Goal: Task Accomplishment & Management: Use online tool/utility

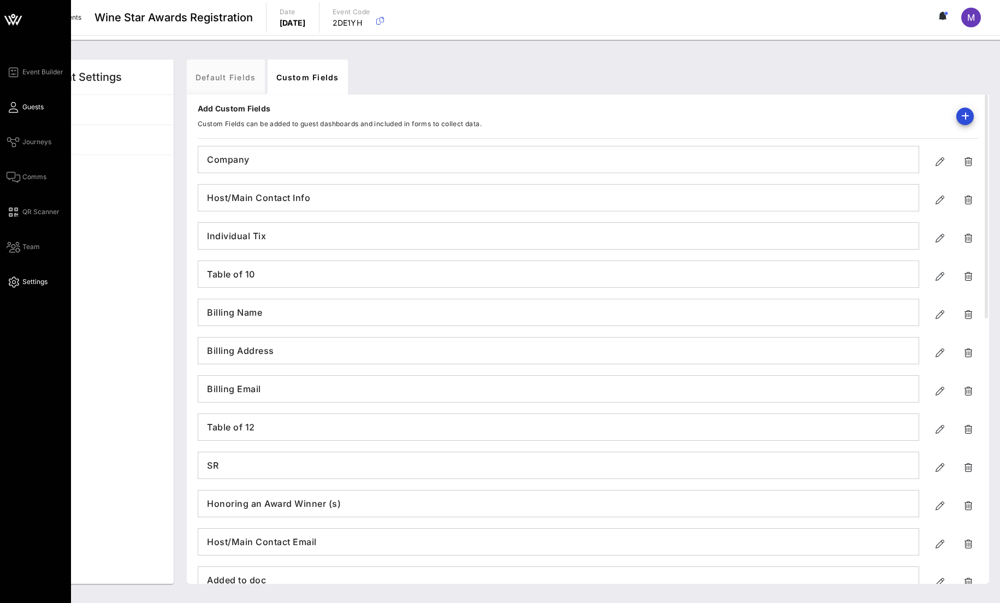
click at [20, 103] on link "Guests" at bounding box center [25, 106] width 37 height 13
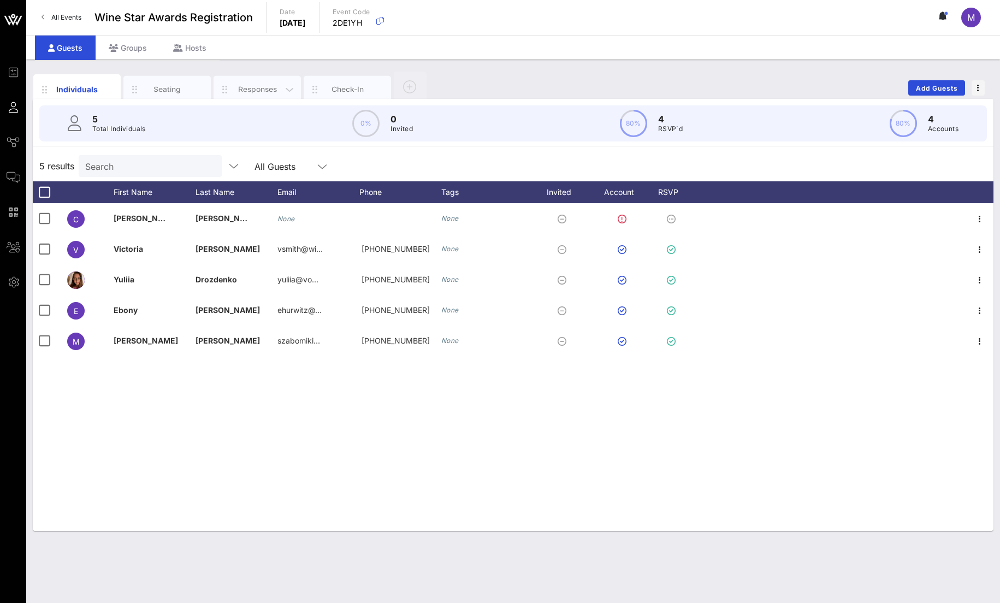
click at [256, 88] on div "Responses" at bounding box center [257, 89] width 49 height 10
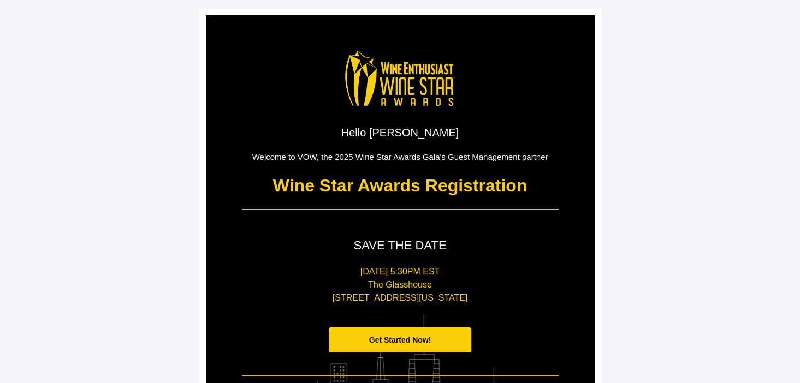
click at [431, 339] on span "Get Started Now!" at bounding box center [400, 341] width 143 height 26
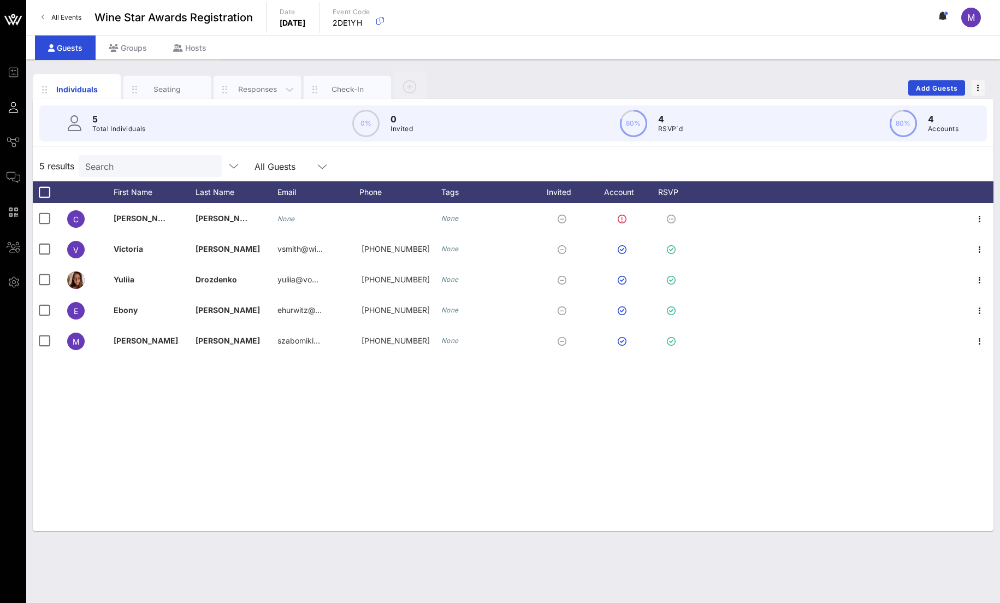
click at [247, 92] on div "Responses" at bounding box center [257, 89] width 49 height 10
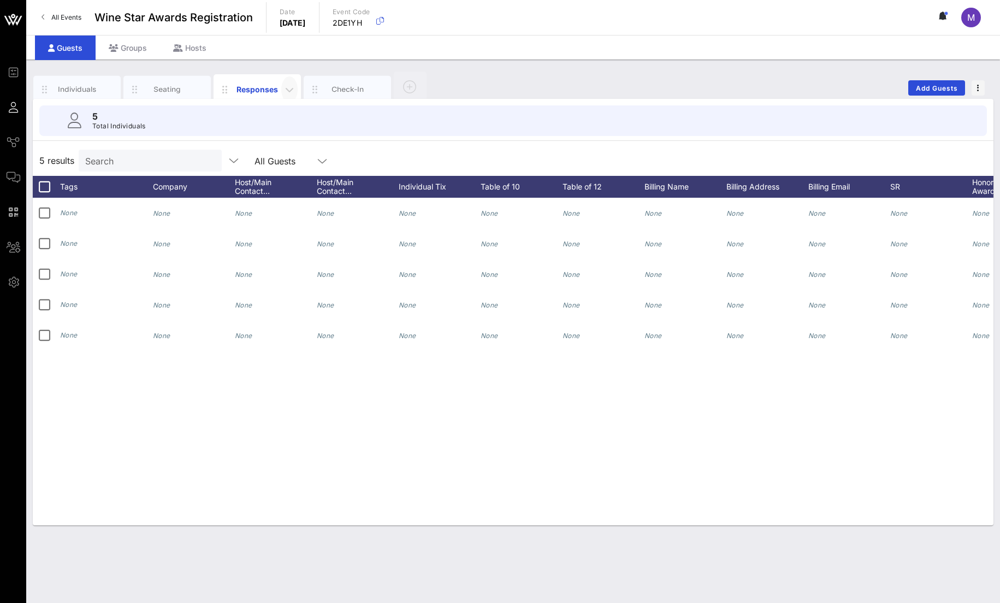
click at [289, 90] on icon "button" at bounding box center [289, 89] width 13 height 13
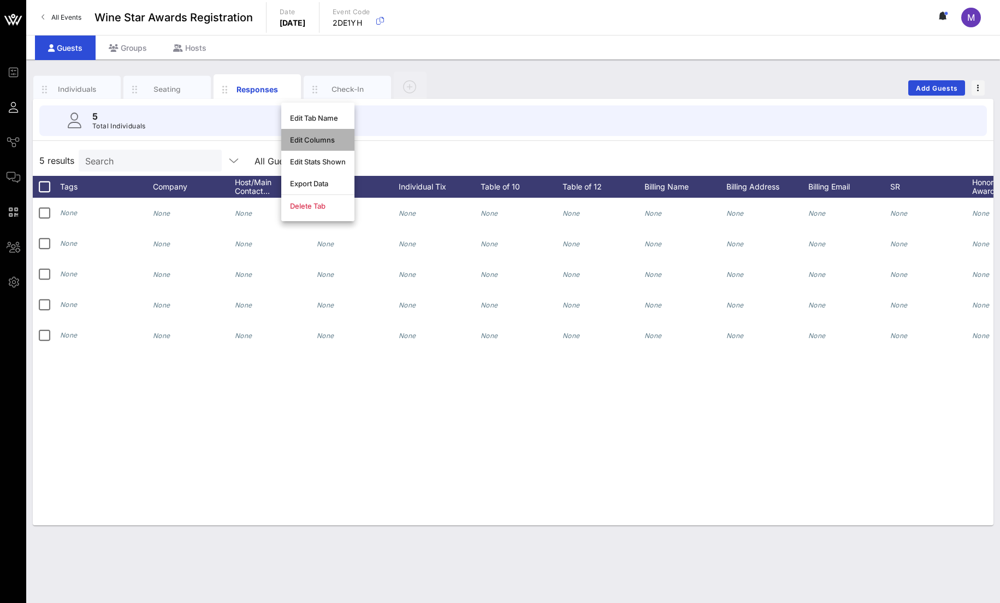
click at [336, 140] on div "Edit Columns" at bounding box center [318, 139] width 56 height 9
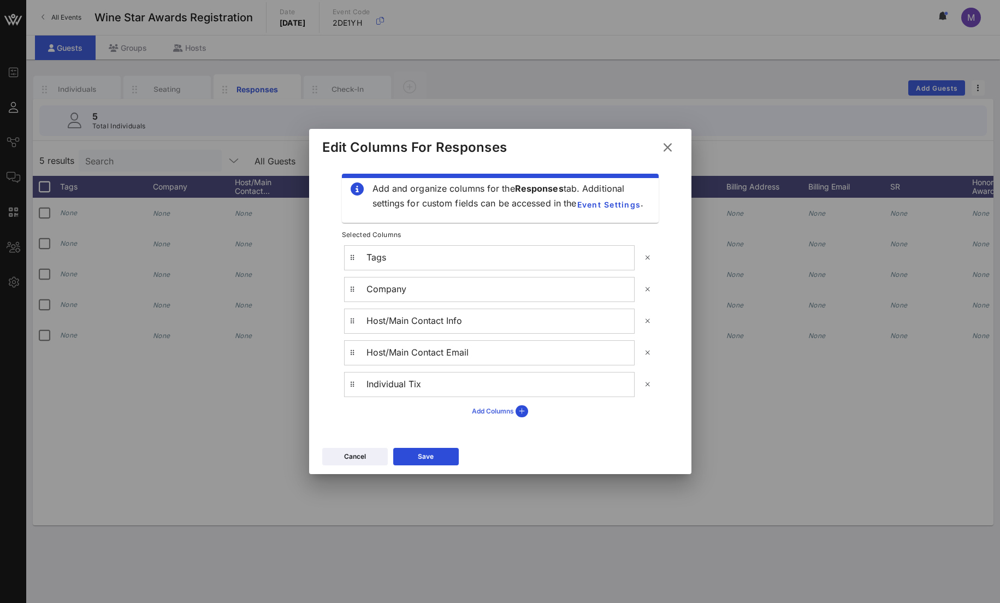
click at [518, 412] on icon at bounding box center [522, 411] width 13 height 12
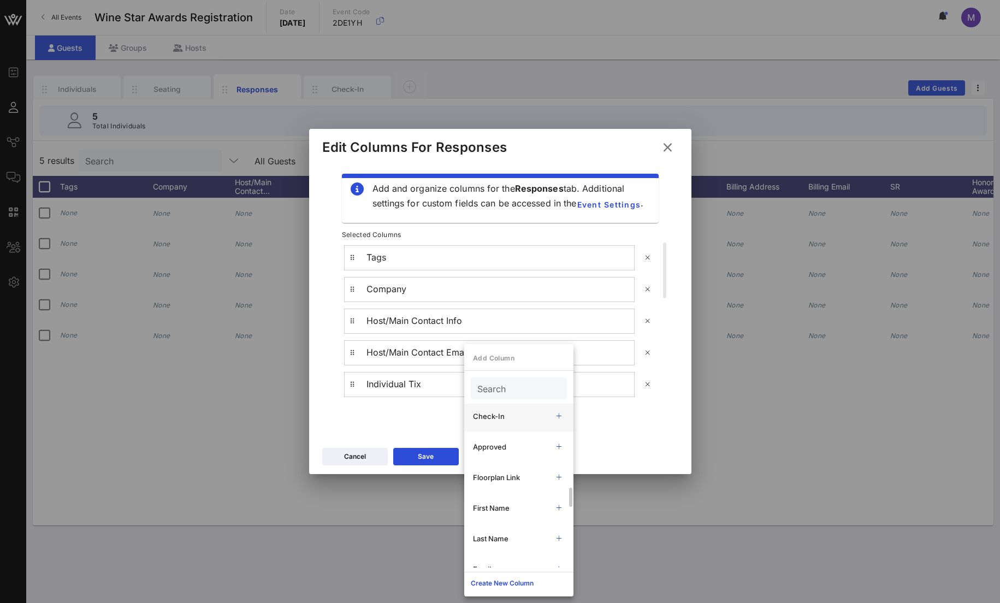
scroll to position [137, 0]
click at [556, 441] on icon at bounding box center [559, 439] width 9 height 8
click at [417, 422] on div "Add and organize columns for the Responses tab. Additional settings for custom …" at bounding box center [500, 297] width 356 height 269
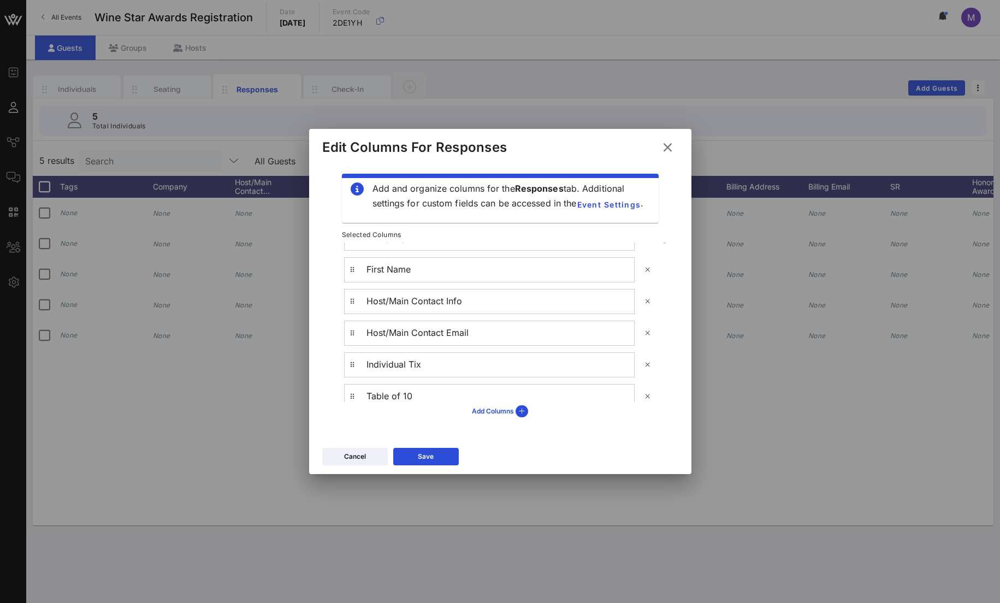
scroll to position [0, 0]
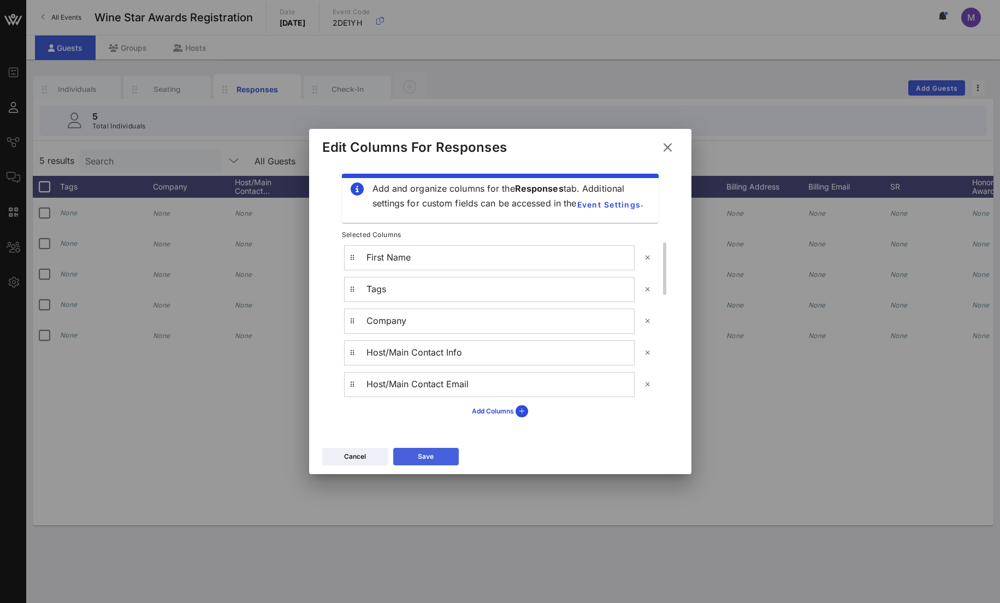
click at [442, 461] on button "Save" at bounding box center [426, 456] width 66 height 17
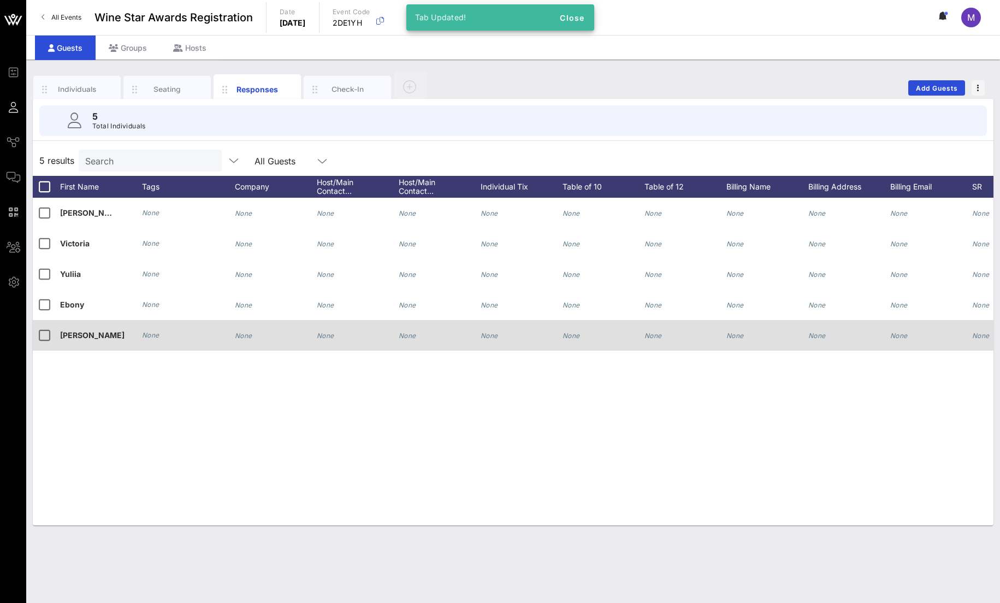
click at [159, 334] on div "None" at bounding box center [188, 335] width 93 height 31
click at [152, 334] on icon "None" at bounding box center [150, 335] width 17 height 8
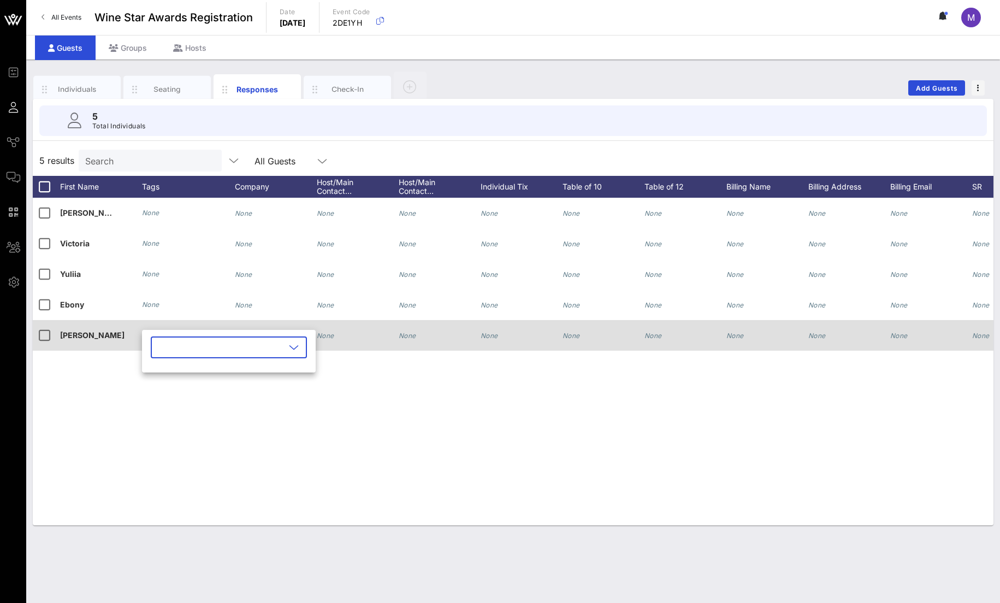
click at [244, 323] on div "None" at bounding box center [243, 335] width 17 height 31
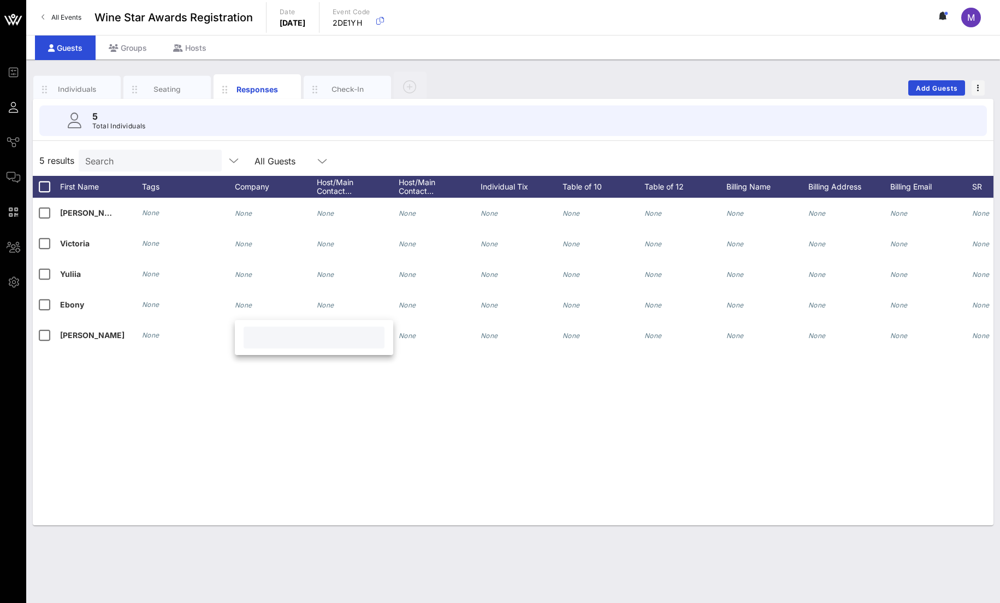
click at [264, 342] on input "text" at bounding box center [314, 337] width 128 height 14
type input "test"
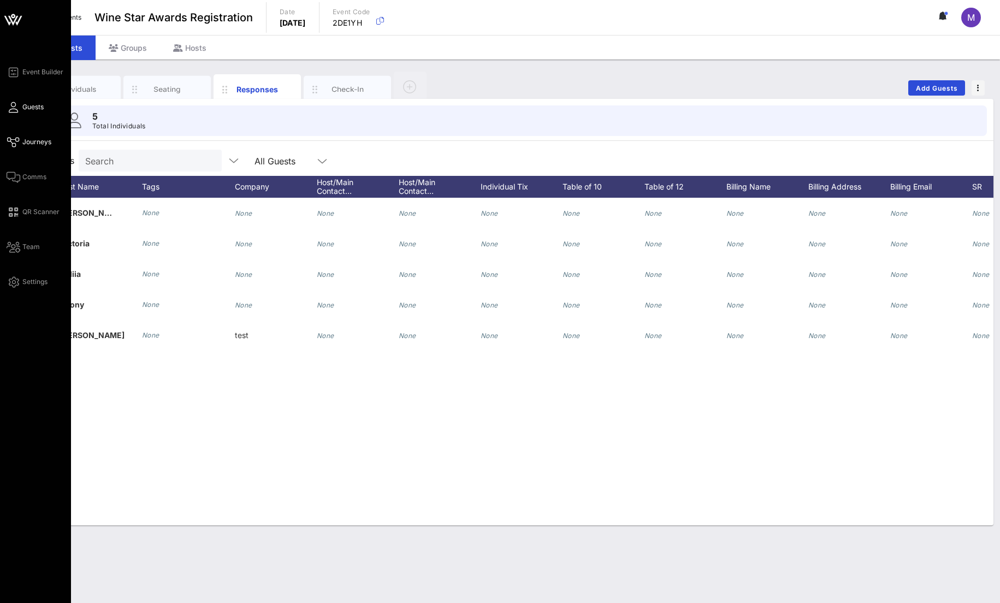
click at [37, 143] on span "Journeys" at bounding box center [36, 142] width 29 height 10
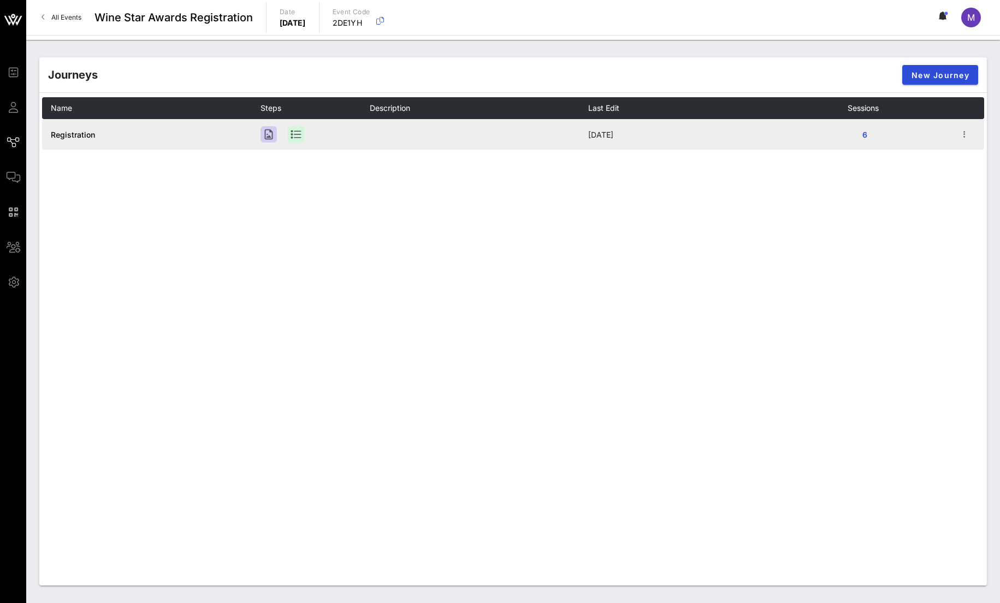
click at [88, 134] on span "Registration" at bounding box center [73, 134] width 44 height 9
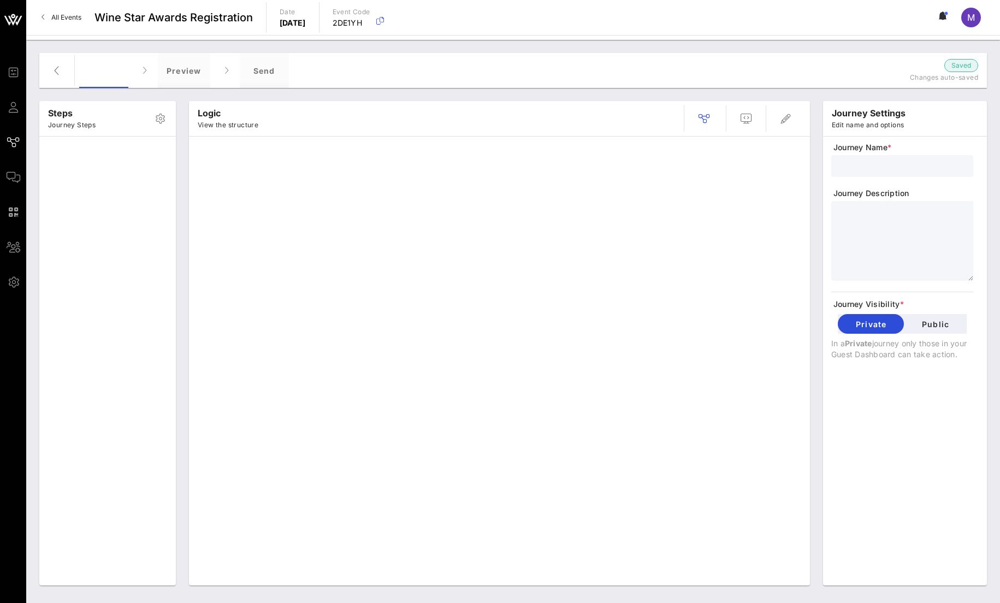
type input "Registration"
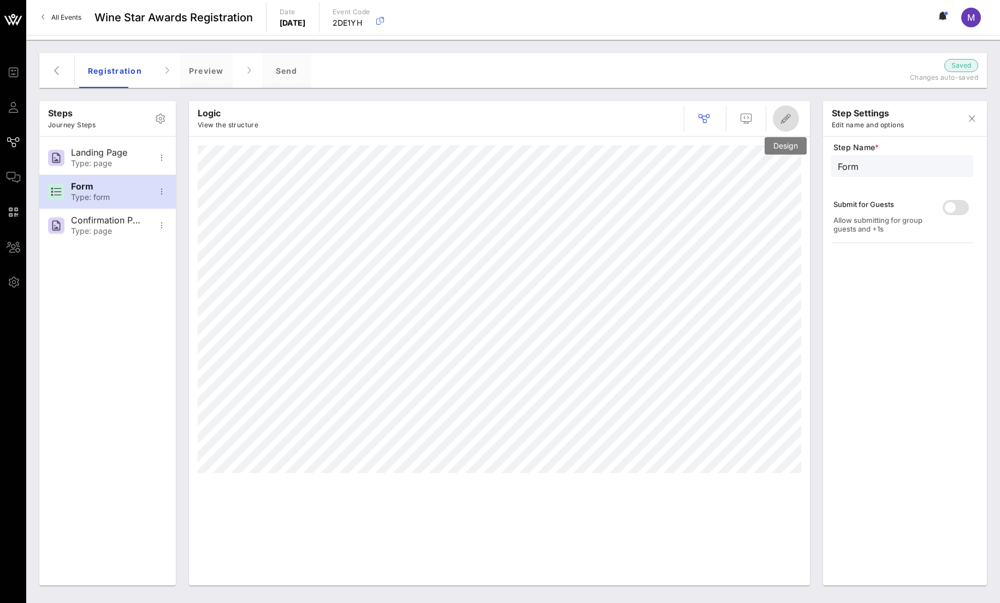
click at [780, 116] on icon "button" at bounding box center [785, 118] width 13 height 13
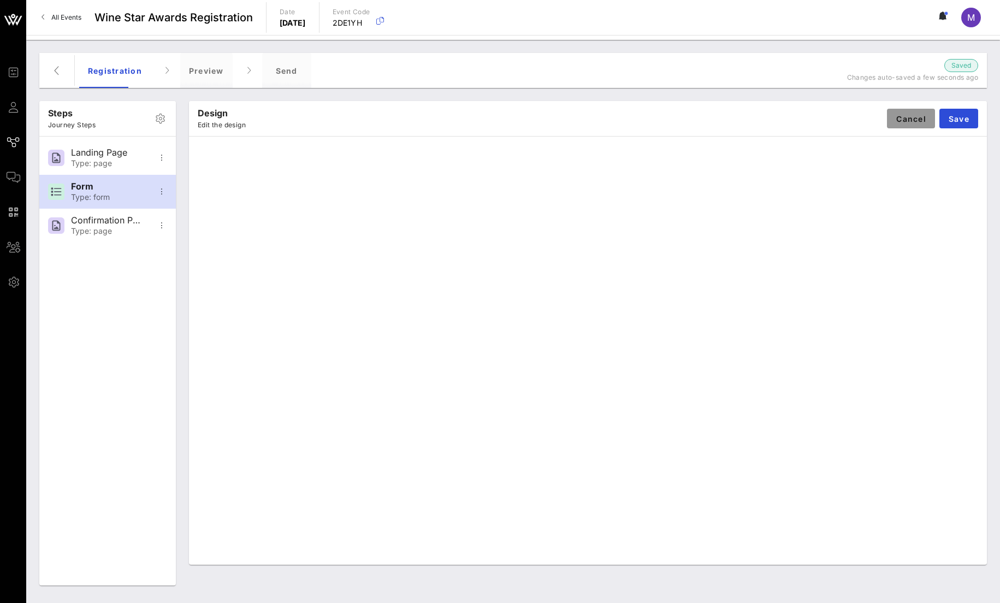
click at [908, 125] on button "Cancel" at bounding box center [911, 119] width 48 height 20
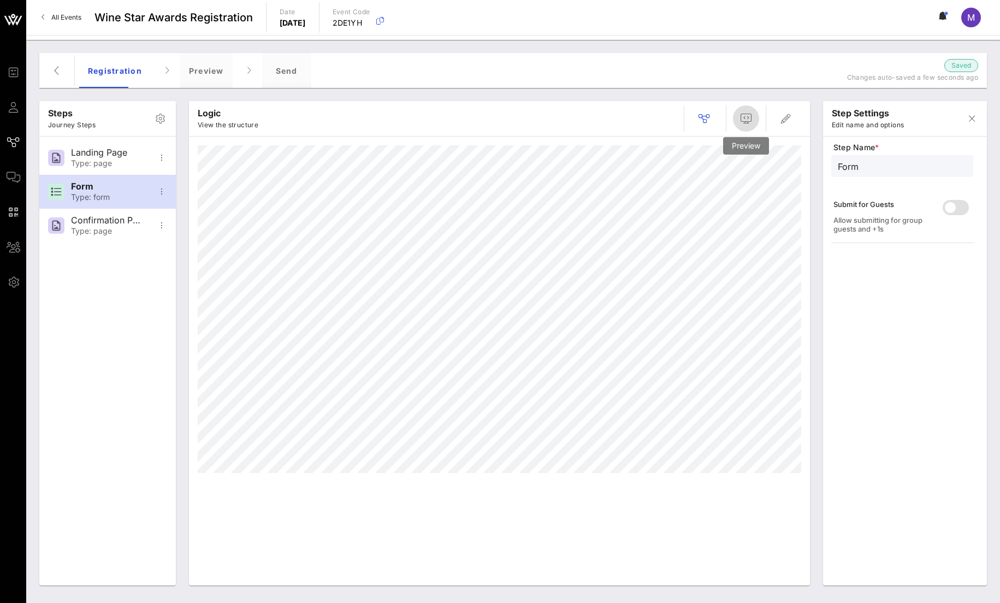
click at [754, 125] on button "button" at bounding box center [746, 118] width 26 height 26
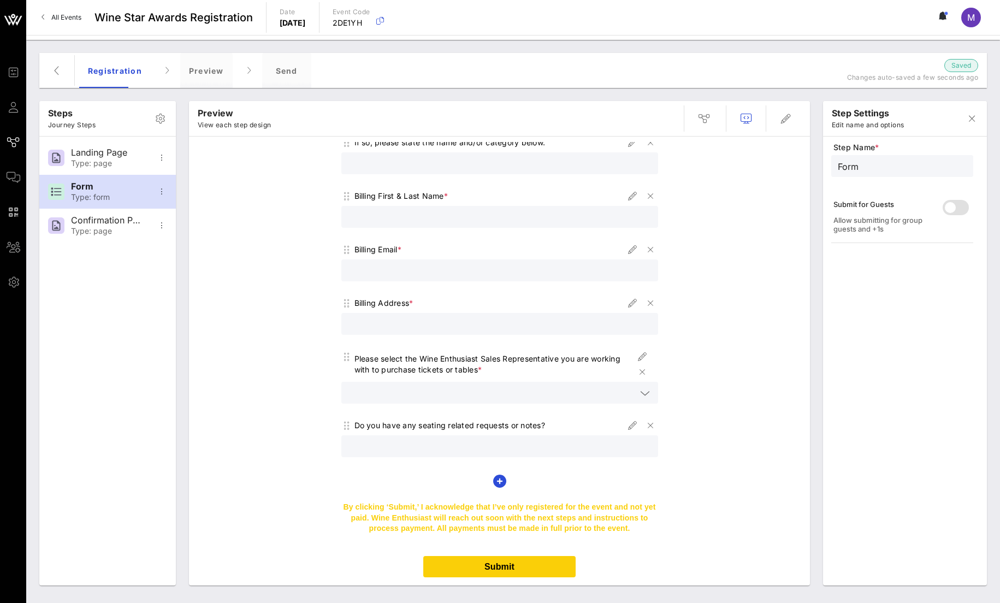
scroll to position [671, 0]
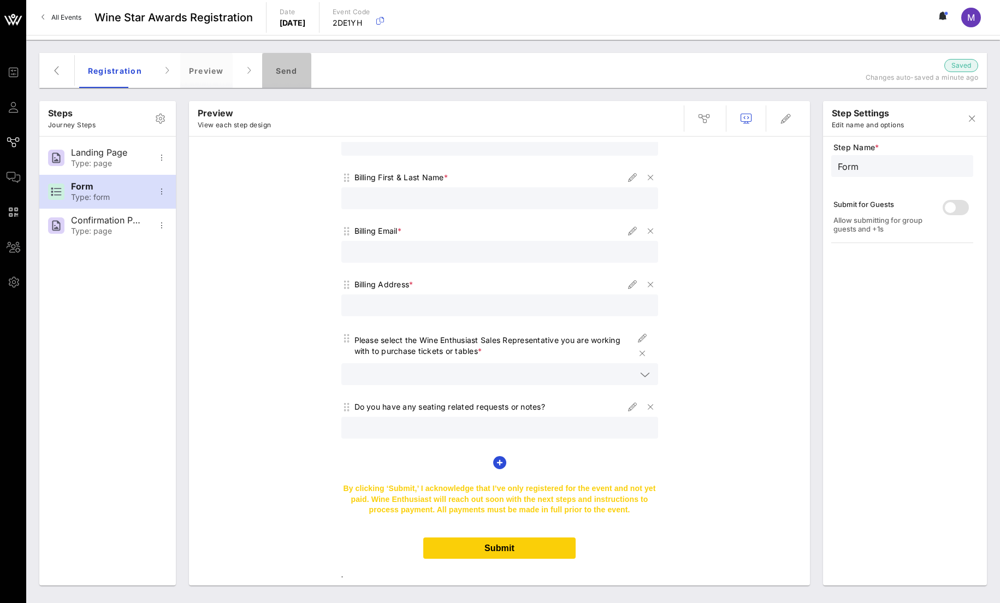
click at [287, 69] on div "Send" at bounding box center [286, 70] width 49 height 35
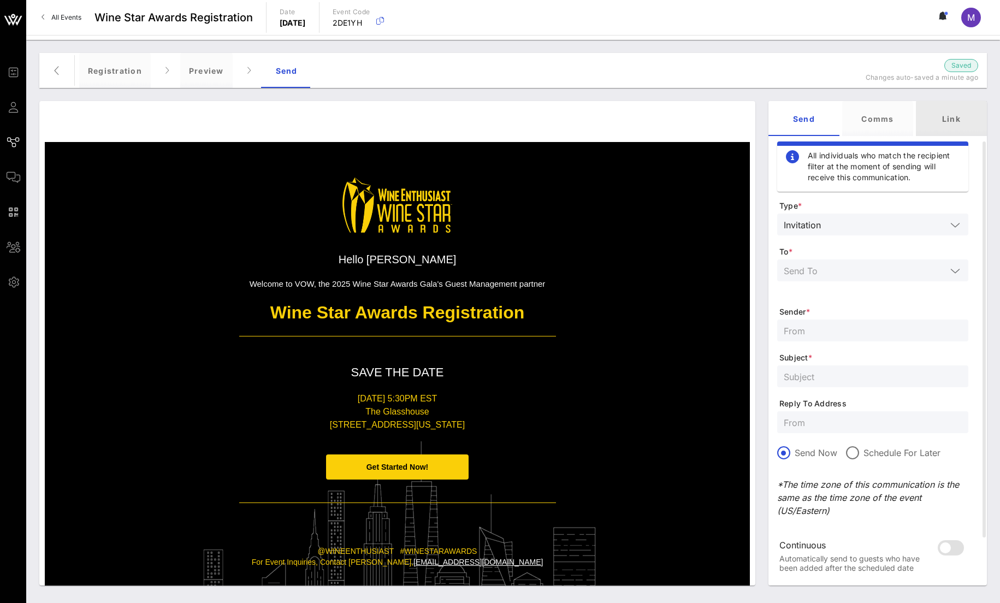
click at [942, 115] on div "Link" at bounding box center [951, 118] width 71 height 35
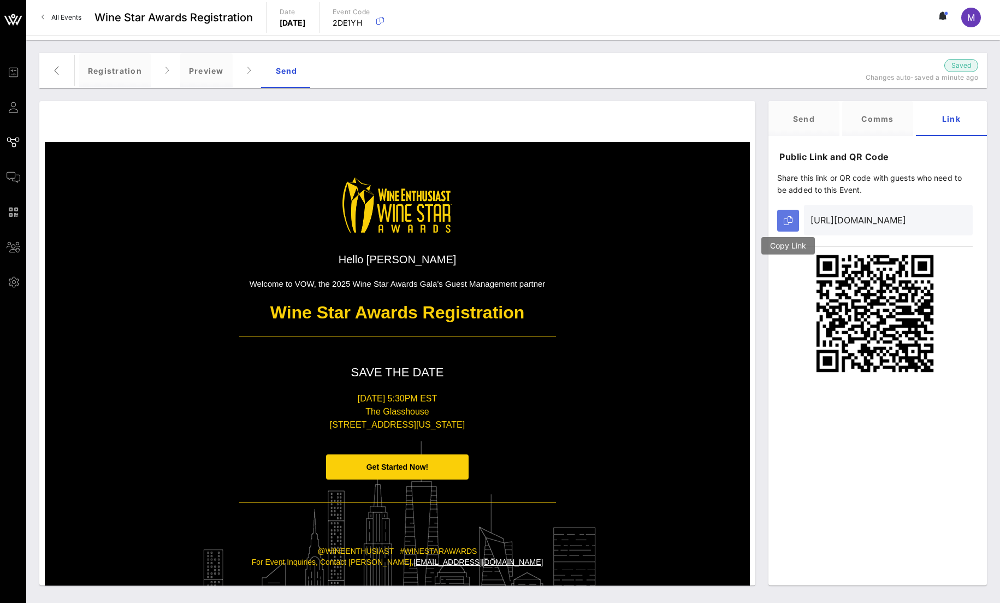
click at [795, 219] on button "button" at bounding box center [788, 221] width 22 height 22
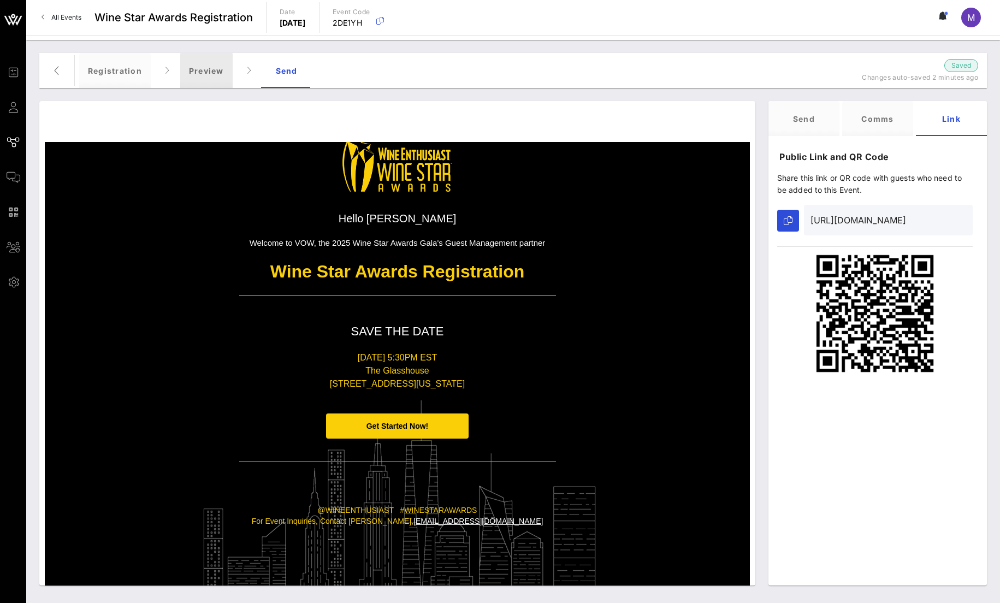
click at [198, 68] on div "Preview" at bounding box center [206, 70] width 52 height 35
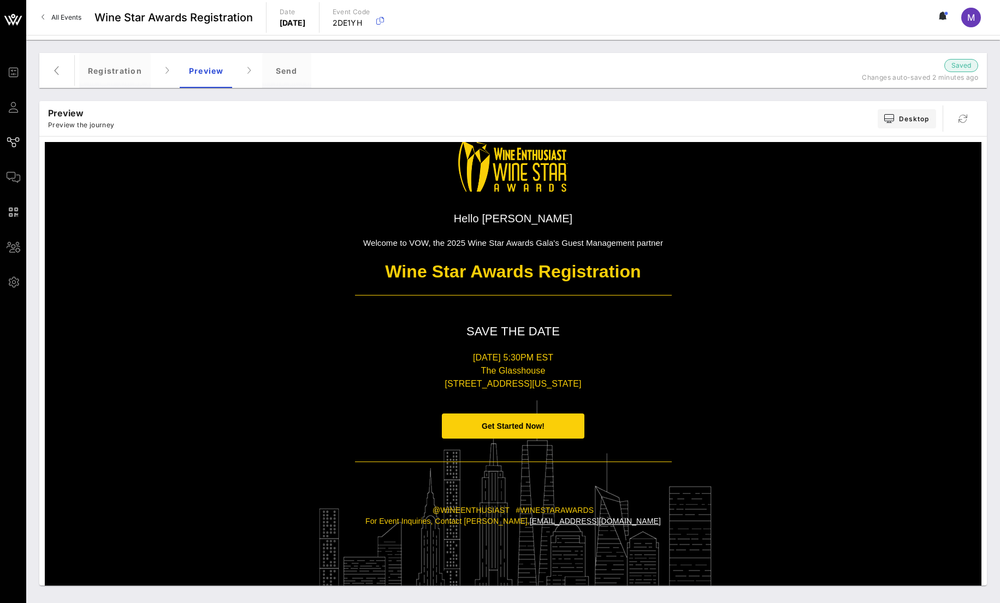
click at [529, 437] on span "Get Started Now!" at bounding box center [513, 426] width 143 height 26
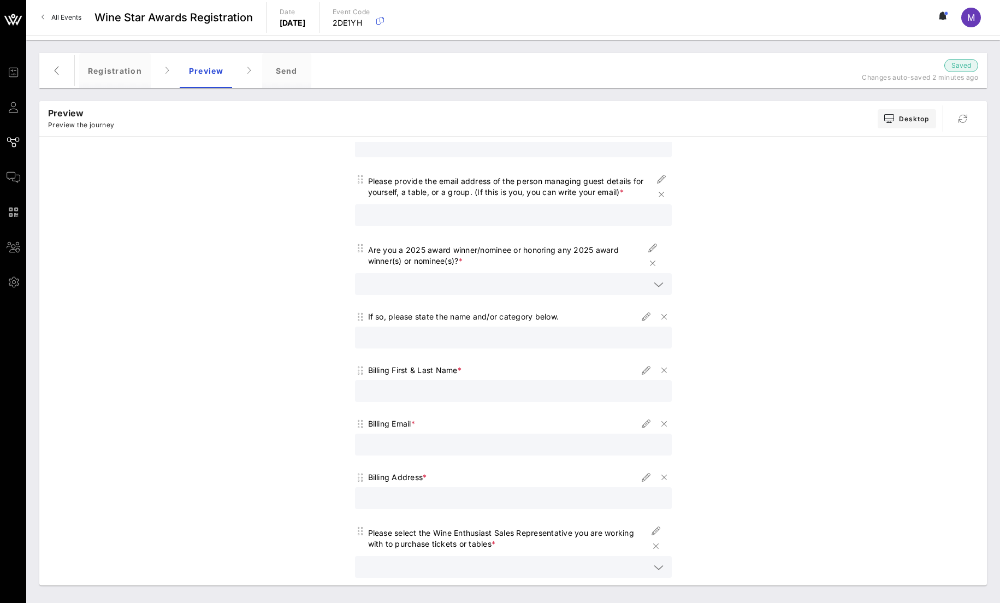
scroll to position [671, 0]
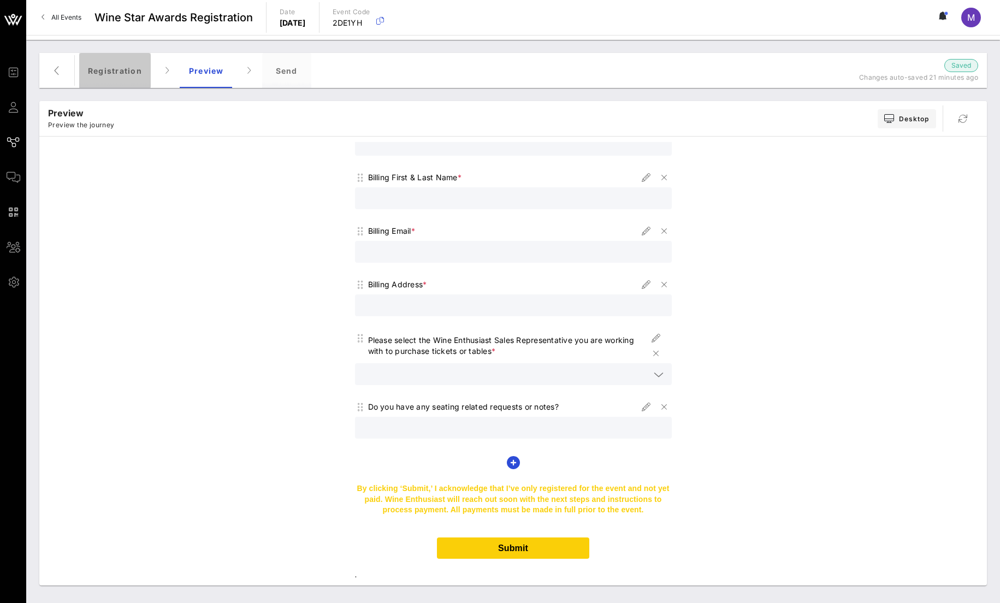
click at [121, 77] on div "Registration" at bounding box center [115, 70] width 72 height 35
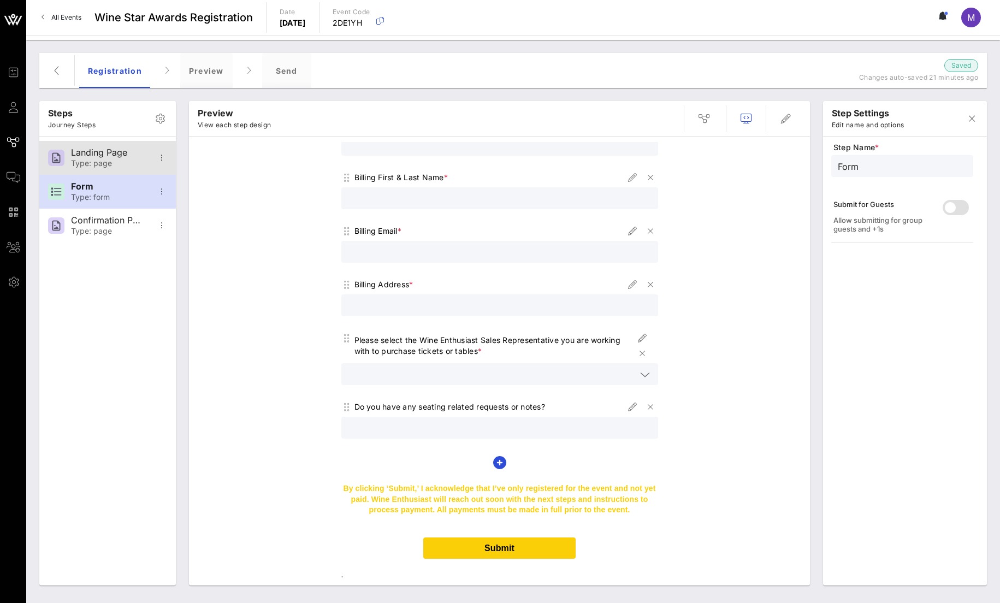
click at [100, 145] on div "Landing Page Type: page" at bounding box center [107, 158] width 72 height 34
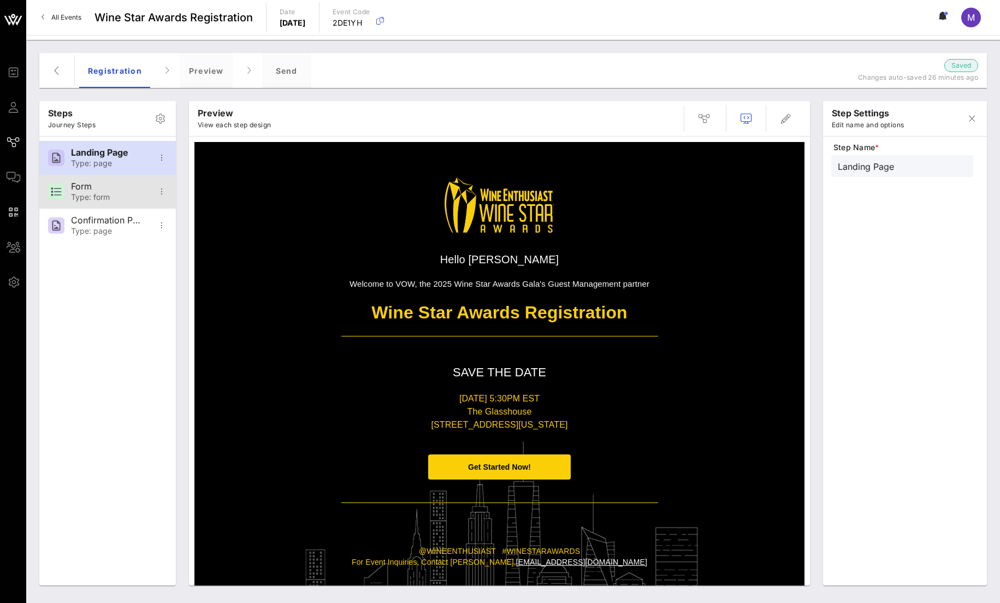
click at [104, 202] on div "Form Type: form" at bounding box center [107, 192] width 72 height 34
type input "Form"
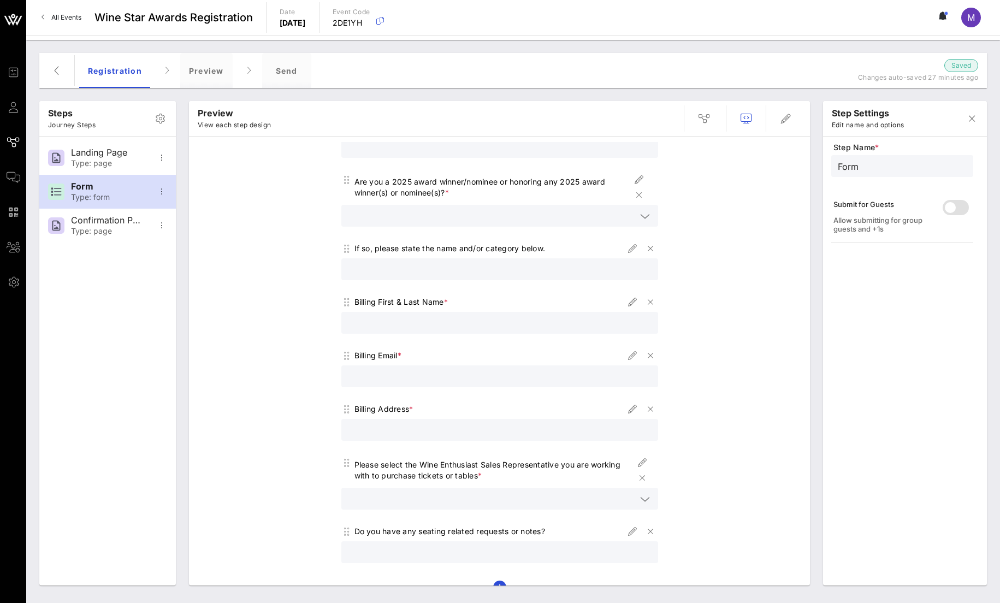
scroll to position [614, 0]
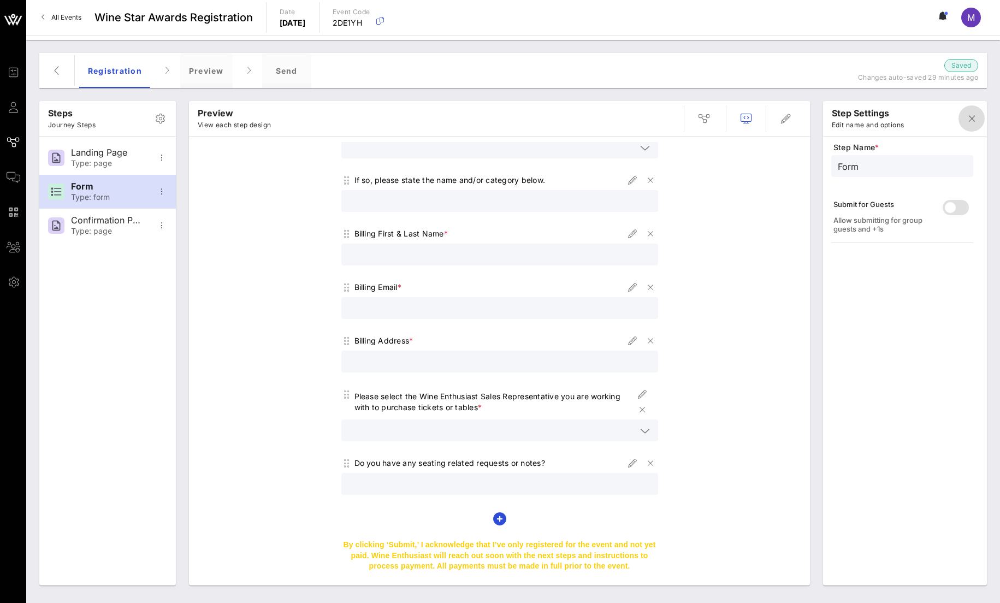
click at [979, 116] on span "button" at bounding box center [971, 118] width 26 height 13
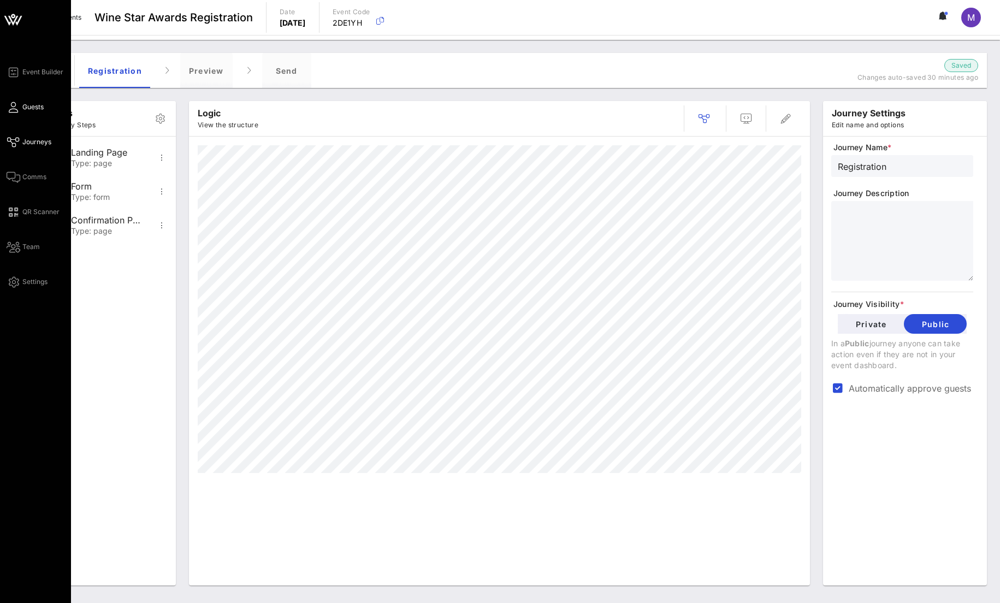
click at [11, 100] on link "Guests" at bounding box center [25, 106] width 37 height 13
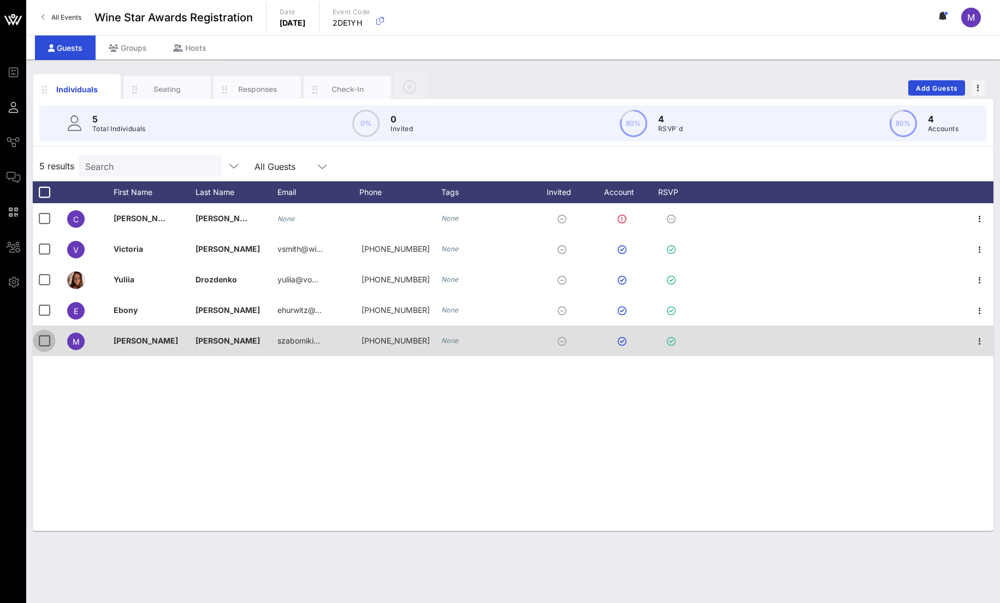
click at [49, 342] on div at bounding box center [44, 341] width 19 height 19
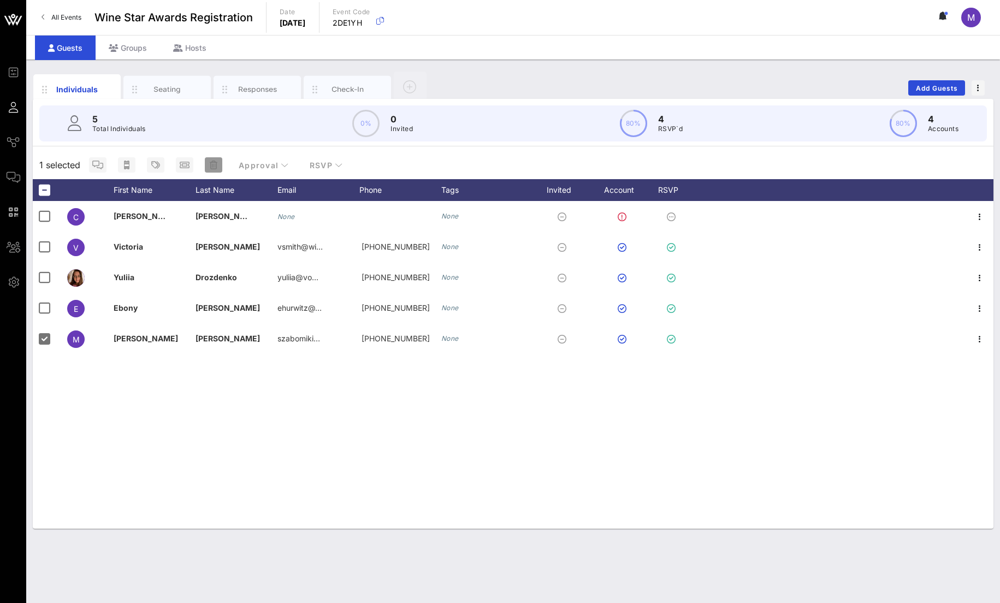
click at [211, 172] on button "button" at bounding box center [213, 164] width 17 height 15
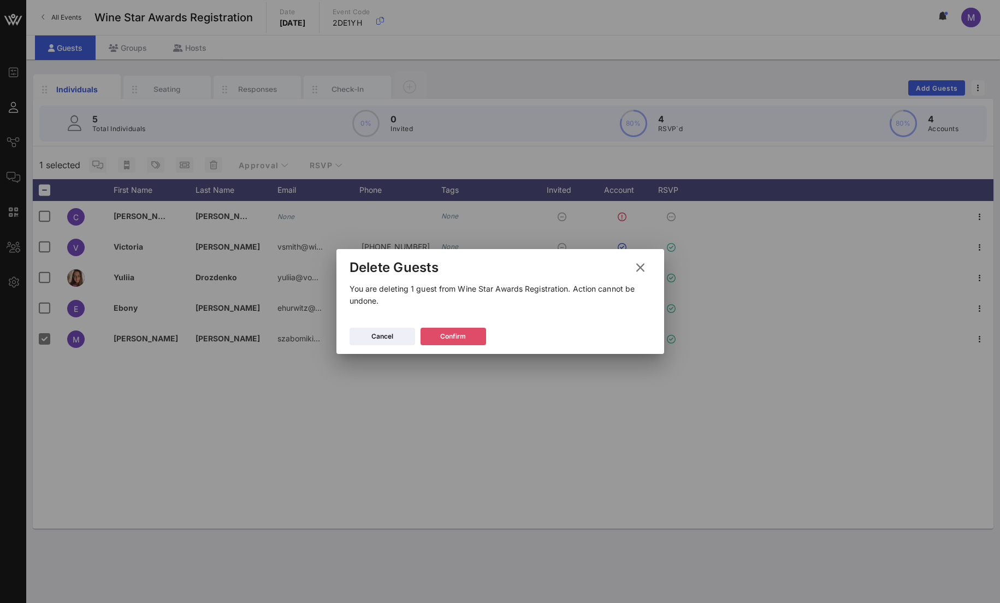
click at [466, 338] on button "Confirm" at bounding box center [454, 336] width 66 height 17
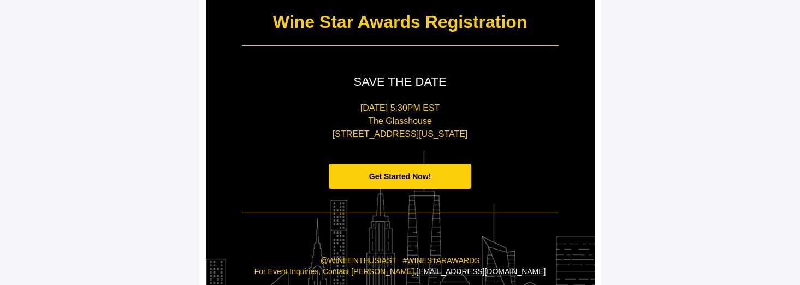
click at [414, 176] on span "Get Started Now!" at bounding box center [400, 176] width 62 height 9
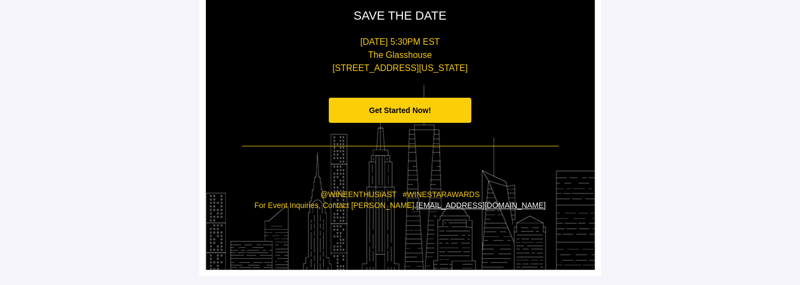
click at [415, 98] on span "Get Started Now!" at bounding box center [400, 111] width 143 height 26
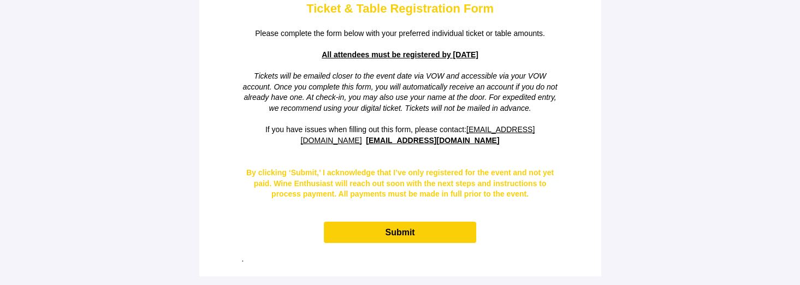
click at [758, 212] on main "Ticket & Table Registration Form Please complete the form below with your prefe…" at bounding box center [400, 124] width 800 height 322
click at [753, 192] on main "Ticket & Table Registration Form Please complete the form below with your prefe…" at bounding box center [400, 124] width 800 height 322
click at [767, 218] on main "Ticket & Table Registration Form Please complete the form below with your prefe…" at bounding box center [400, 124] width 800 height 322
click at [777, 131] on main "Ticket & Table Registration Form Please complete the form below with your prefe…" at bounding box center [400, 124] width 800 height 322
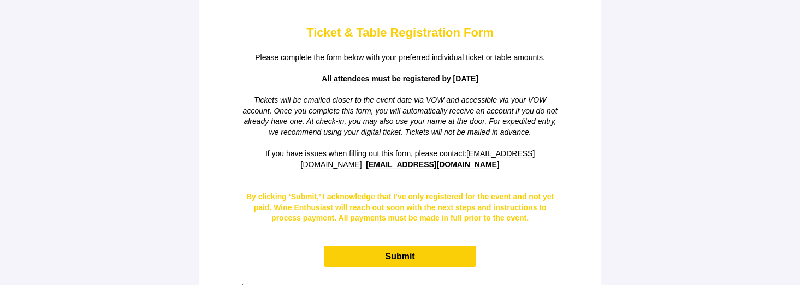
scroll to position [0, 0]
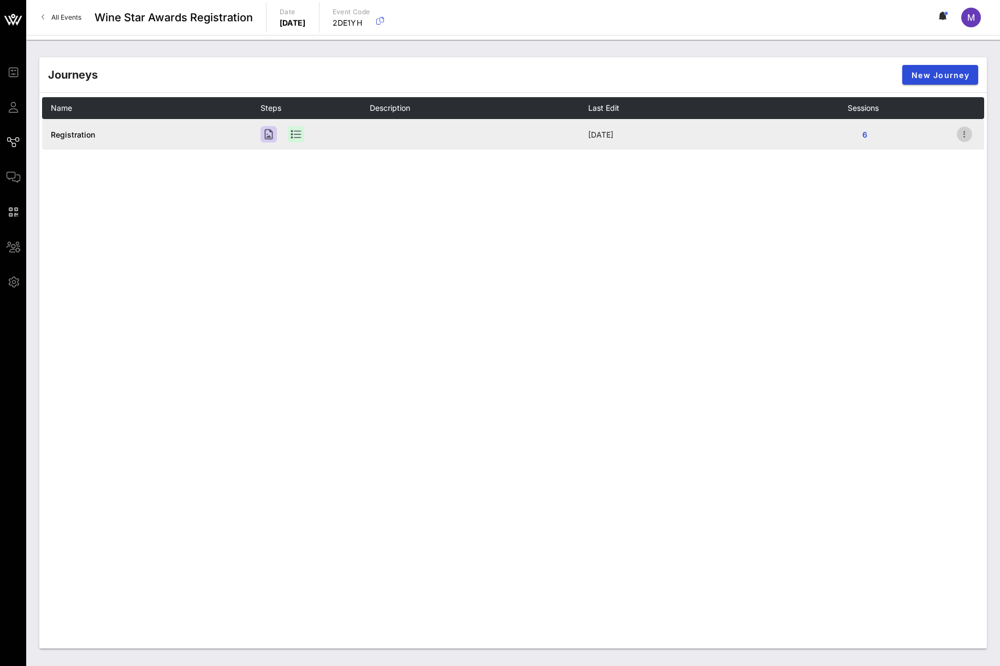
click at [966, 139] on icon "button" at bounding box center [964, 134] width 13 height 13
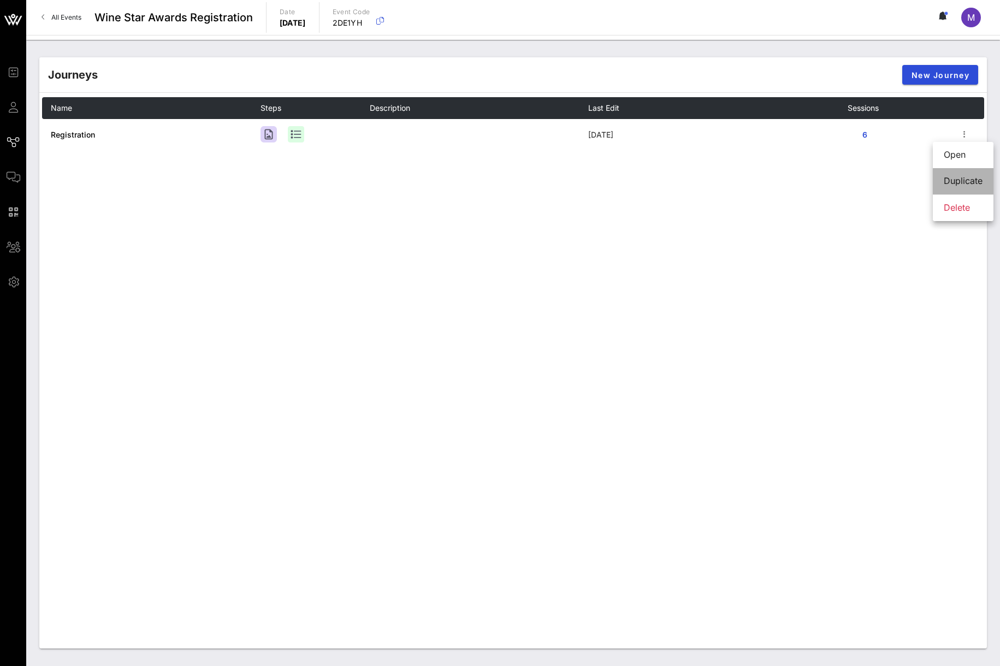
click at [962, 173] on div "Duplicate" at bounding box center [963, 180] width 39 height 23
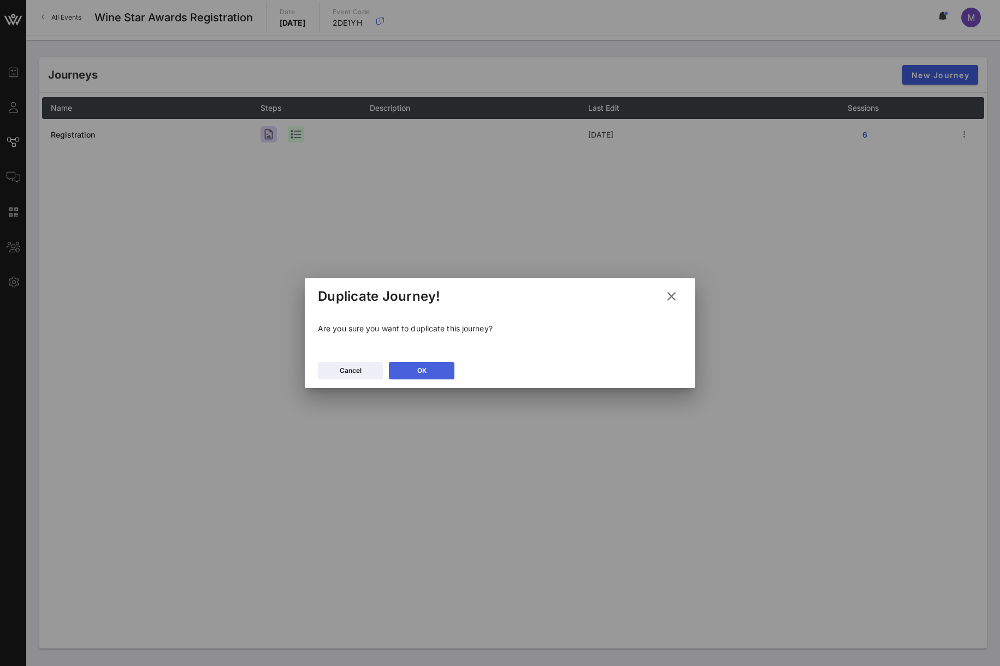
click at [413, 373] on button "OK" at bounding box center [422, 370] width 66 height 17
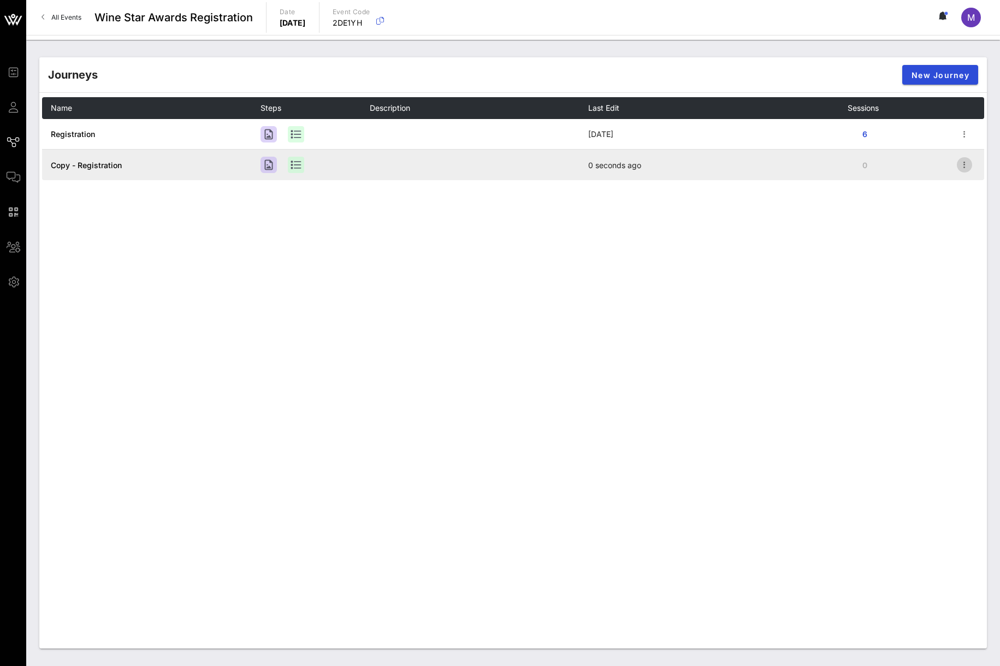
click at [962, 164] on icon "button" at bounding box center [964, 164] width 13 height 13
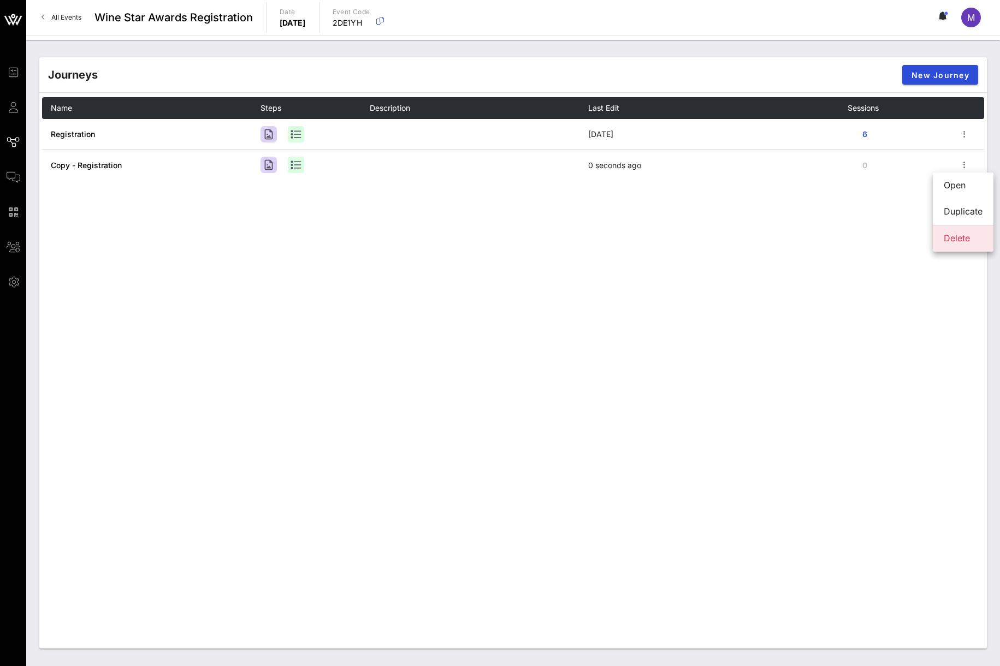
click at [953, 238] on div "Delete" at bounding box center [963, 238] width 39 height 10
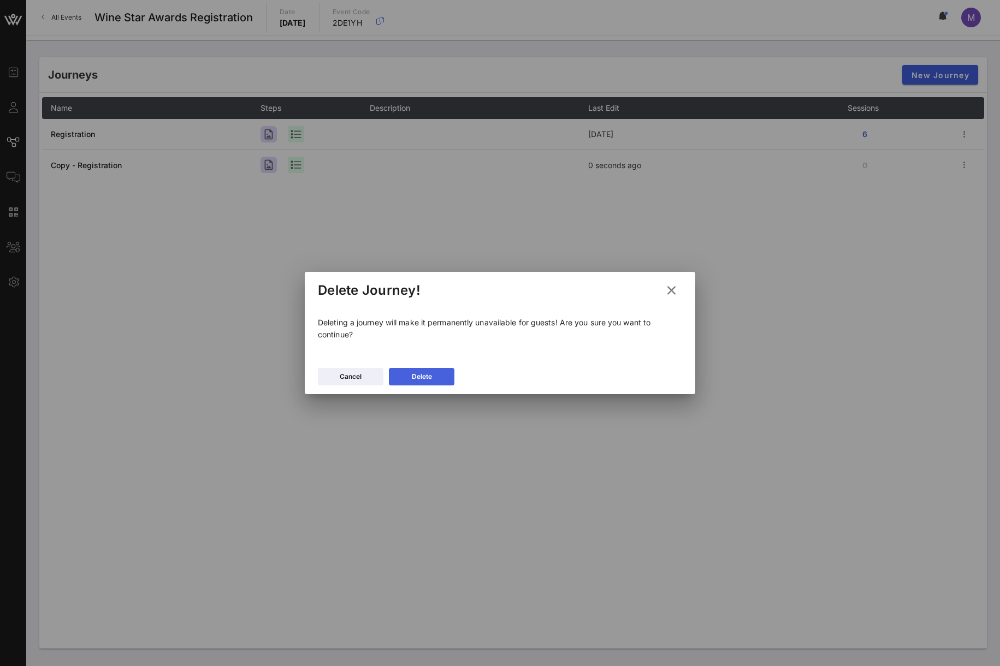
click at [430, 383] on button "Delete" at bounding box center [422, 376] width 66 height 17
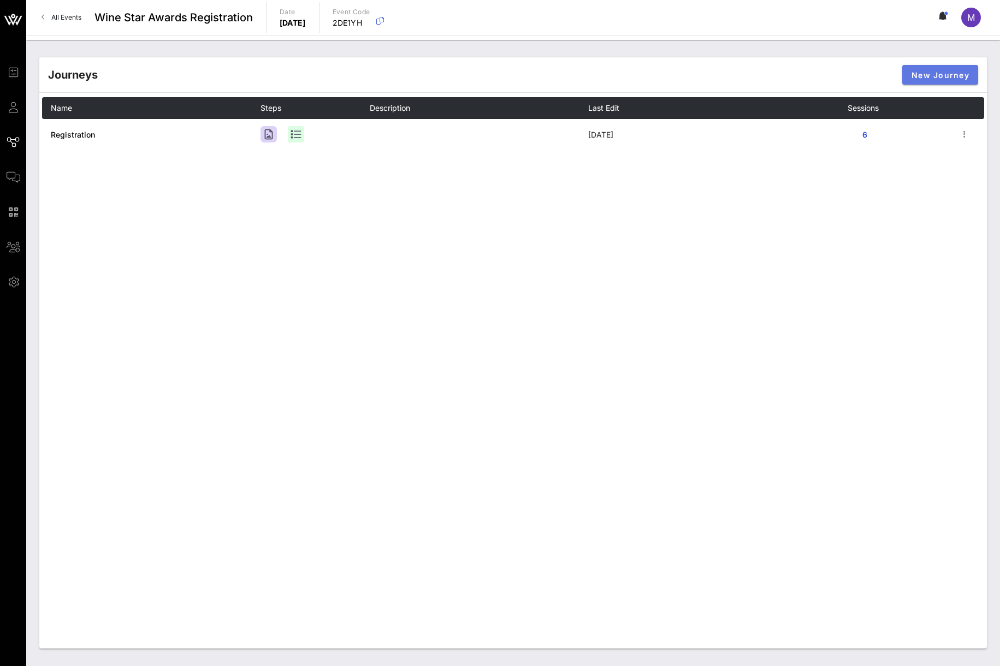
click at [910, 79] on button "New Journey" at bounding box center [940, 75] width 76 height 20
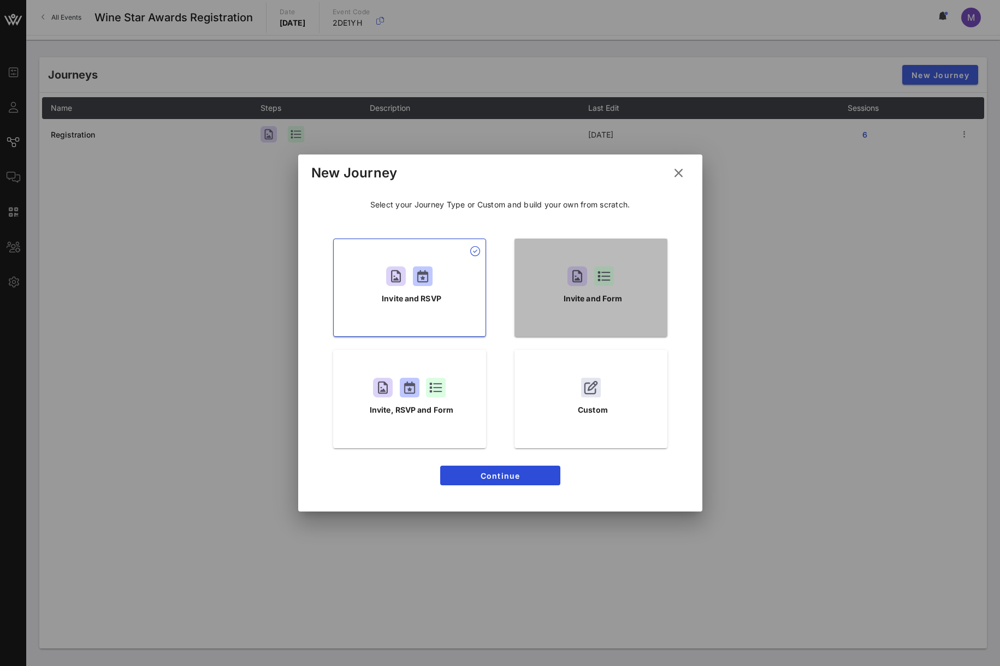
click at [609, 293] on p "Invite and Form" at bounding box center [593, 299] width 59 height 12
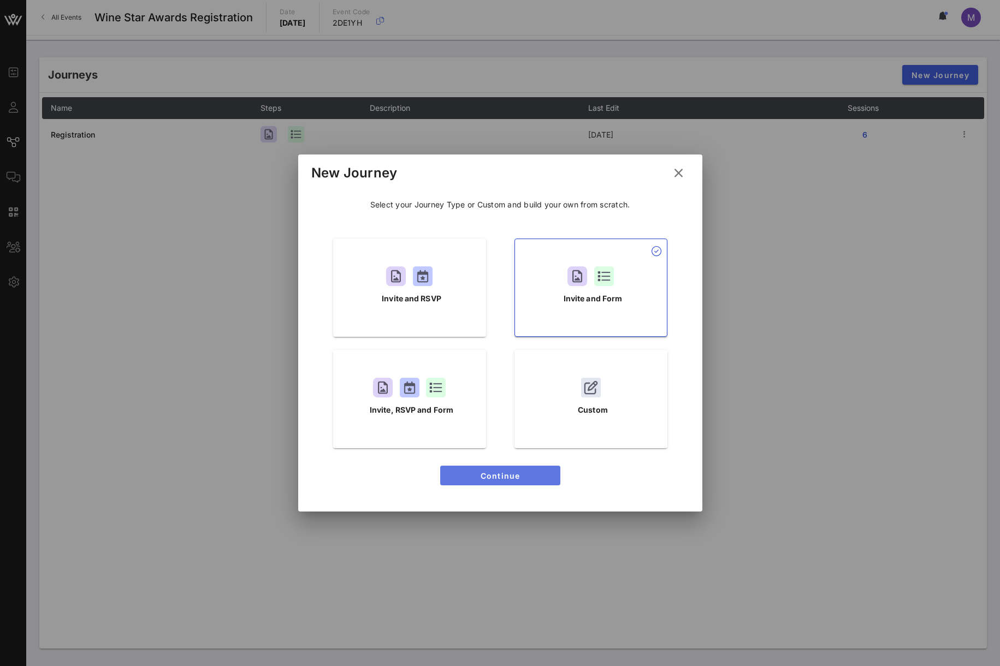
click at [535, 480] on button "Continue" at bounding box center [500, 476] width 120 height 20
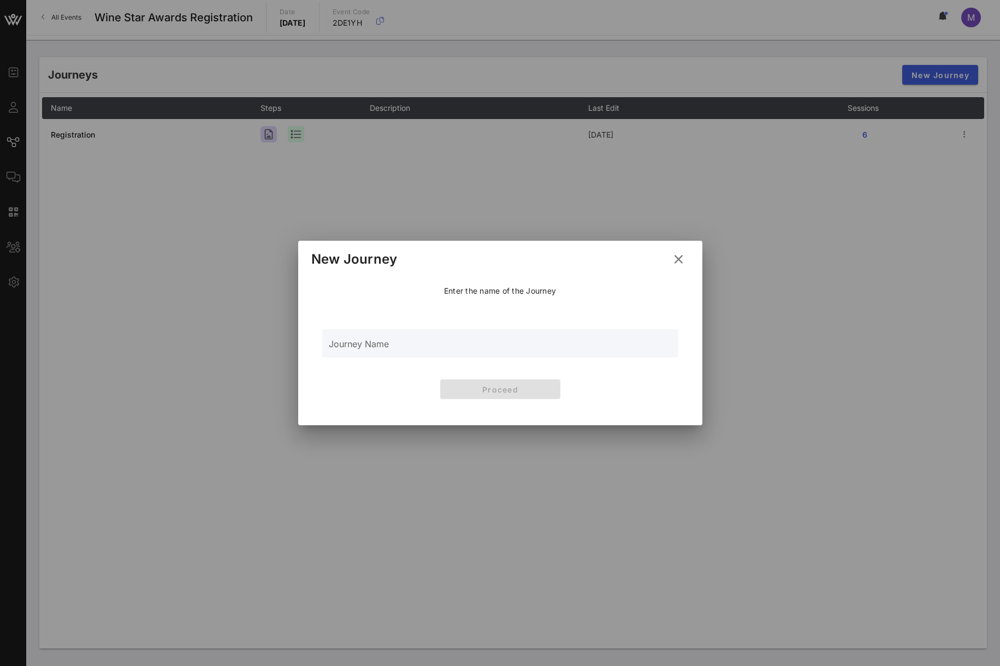
click at [446, 353] on input "Journey Name" at bounding box center [500, 349] width 343 height 16
type input "Reg"
click at [484, 382] on button "Proceed" at bounding box center [500, 390] width 120 height 20
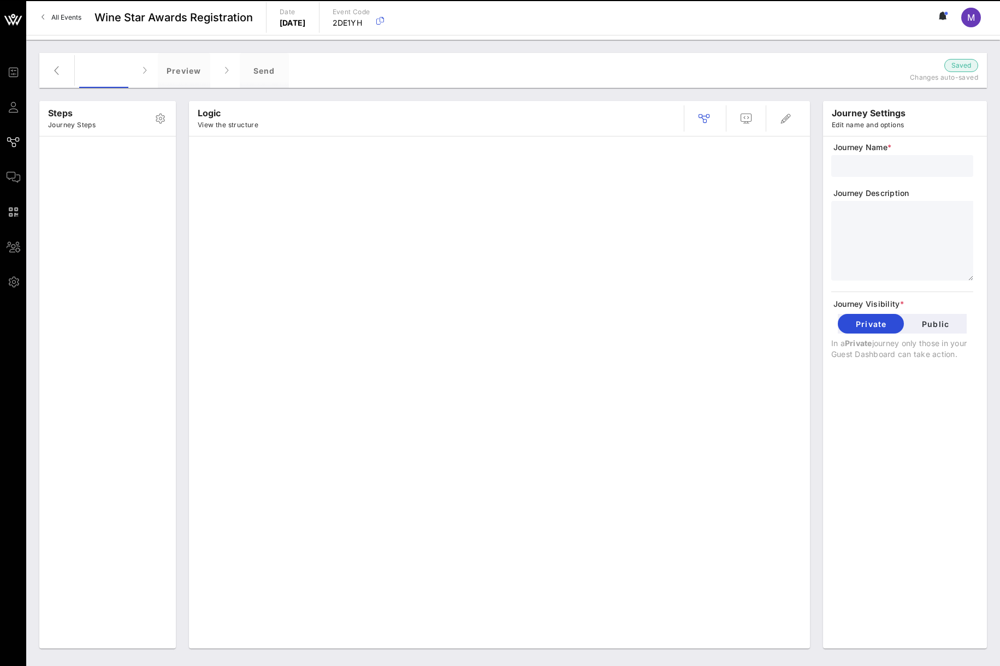
type input "Reg"
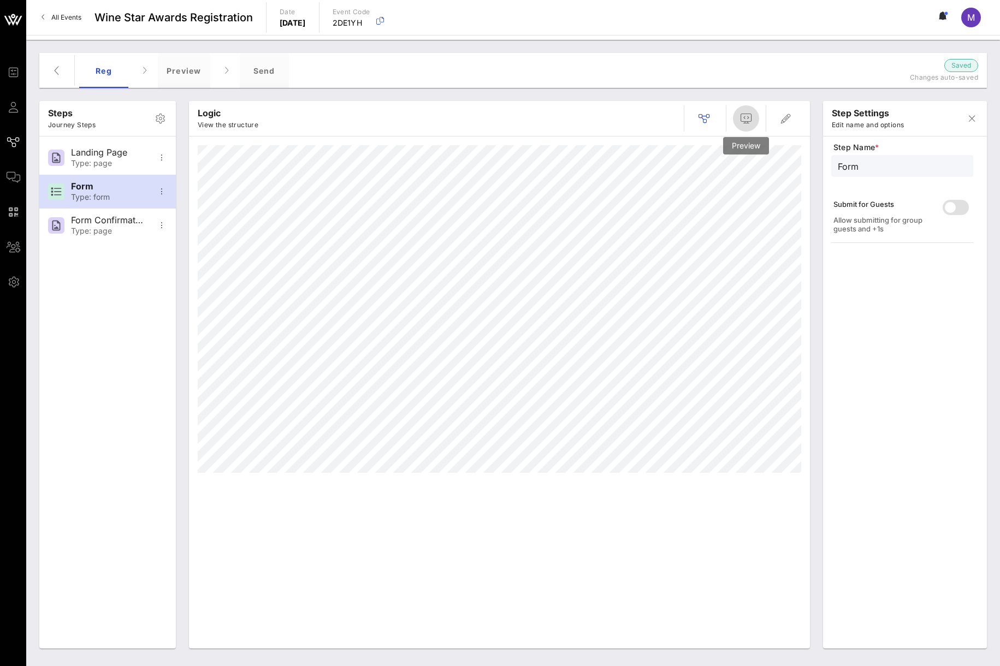
click at [740, 110] on button "button" at bounding box center [746, 118] width 26 height 26
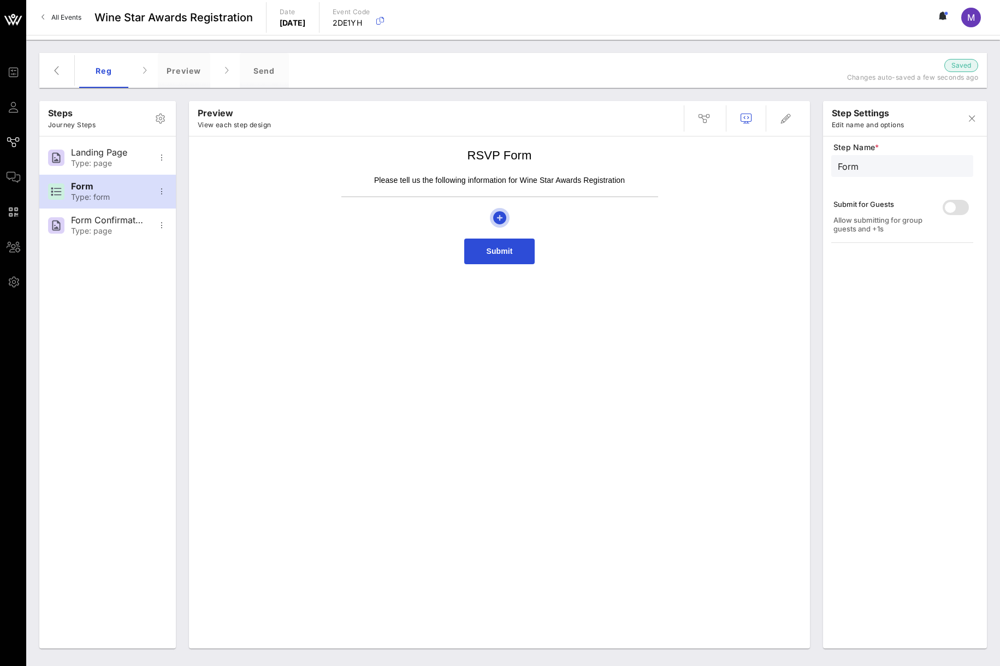
click at [506, 214] on span "button" at bounding box center [500, 217] width 20 height 13
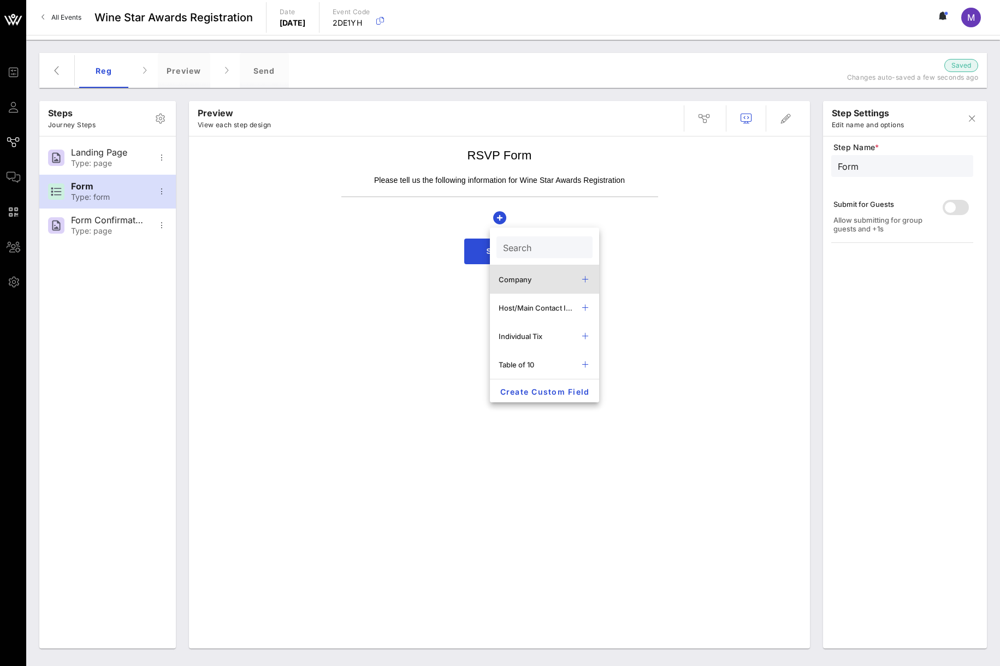
click at [539, 277] on div "Company" at bounding box center [536, 279] width 74 height 9
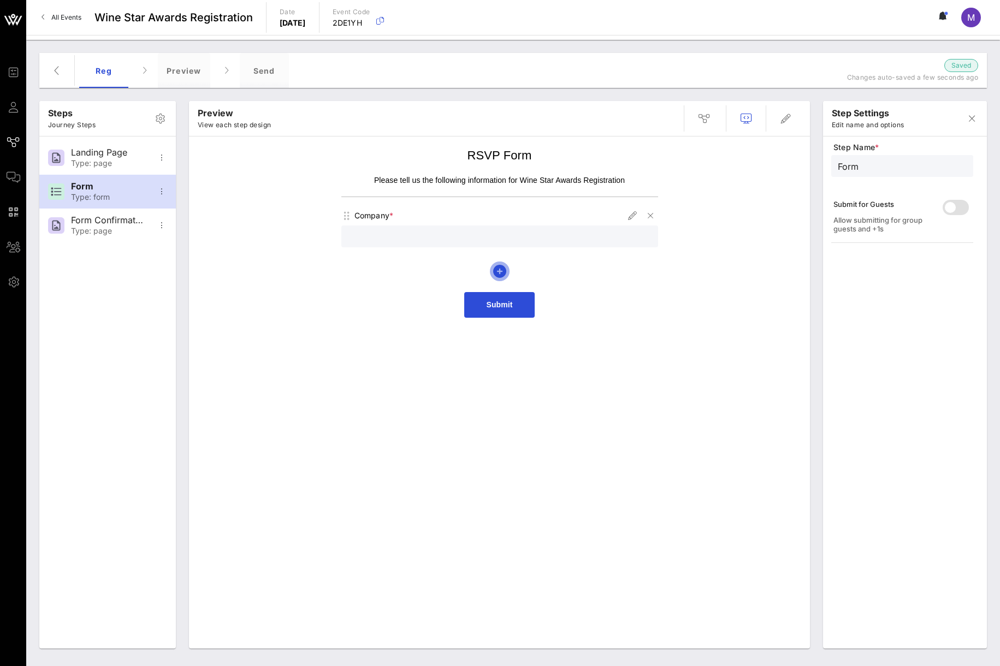
click at [504, 268] on icon "button" at bounding box center [499, 271] width 13 height 13
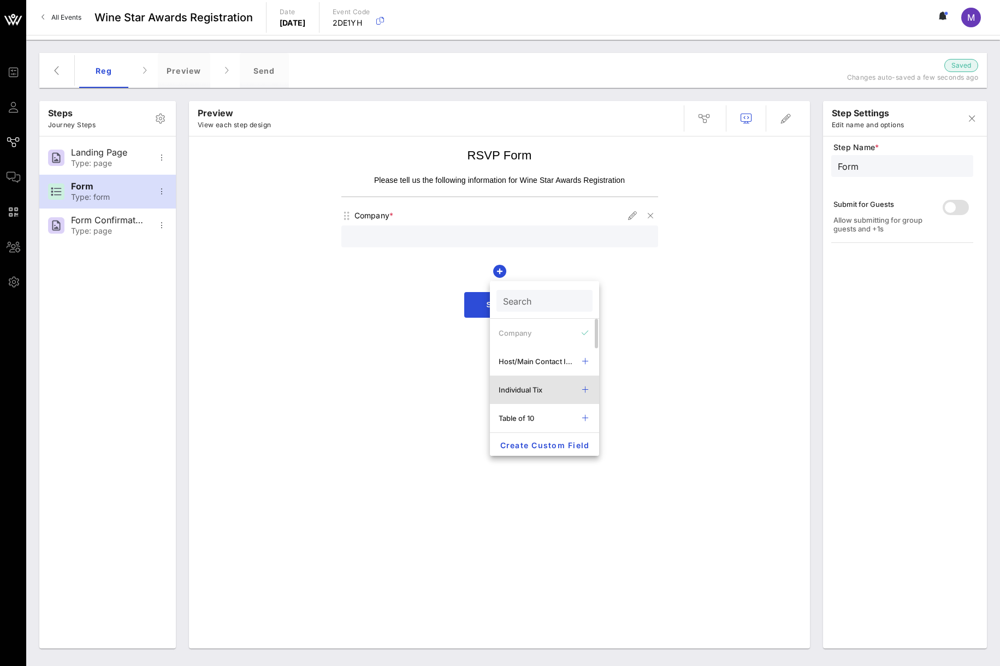
click at [541, 386] on div "Individual Tix" at bounding box center [536, 390] width 74 height 9
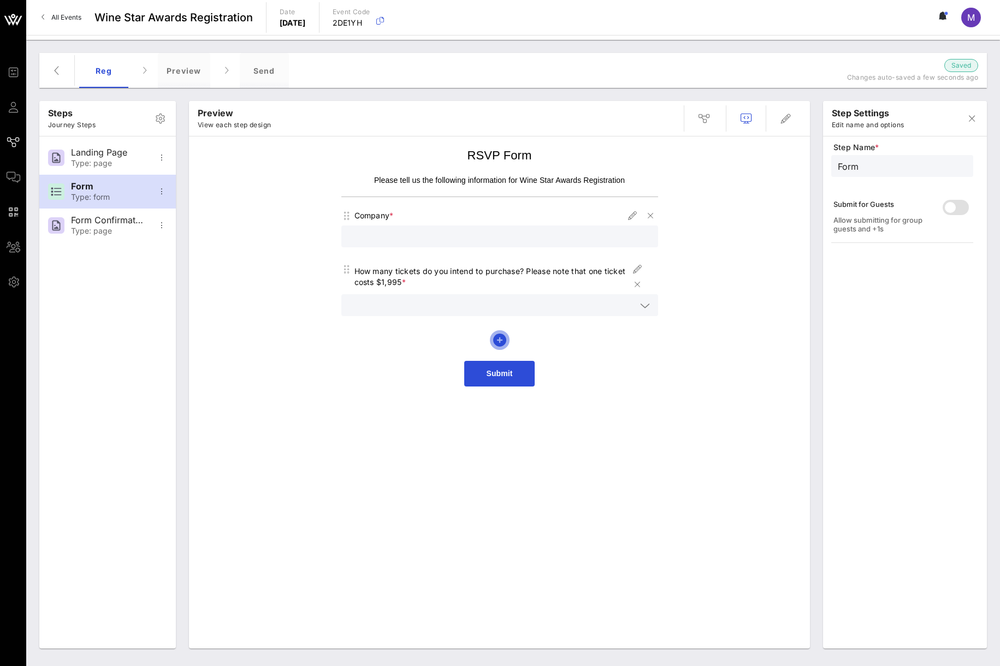
click at [505, 342] on icon "button" at bounding box center [499, 340] width 13 height 13
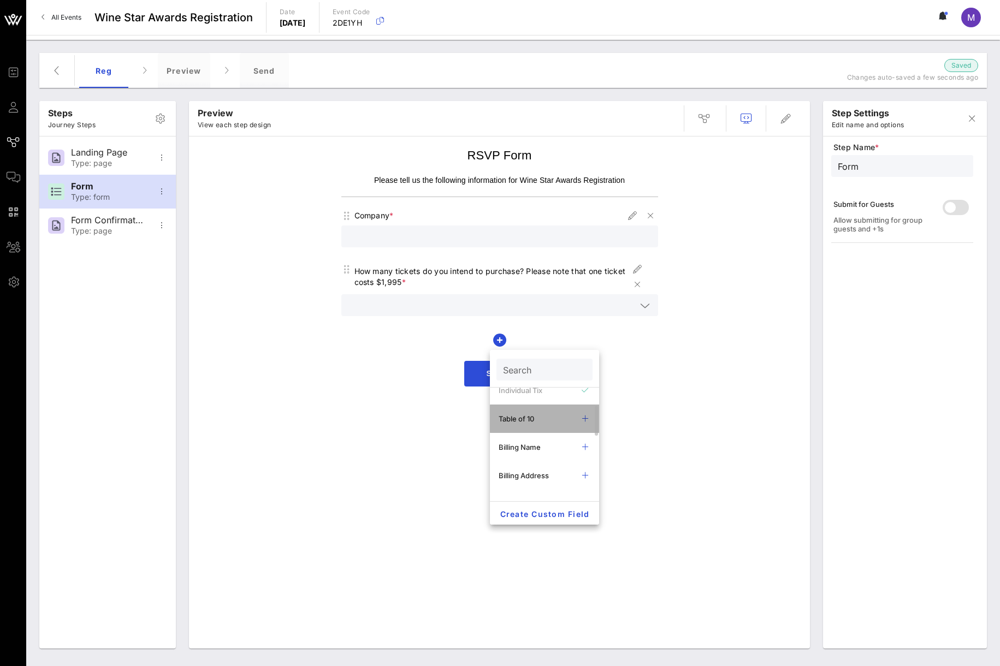
click at [536, 423] on div "Table of 10" at bounding box center [536, 419] width 74 height 9
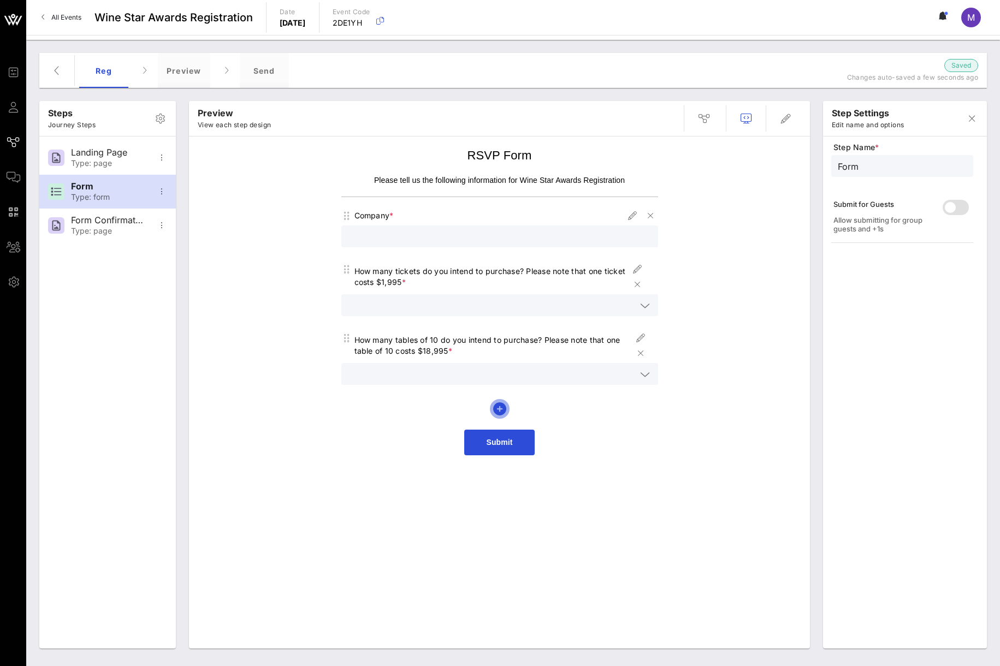
click at [500, 407] on icon "button" at bounding box center [499, 409] width 13 height 13
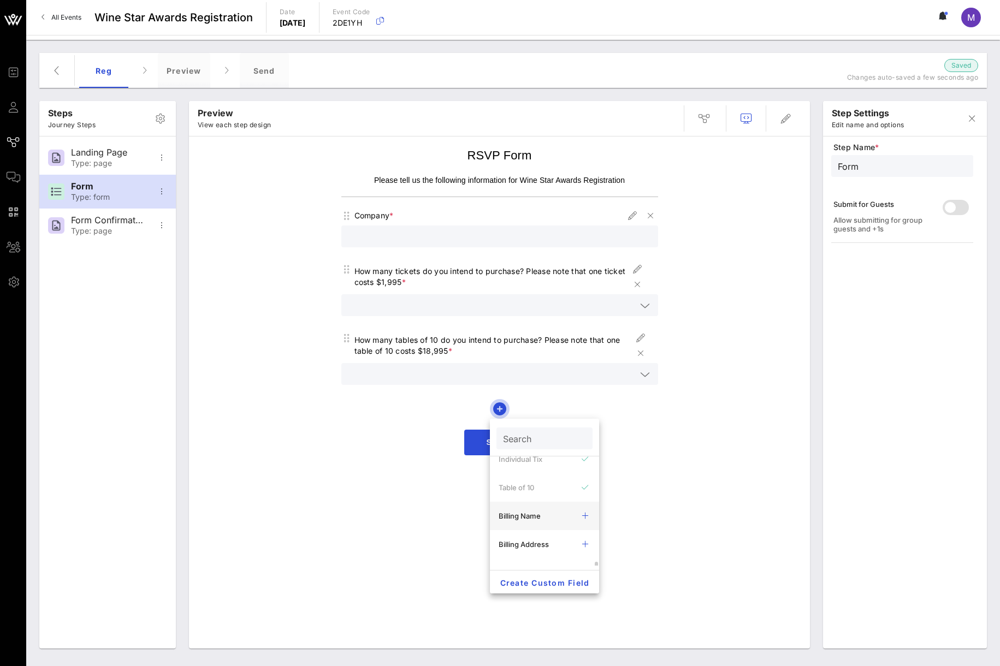
scroll to position [137, 0]
click at [554, 529] on div "Table of 12" at bounding box center [536, 533] width 74 height 9
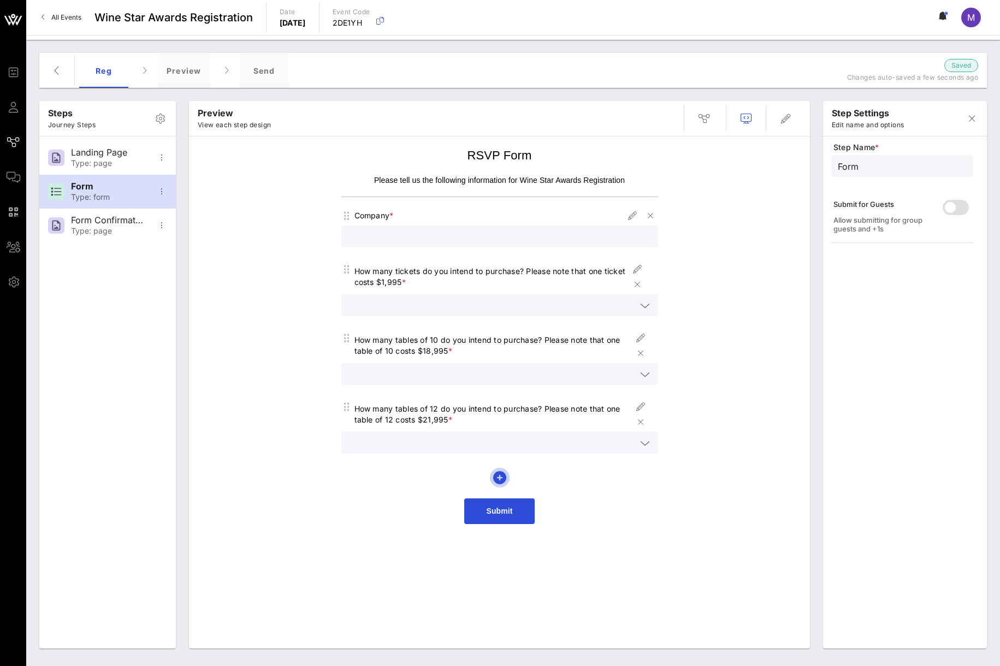
click at [501, 477] on icon "button" at bounding box center [499, 477] width 13 height 13
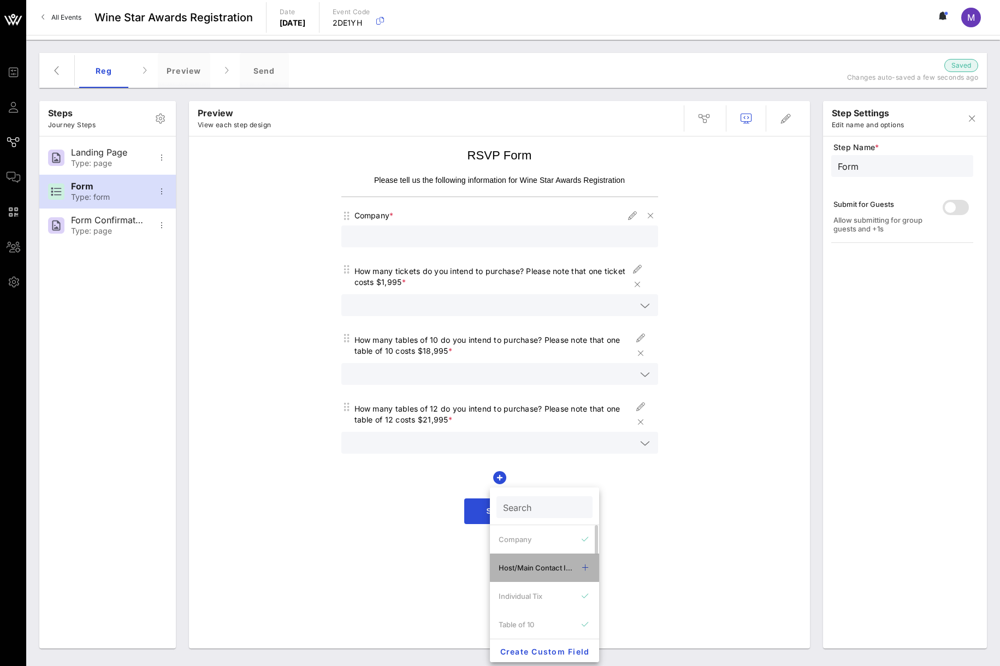
click at [536, 565] on div "Host/Main Contact Info" at bounding box center [536, 568] width 74 height 9
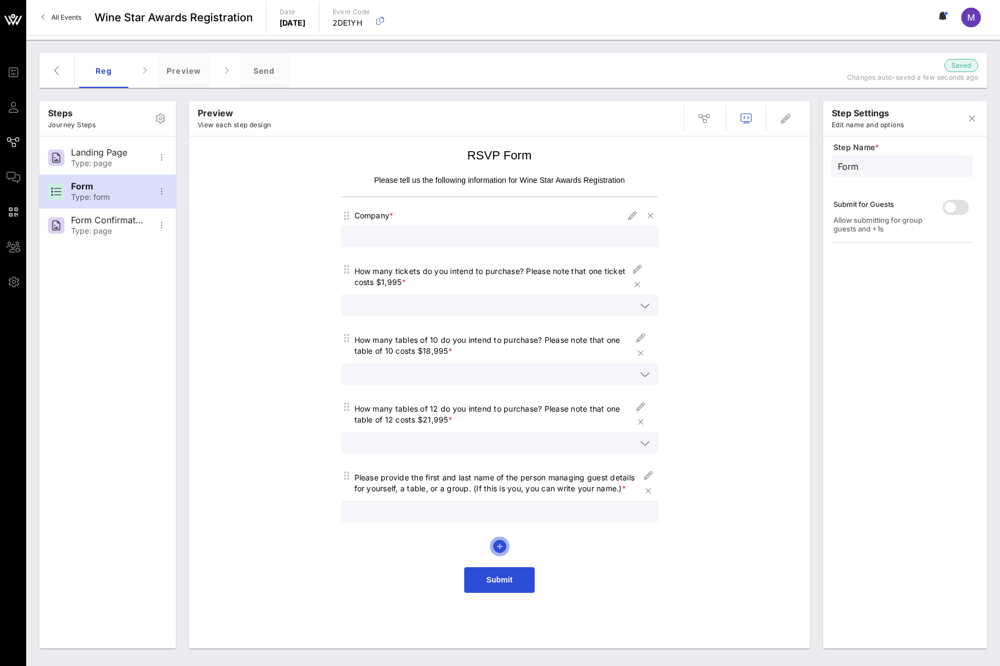
click at [500, 544] on icon "button" at bounding box center [499, 546] width 13 height 13
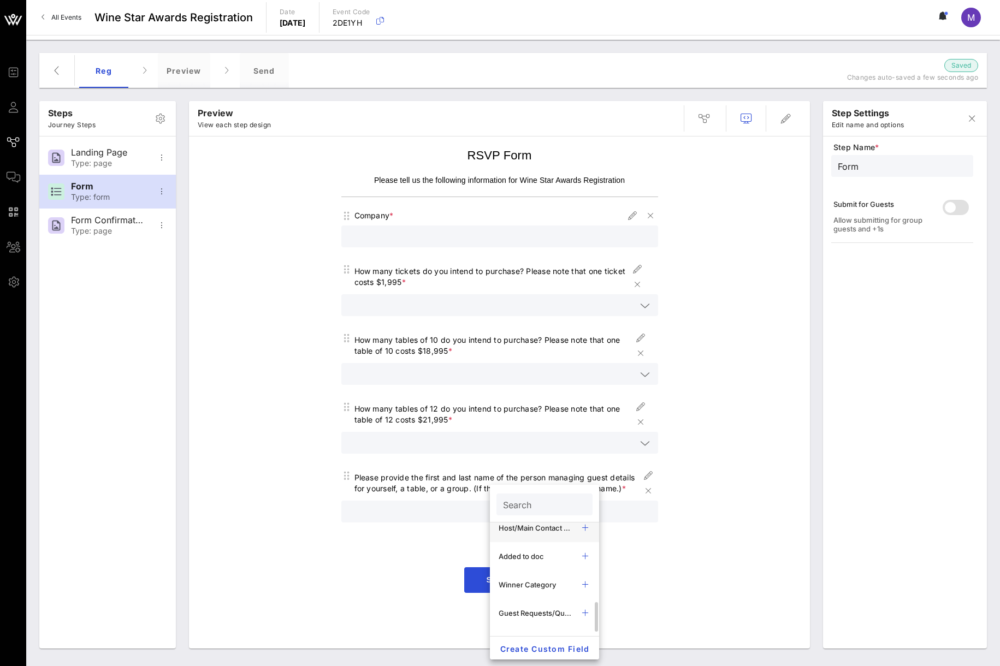
scroll to position [224, 0]
click at [548, 596] on div "Host/Main Contact Email" at bounding box center [536, 596] width 74 height 9
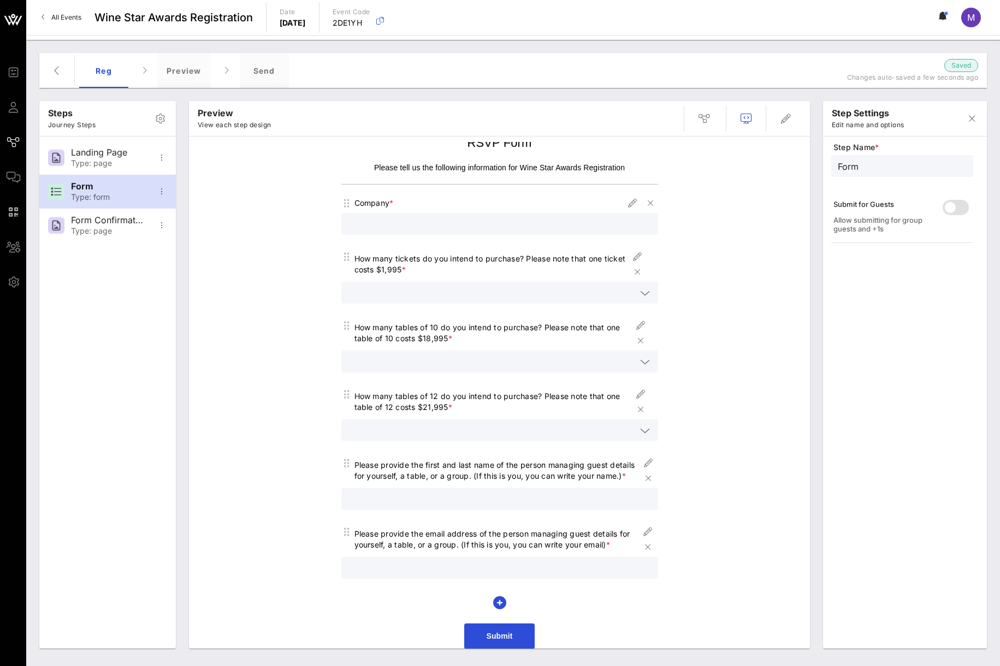
scroll to position [19, 0]
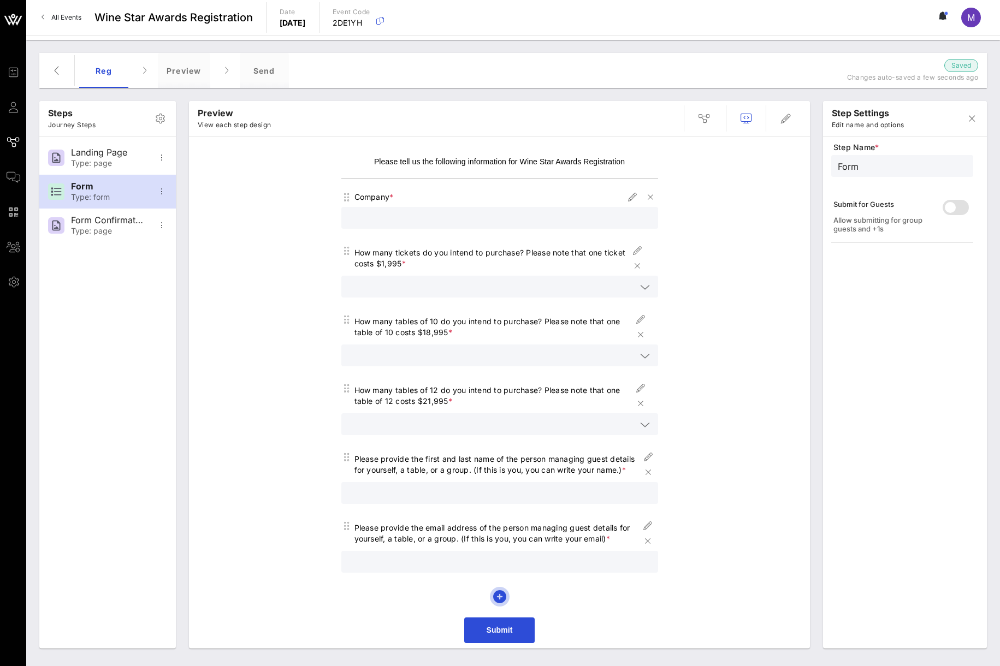
click at [493, 594] on icon "button" at bounding box center [499, 596] width 13 height 13
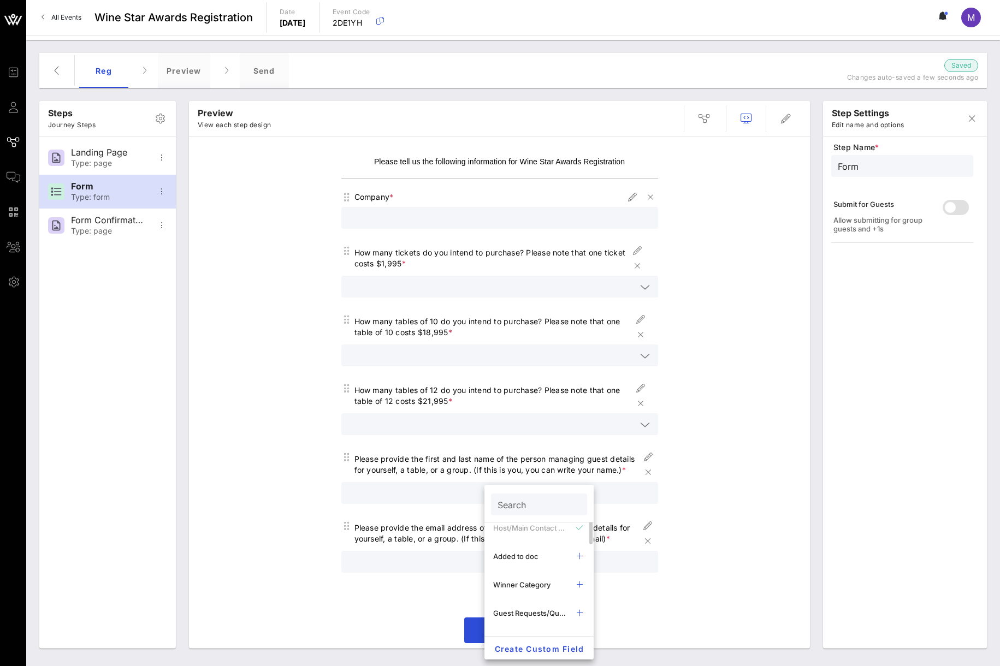
scroll to position [224, 0]
click at [530, 564] on div "Honoring an Award Winner (s)" at bounding box center [530, 568] width 74 height 9
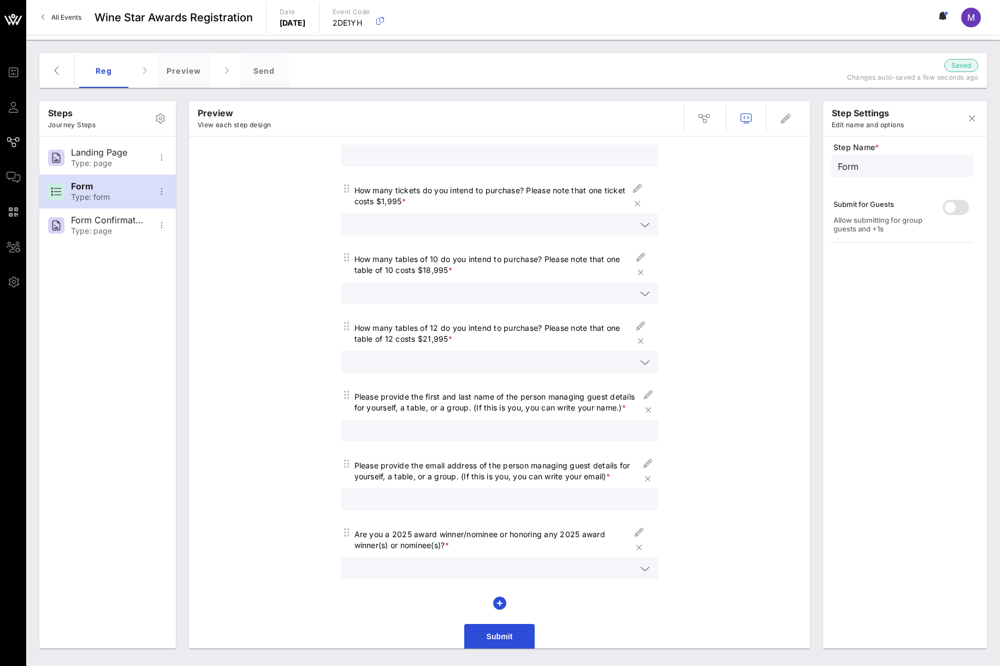
scroll to position [87, 0]
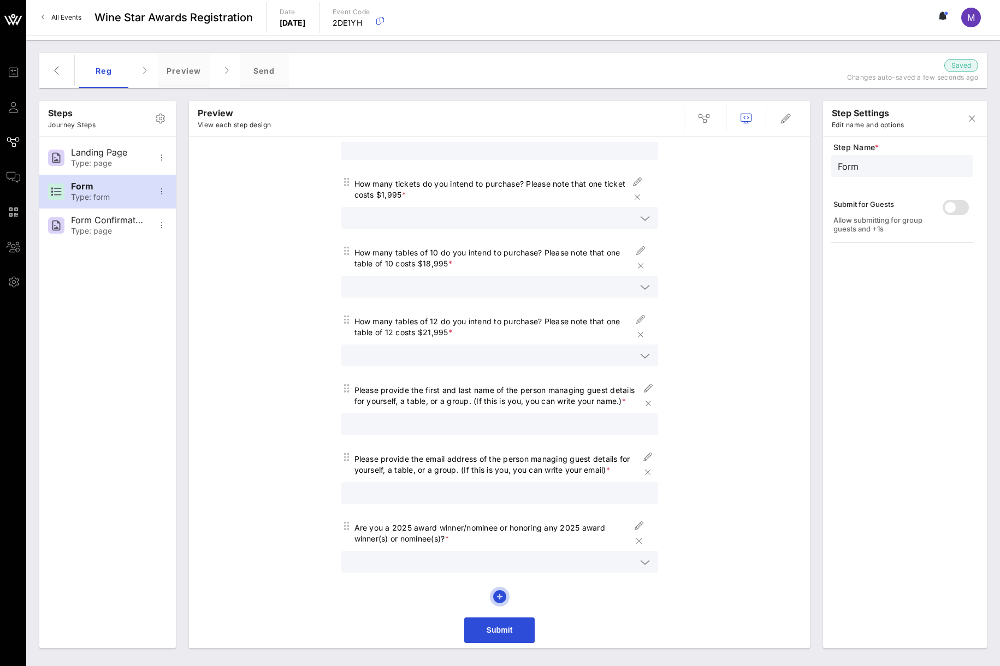
click at [499, 593] on icon "button" at bounding box center [499, 596] width 13 height 13
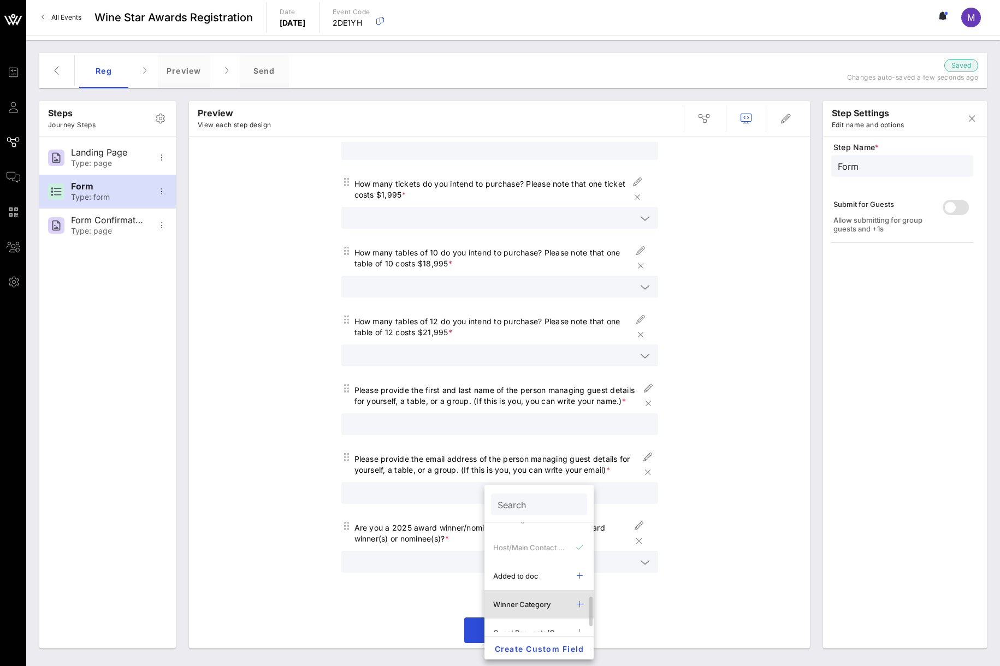
click at [521, 596] on div "Winner Category" at bounding box center [538, 604] width 109 height 28
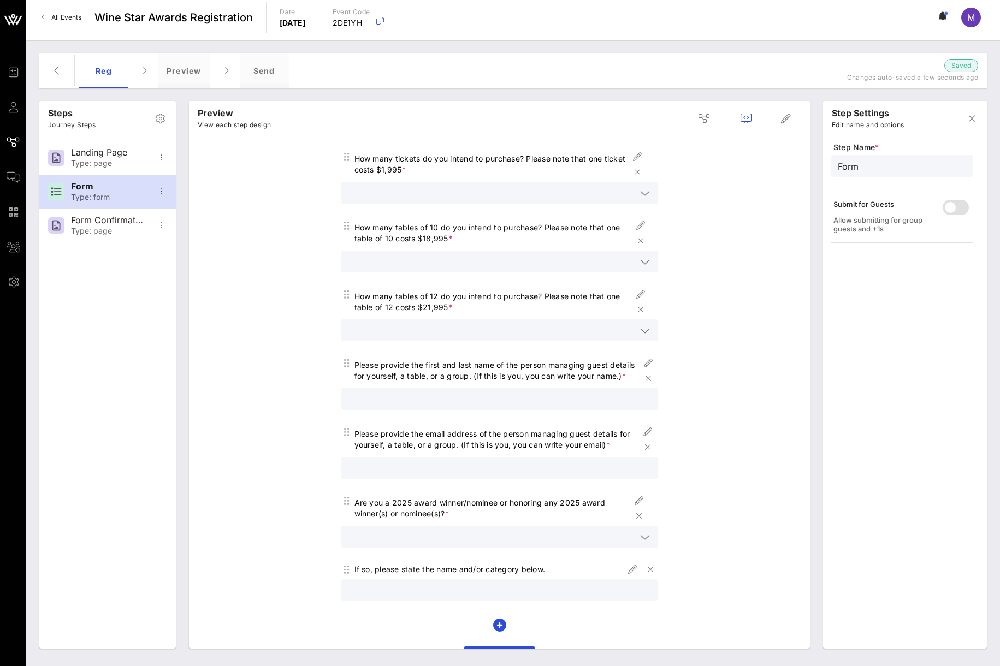
scroll to position [141, 0]
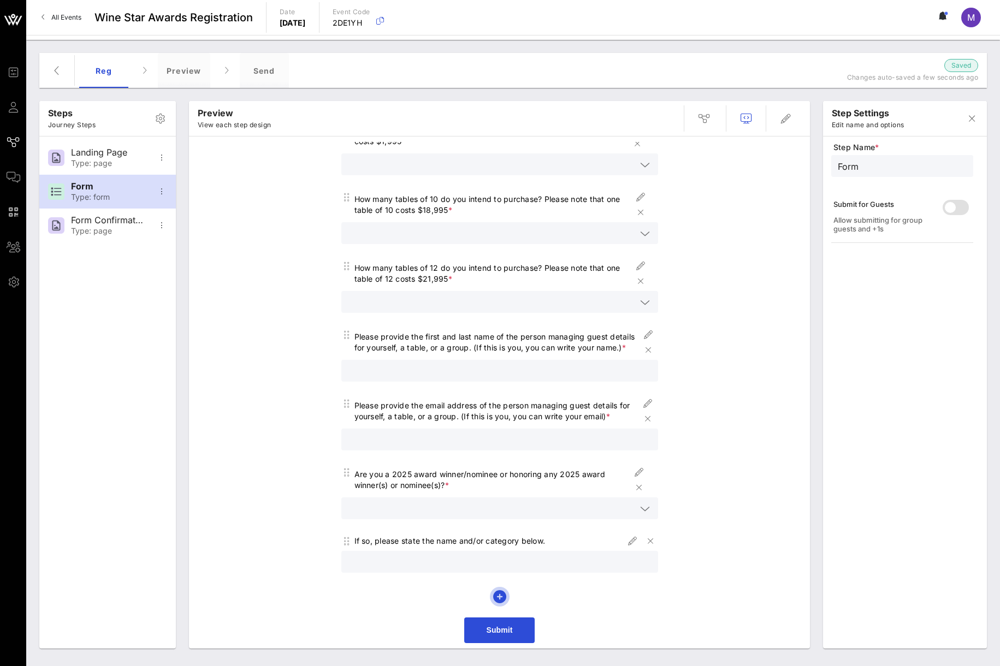
click at [496, 592] on icon "button" at bounding box center [499, 596] width 13 height 13
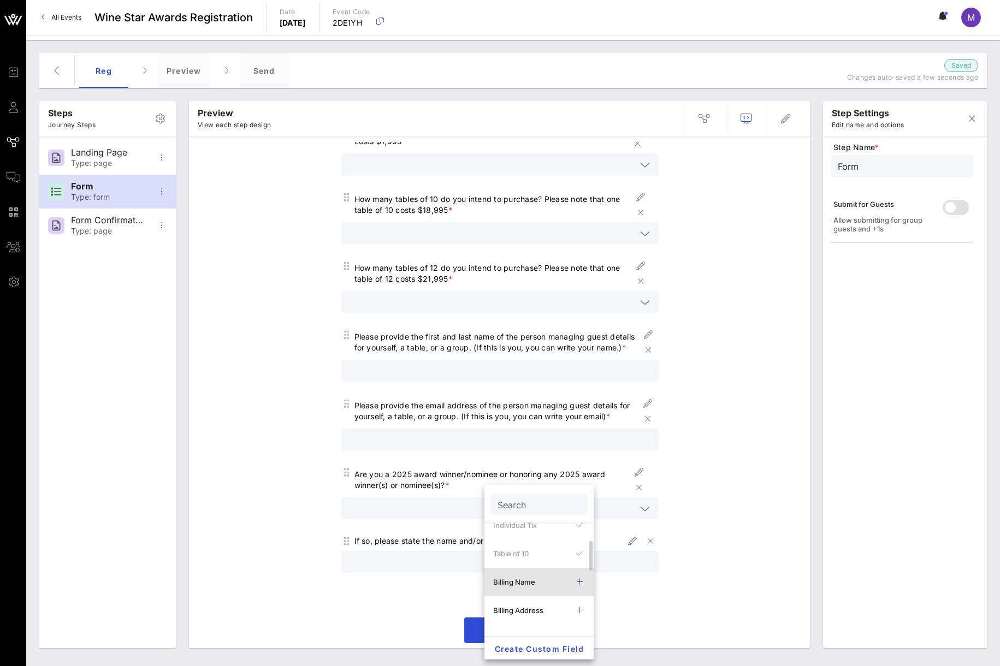
click at [518, 585] on div "Billing Name" at bounding box center [530, 582] width 74 height 9
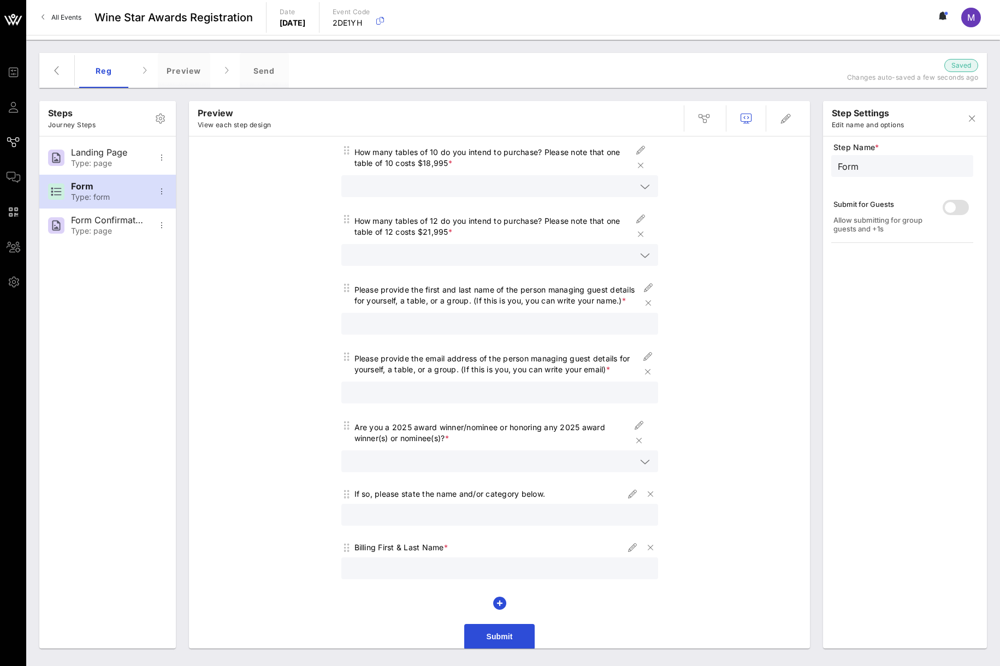
scroll to position [194, 0]
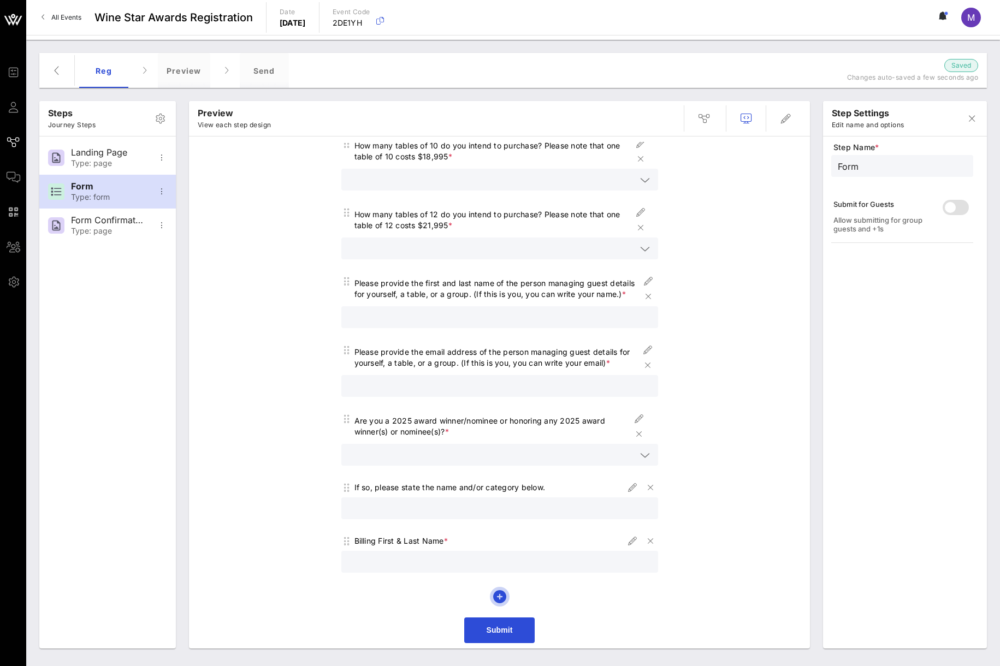
click at [499, 596] on icon "button" at bounding box center [499, 596] width 13 height 13
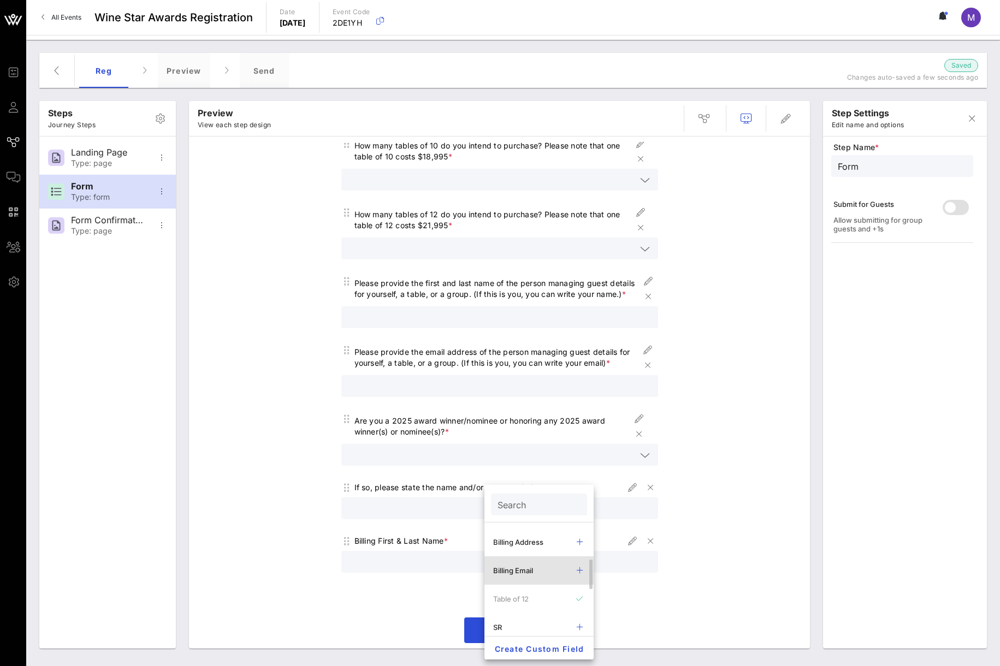
click at [522, 566] on div "Billing Email" at bounding box center [530, 570] width 74 height 9
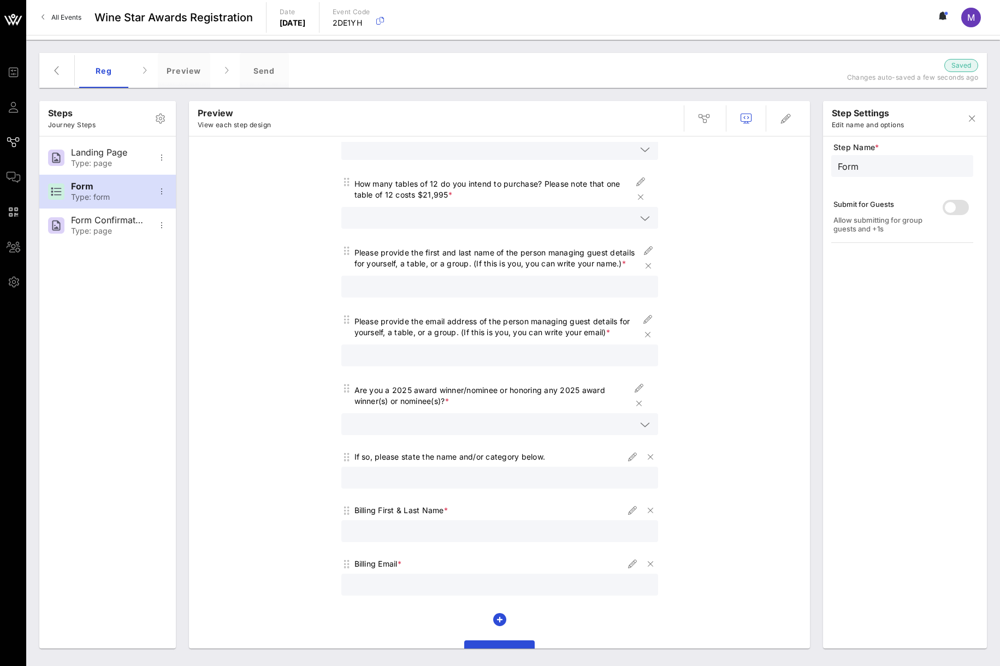
scroll to position [248, 0]
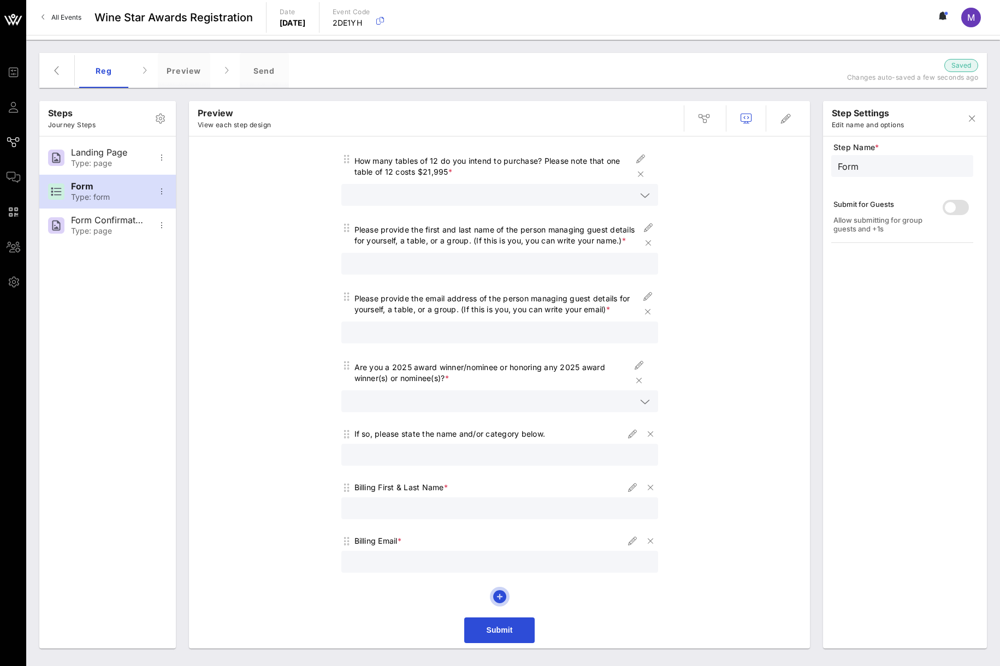
click at [499, 596] on icon "button" at bounding box center [499, 596] width 13 height 13
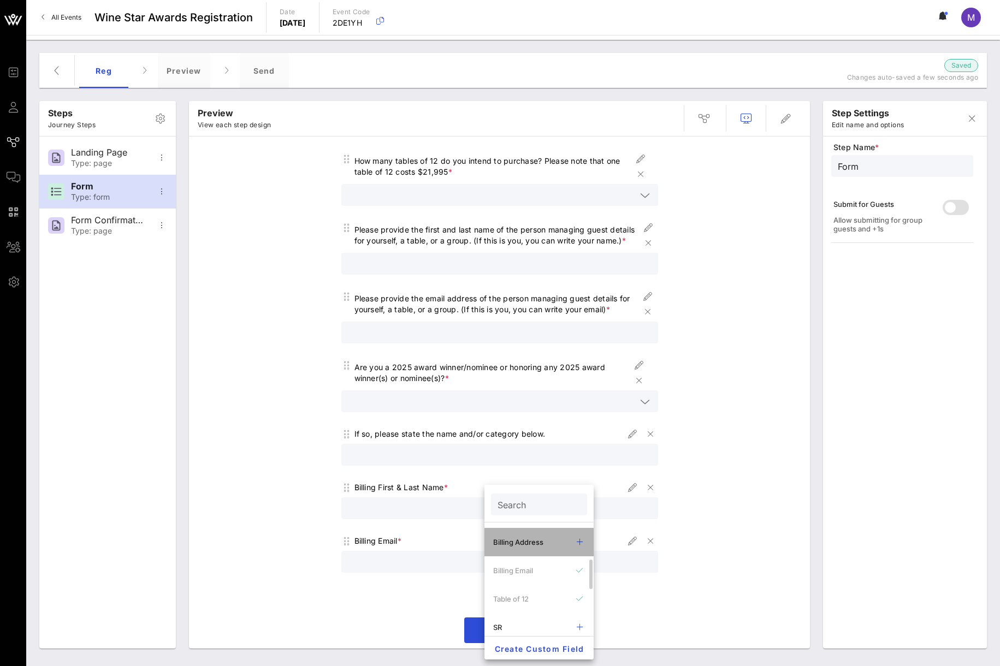
click at [530, 540] on div "Billing Address" at bounding box center [530, 542] width 74 height 9
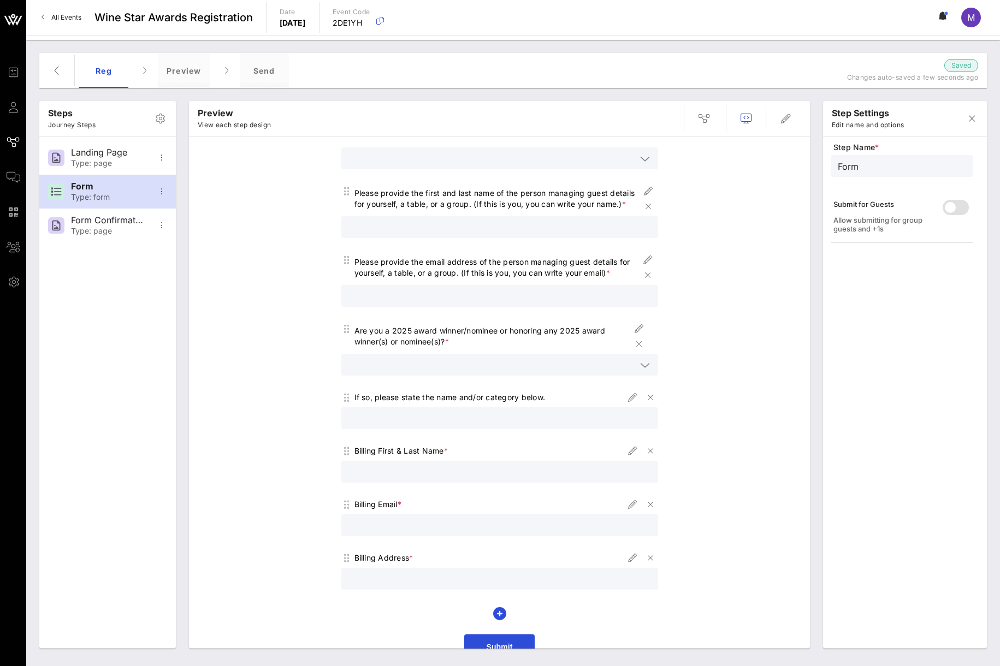
scroll to position [301, 0]
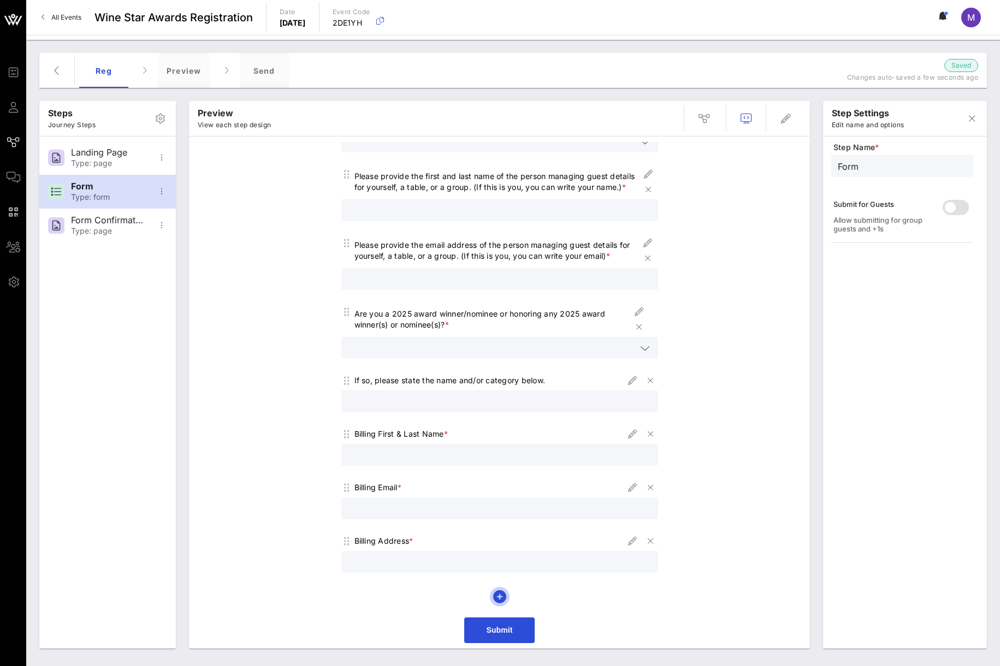
click at [498, 594] on icon "button" at bounding box center [499, 596] width 13 height 13
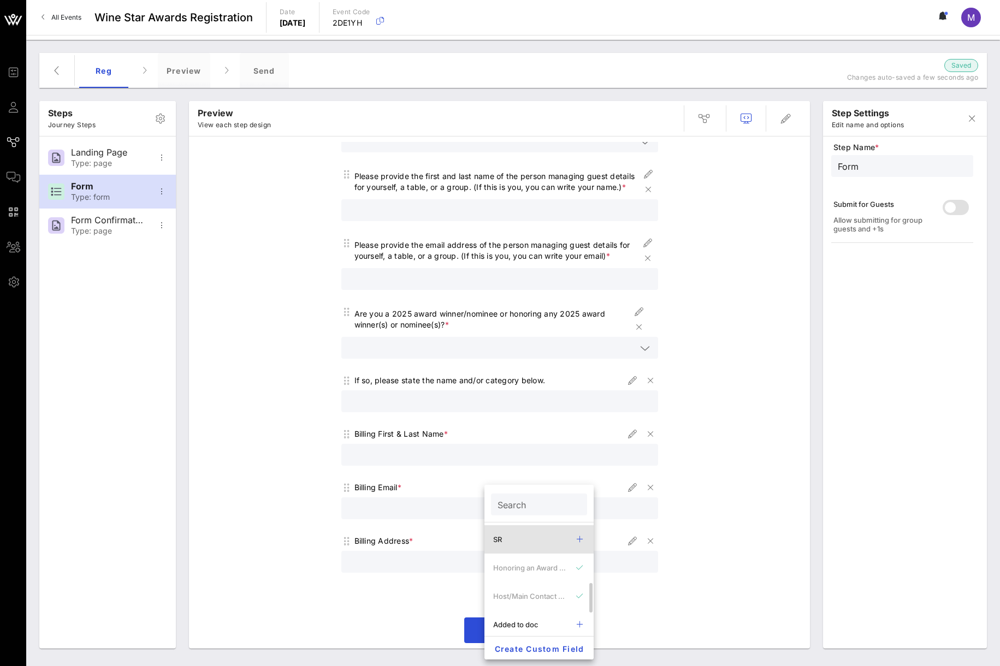
click at [521, 537] on div "SR" at bounding box center [530, 539] width 74 height 9
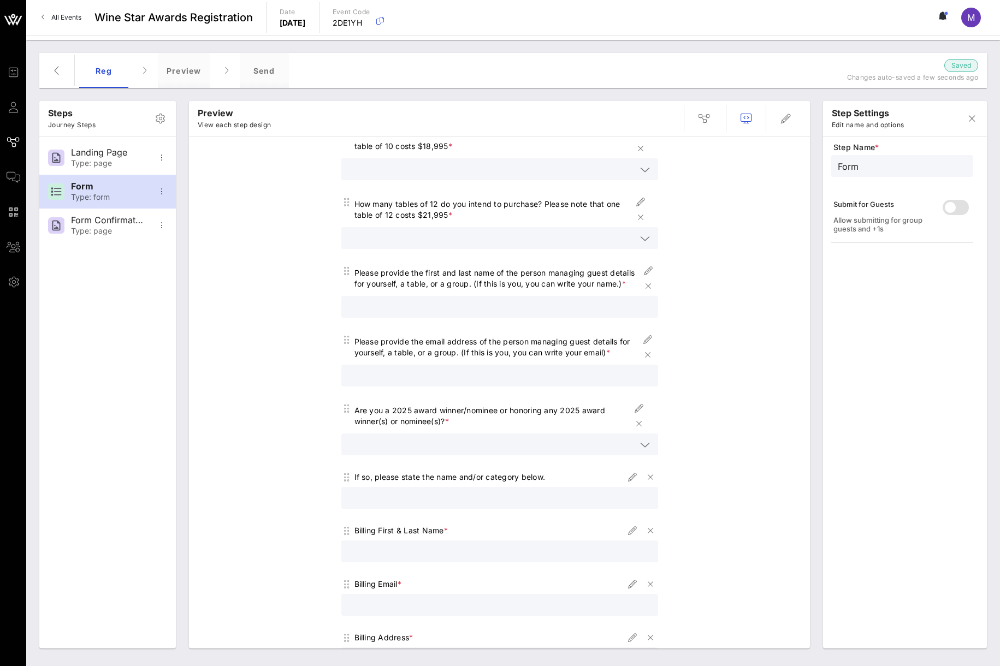
scroll to position [370, 0]
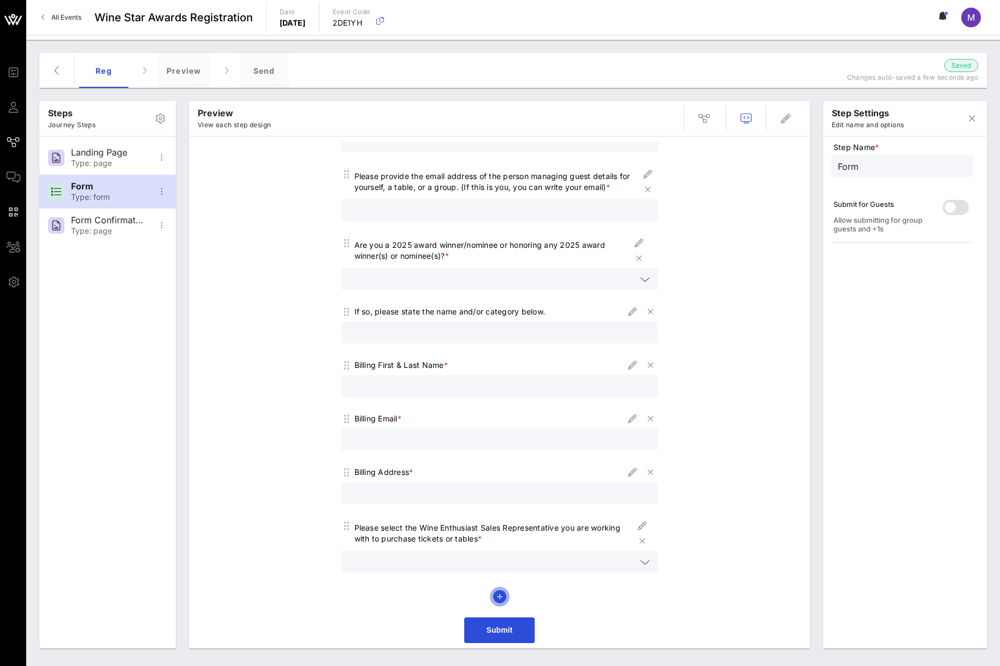
click at [493, 592] on icon "button" at bounding box center [499, 596] width 13 height 13
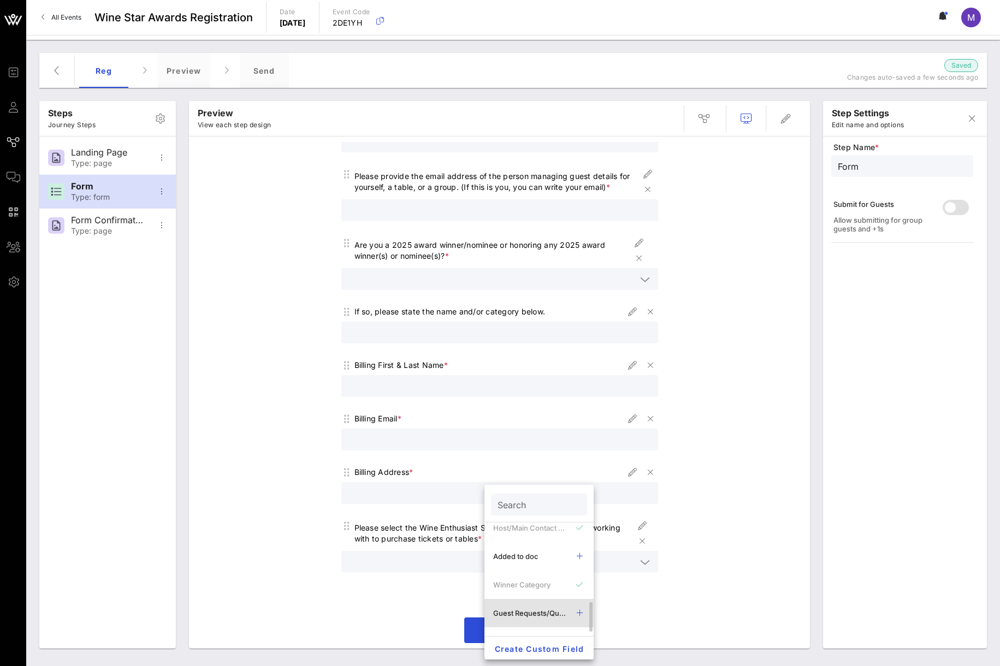
click at [531, 602] on div "Guest Requests/Questions" at bounding box center [530, 613] width 74 height 9
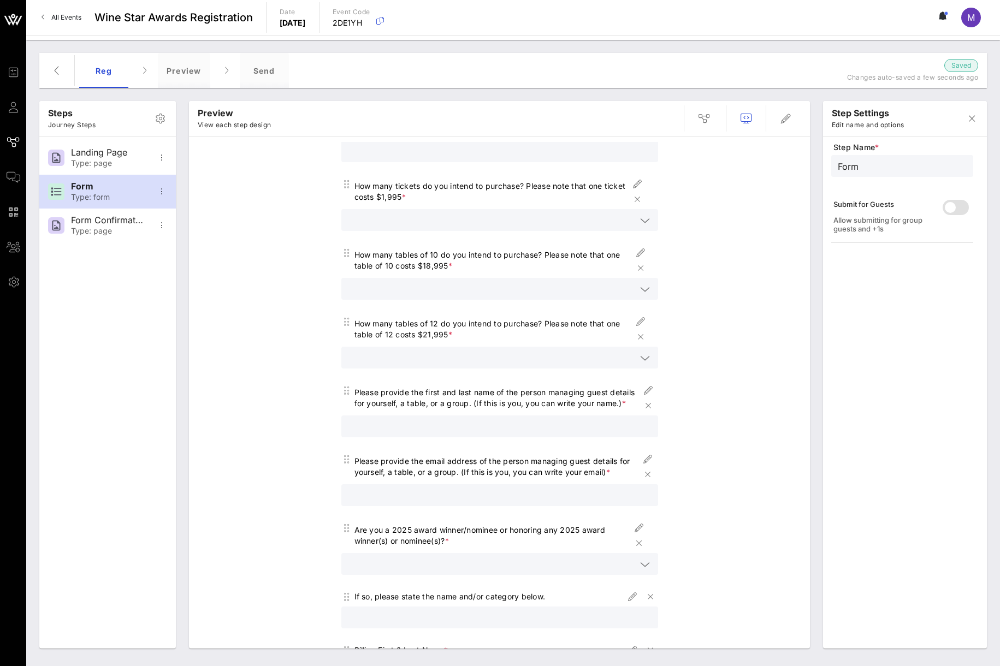
scroll to position [82, 0]
click at [968, 116] on icon "button" at bounding box center [971, 118] width 13 height 13
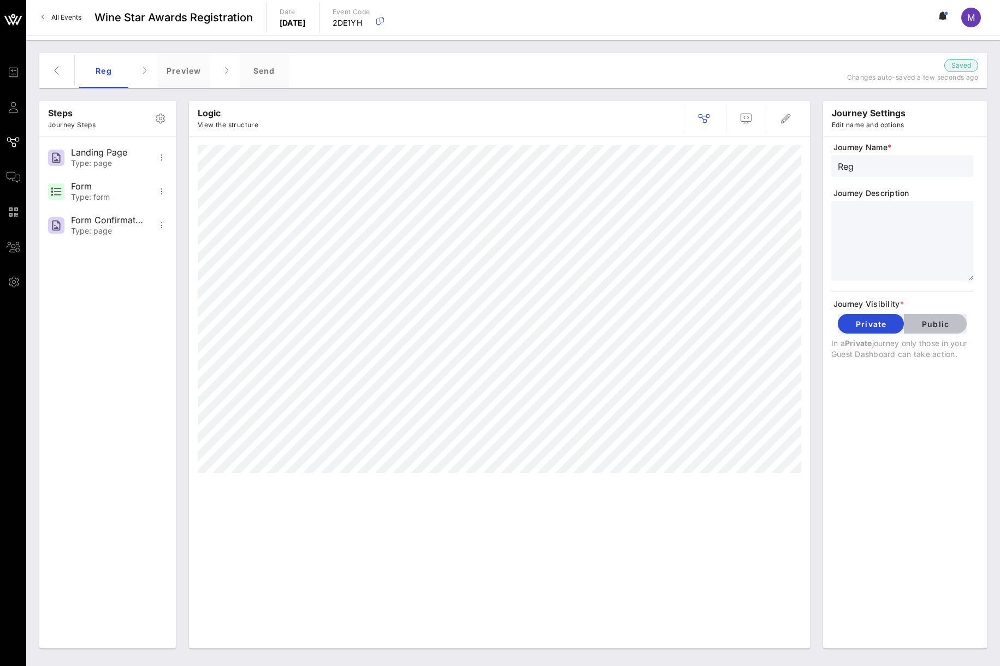
click at [934, 327] on span "Public" at bounding box center [935, 323] width 45 height 9
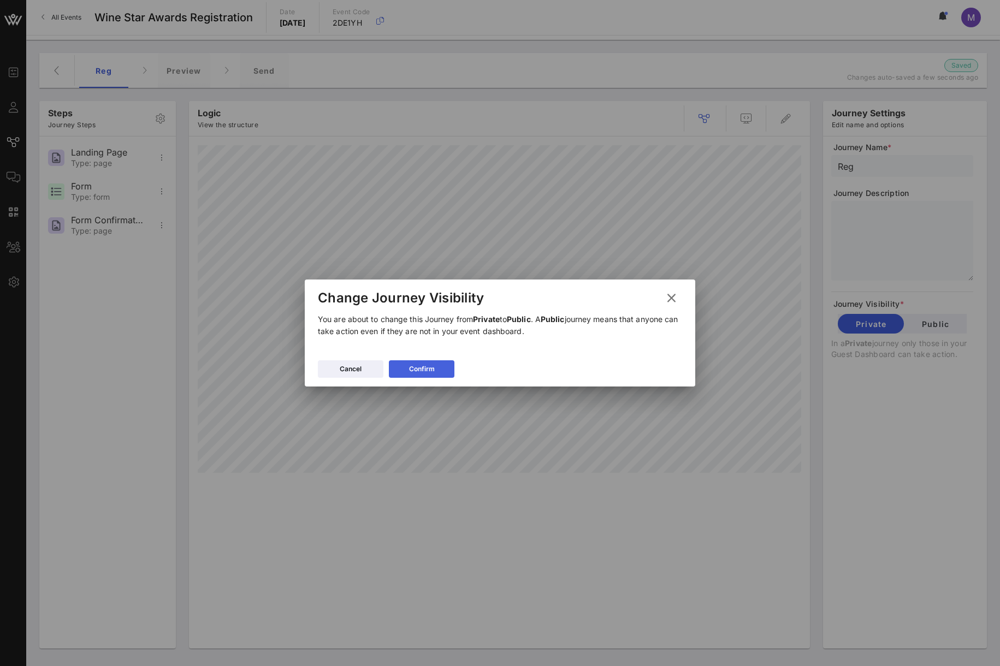
click at [446, 368] on button "Confirm" at bounding box center [422, 368] width 66 height 17
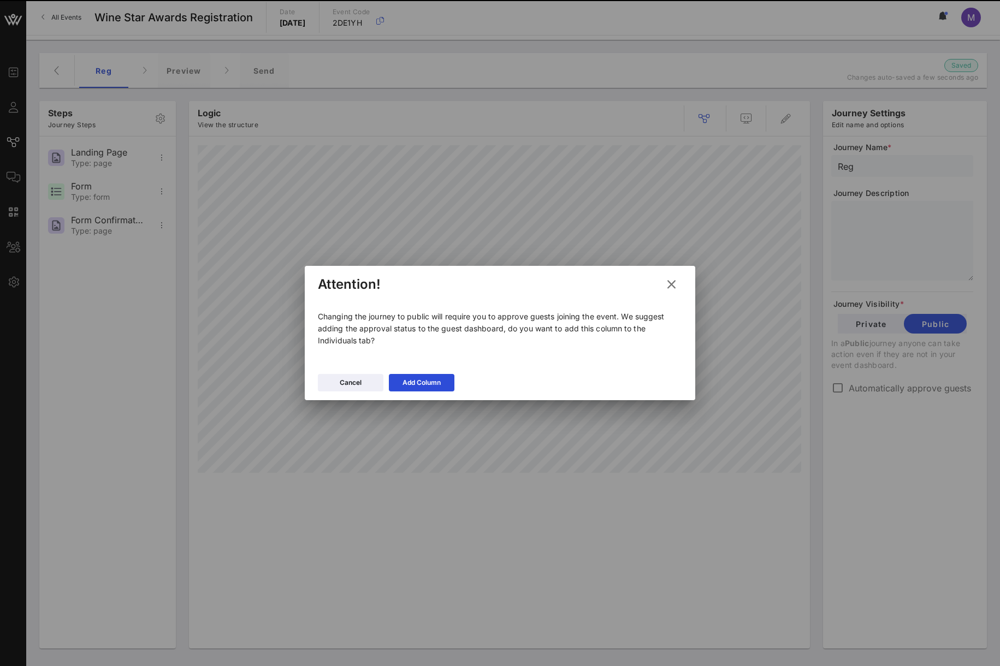
click at [916, 393] on div at bounding box center [500, 333] width 1000 height 666
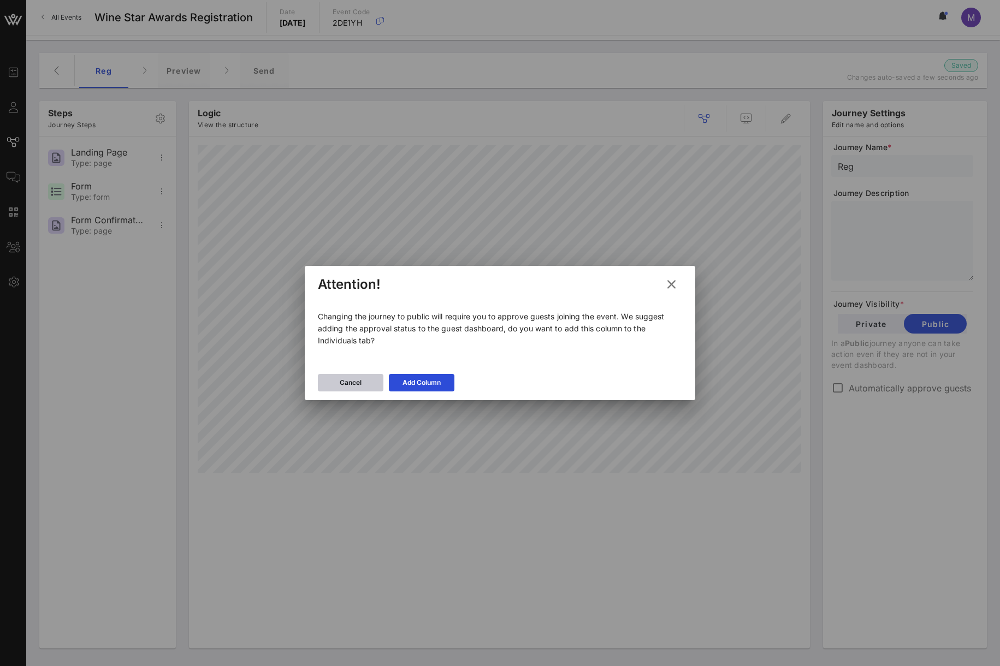
click at [364, 381] on button "Cancel" at bounding box center [351, 382] width 66 height 17
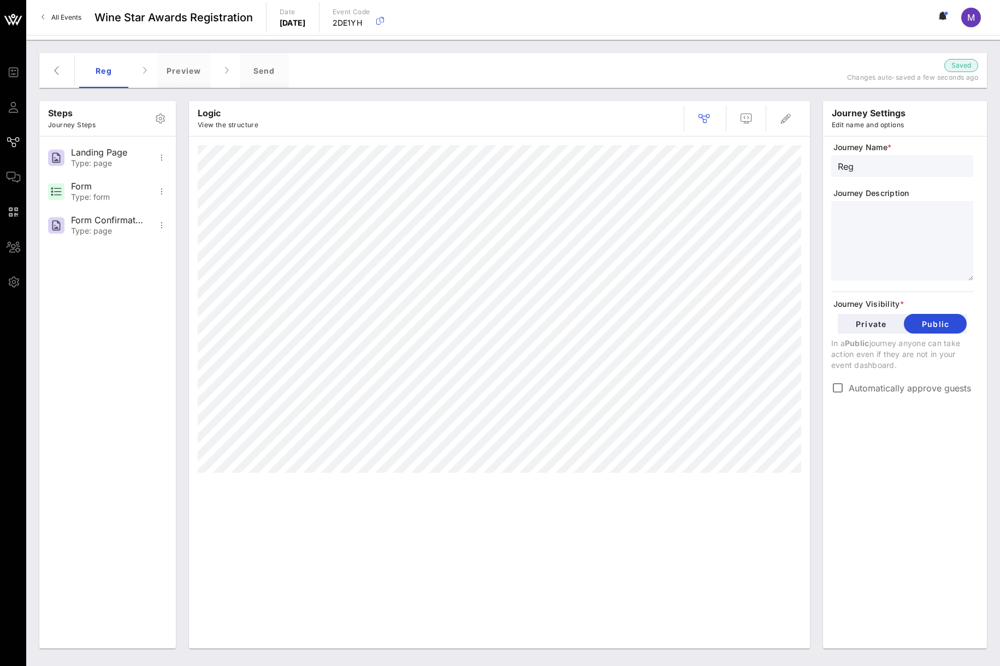
click at [889, 390] on label "Automatically approve guests" at bounding box center [911, 388] width 125 height 11
click at [268, 76] on div "Send" at bounding box center [264, 70] width 49 height 35
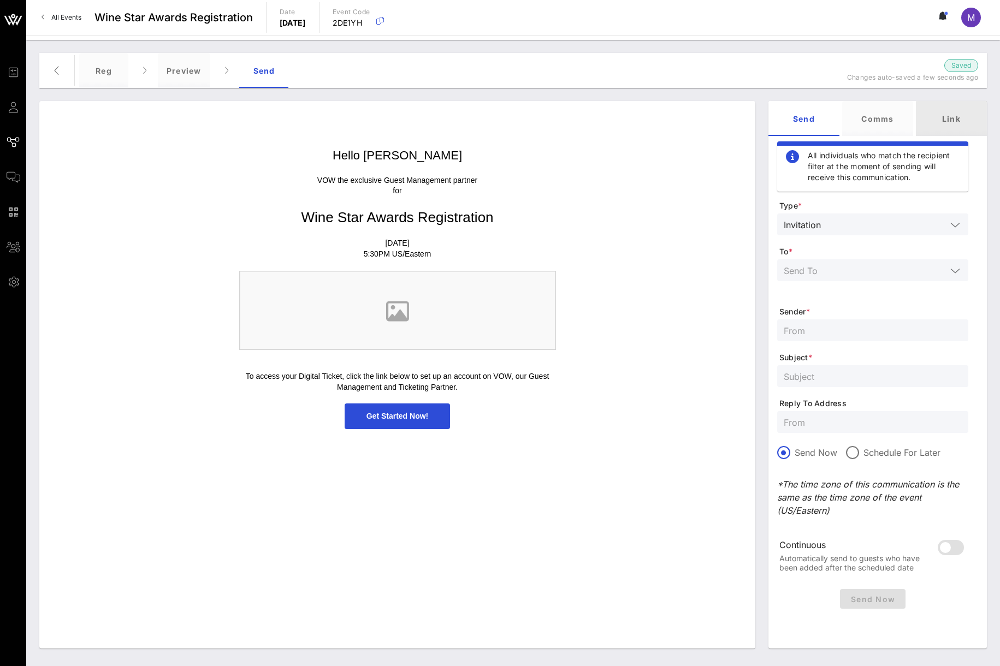
click at [954, 114] on div "Link" at bounding box center [951, 118] width 71 height 35
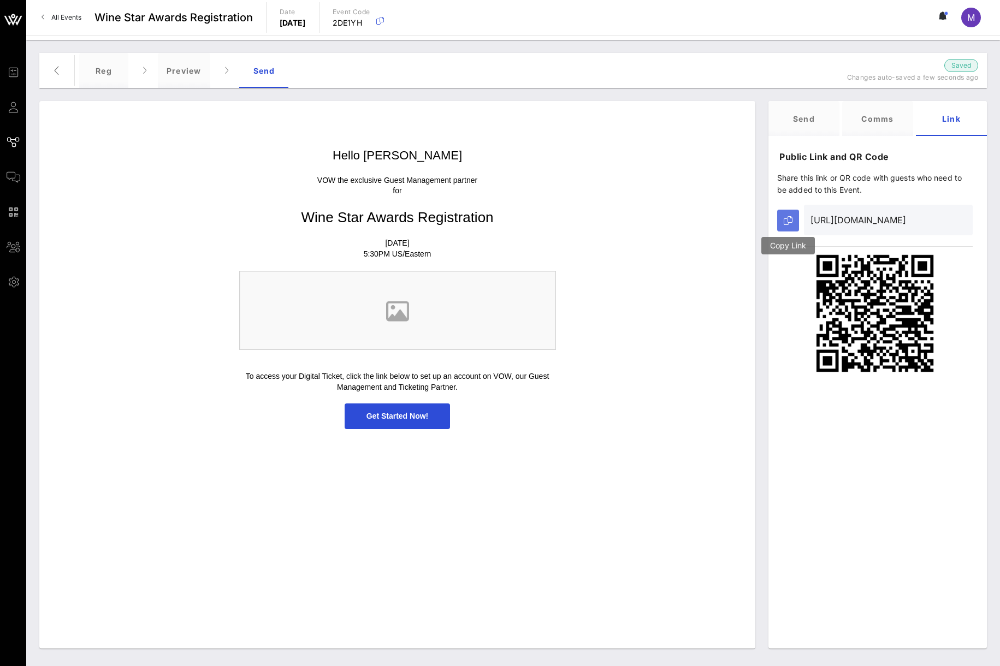
click at [792, 216] on icon "button" at bounding box center [788, 220] width 9 height 9
click at [187, 76] on div "Preview" at bounding box center [184, 70] width 52 height 35
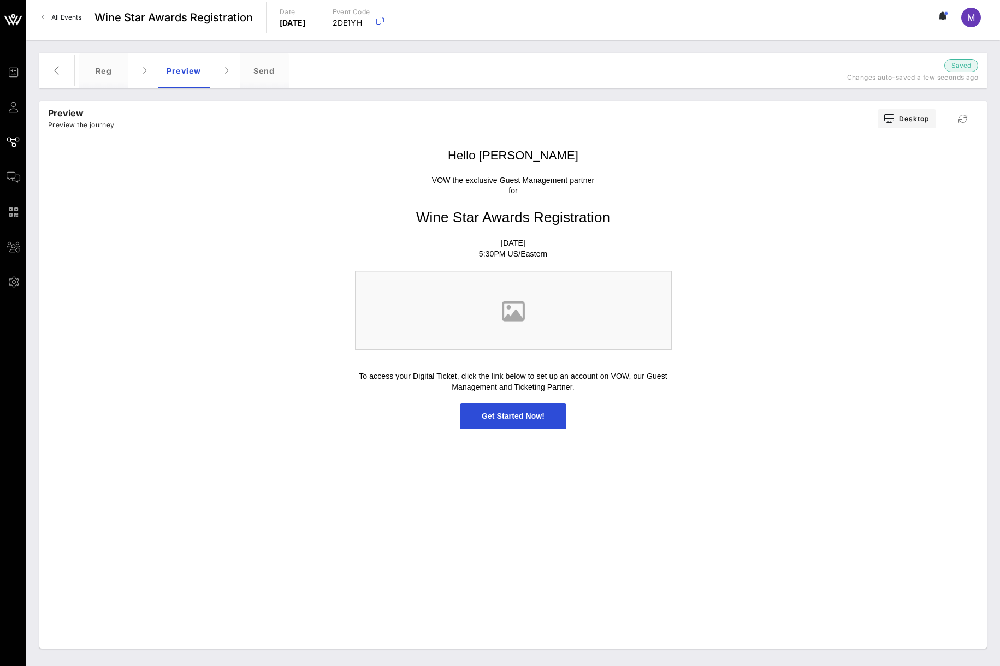
click at [534, 421] on span "Get Started Now!" at bounding box center [513, 417] width 106 height 26
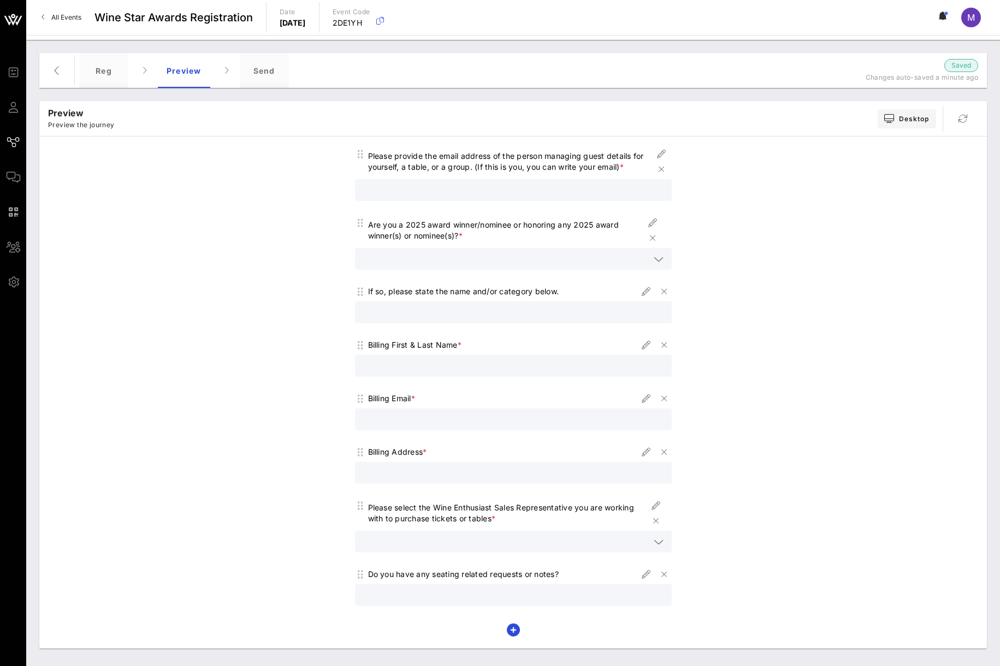
scroll to position [424, 0]
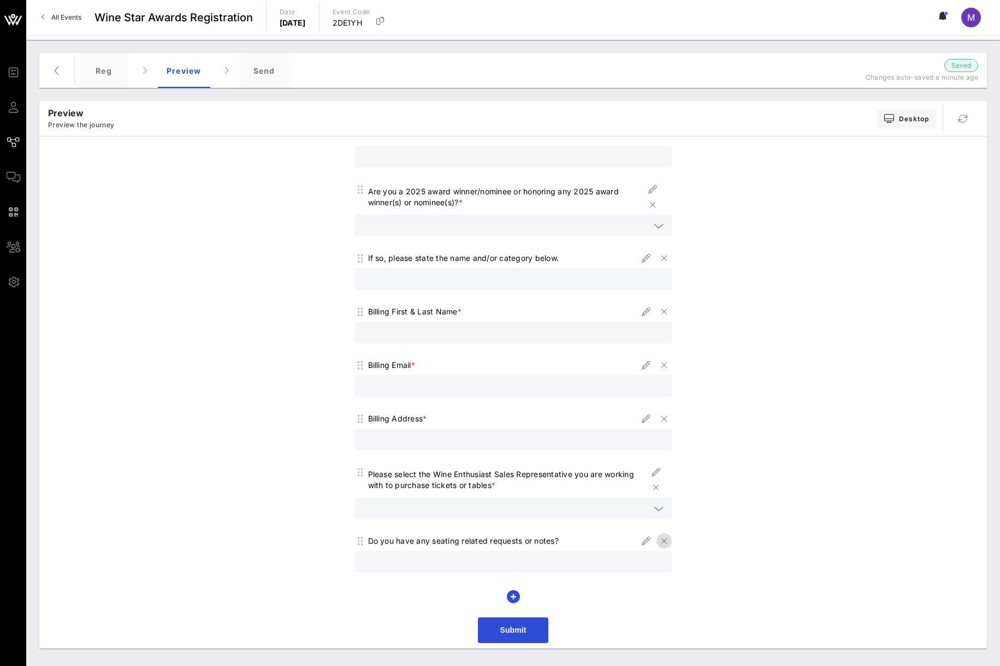
click at [660, 544] on icon "button" at bounding box center [664, 541] width 13 height 13
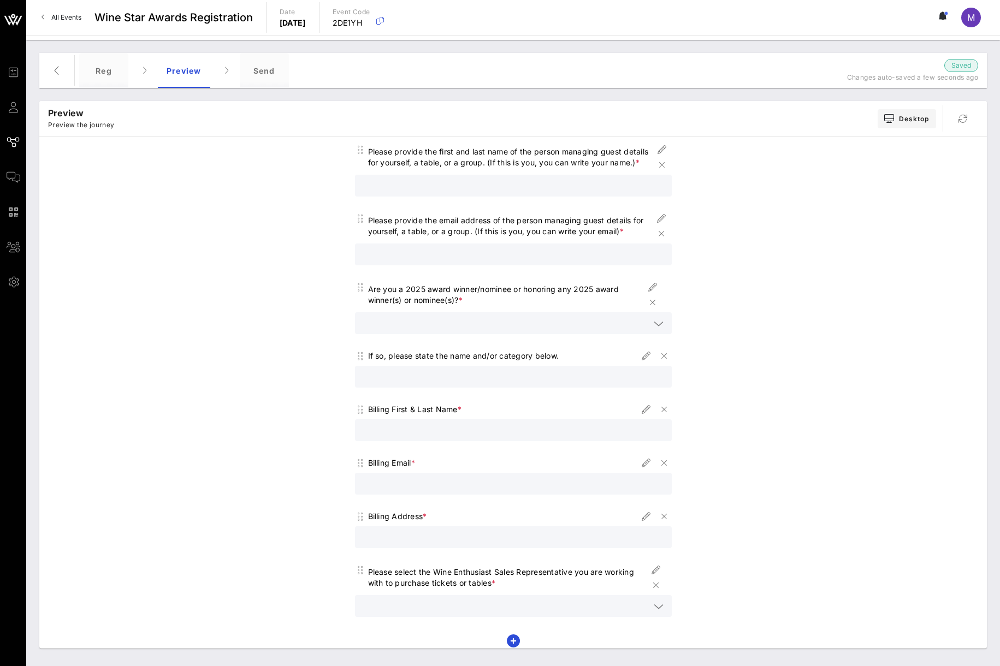
scroll to position [370, 0]
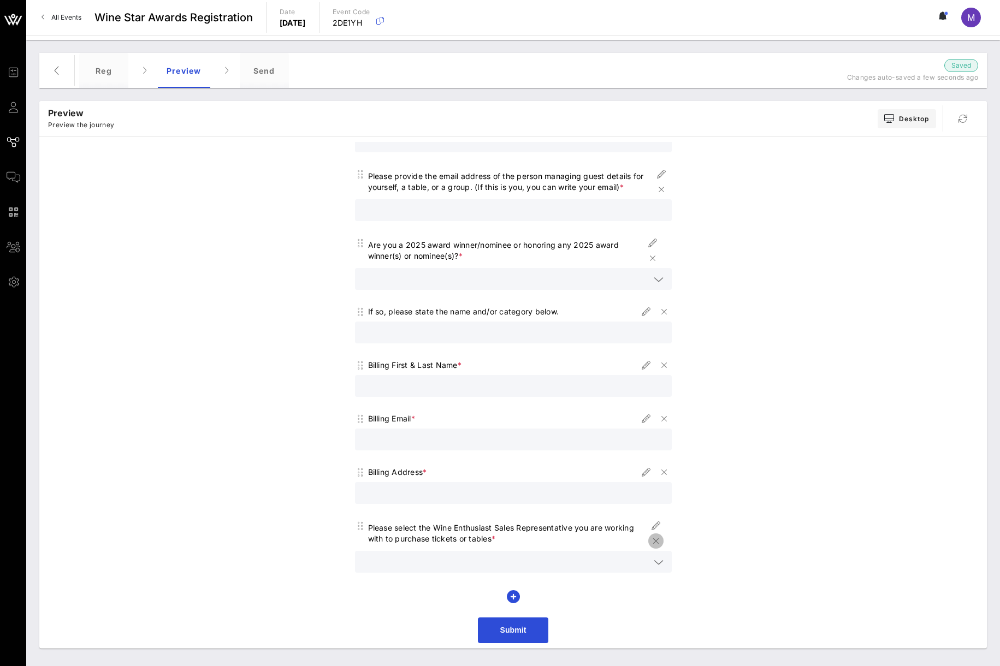
click at [653, 541] on icon "button" at bounding box center [655, 541] width 13 height 13
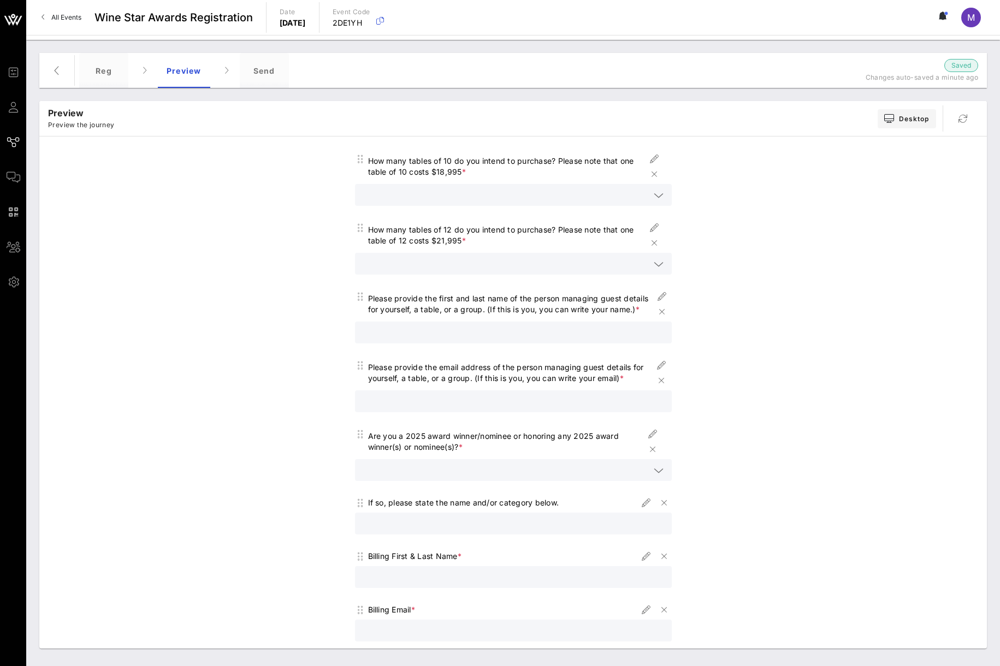
scroll to position [301, 0]
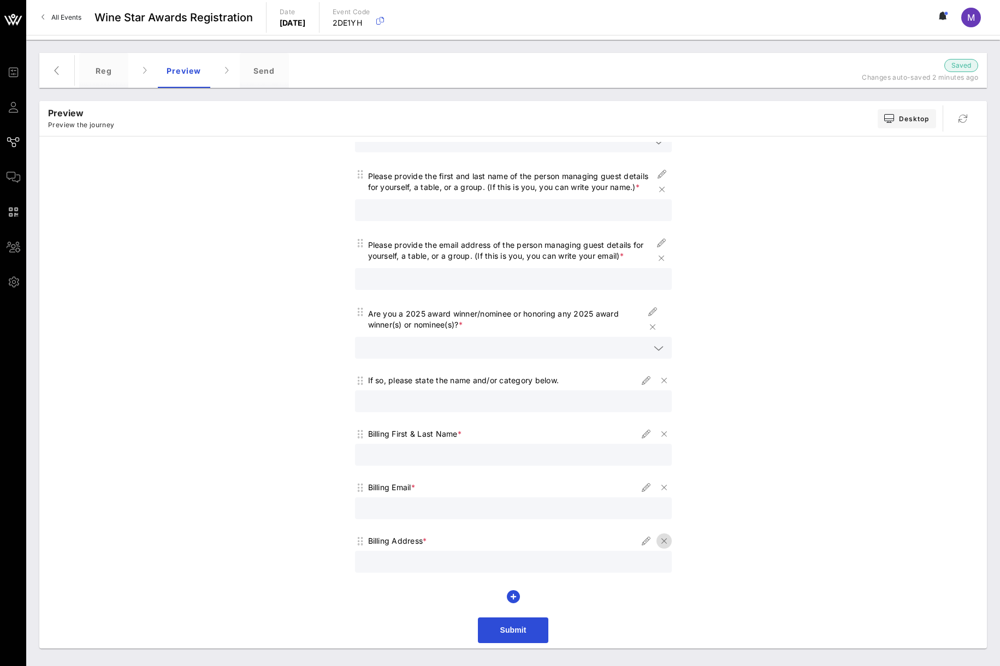
click at [660, 541] on icon "button" at bounding box center [664, 541] width 13 height 13
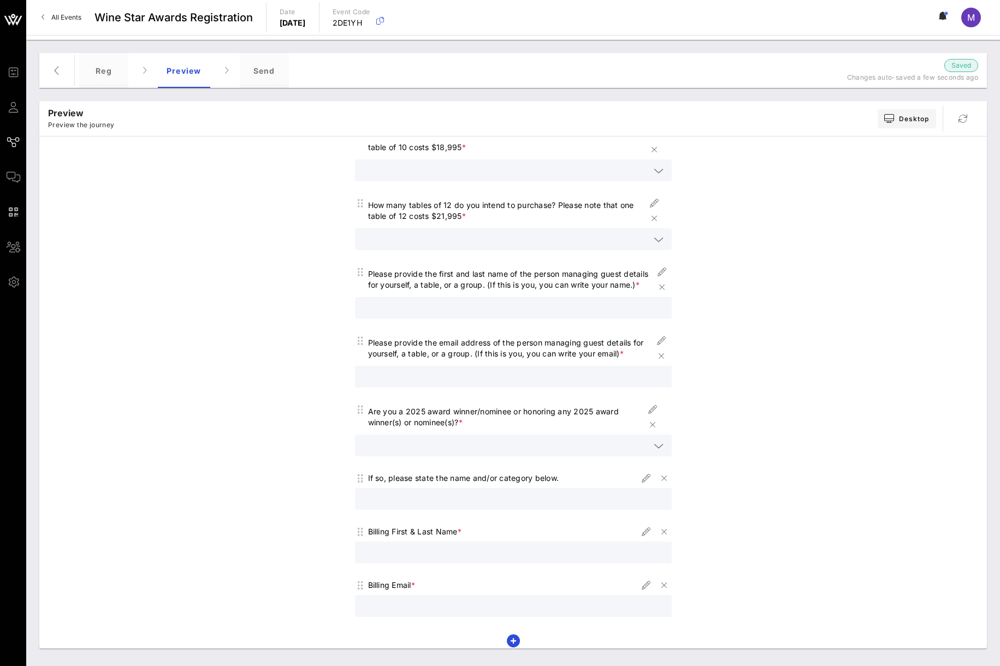
scroll to position [248, 0]
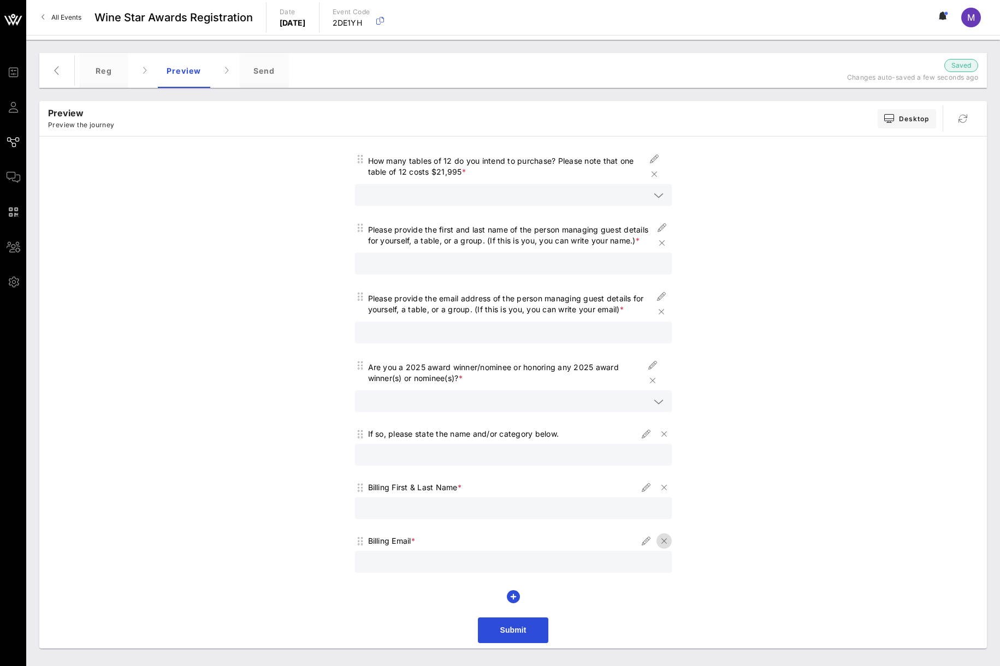
click at [660, 541] on icon "button" at bounding box center [664, 541] width 13 height 13
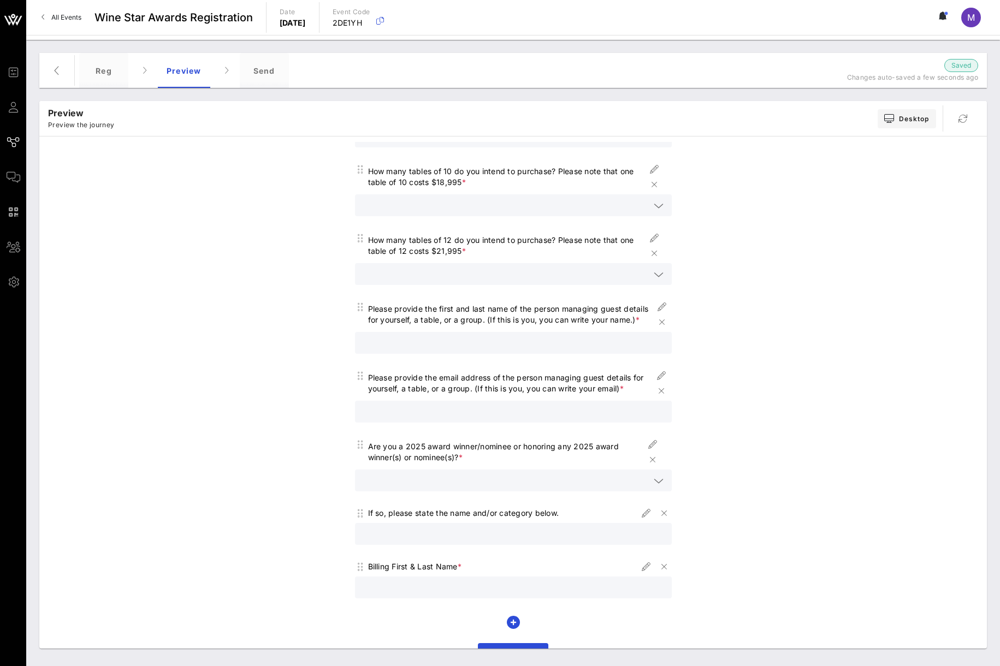
scroll to position [194, 0]
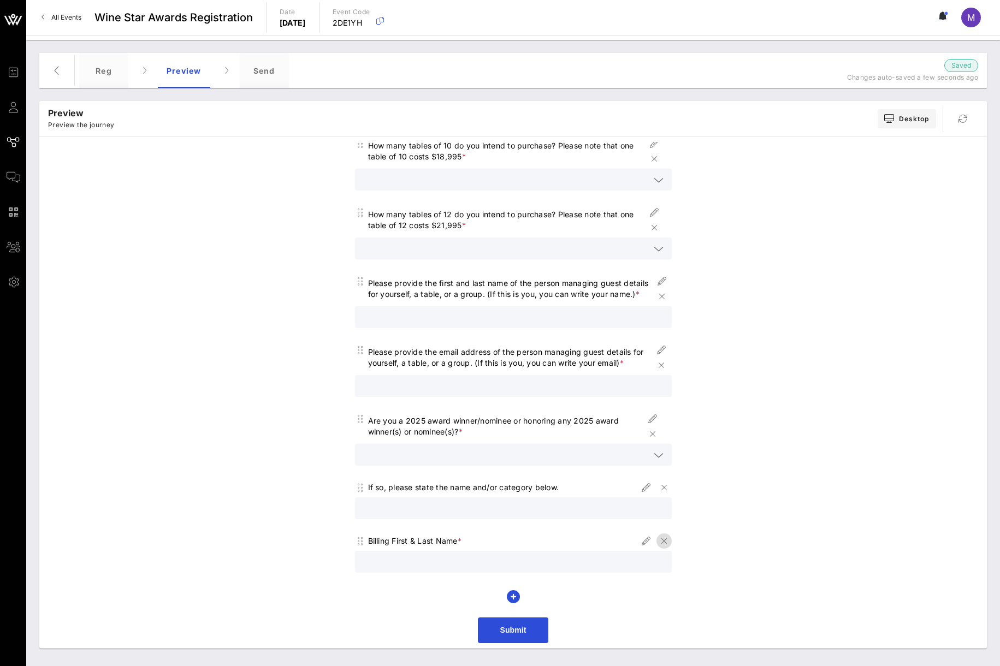
click at [659, 545] on icon "button" at bounding box center [664, 541] width 13 height 13
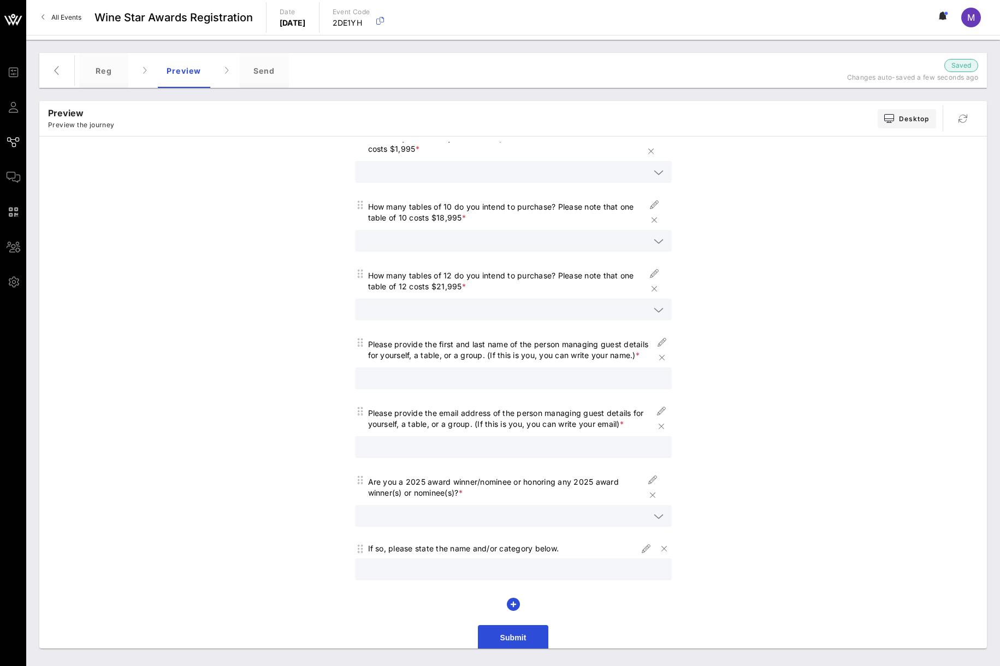
scroll to position [137, 0]
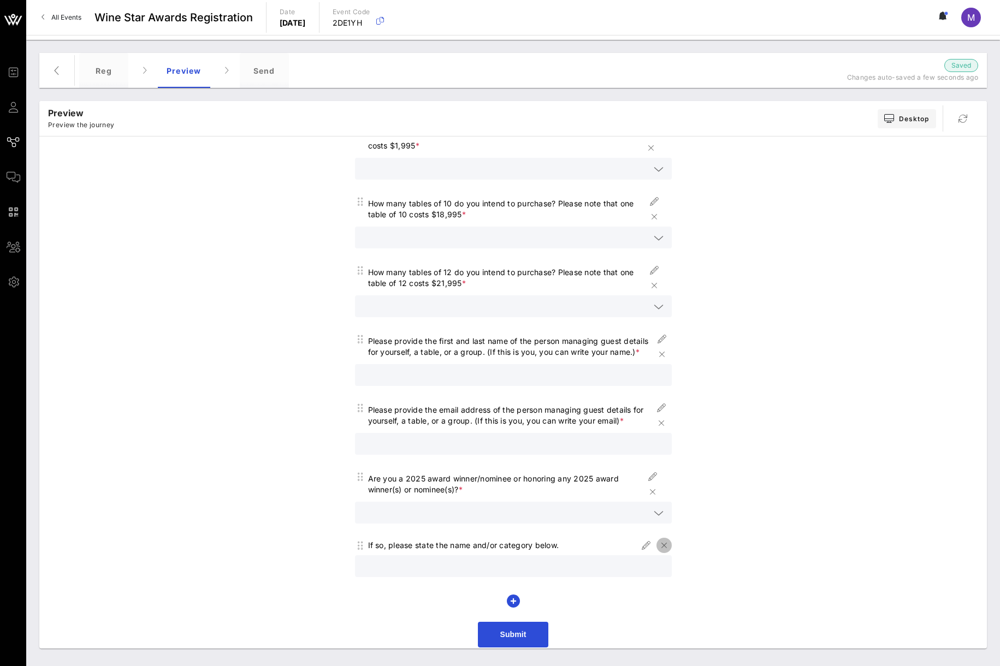
click at [659, 541] on icon "button" at bounding box center [664, 545] width 13 height 13
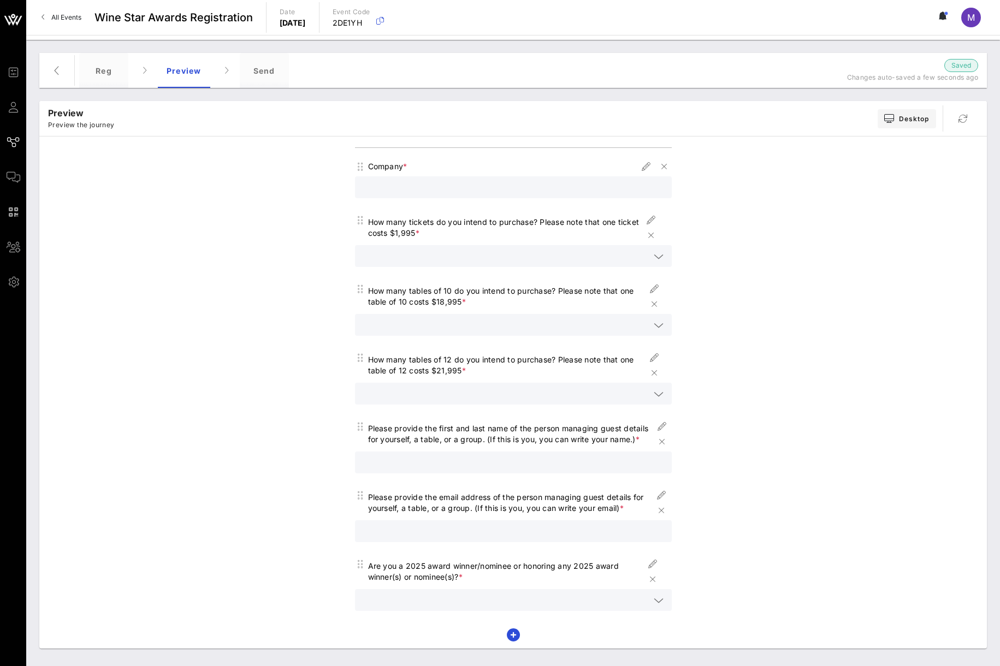
scroll to position [87, 0]
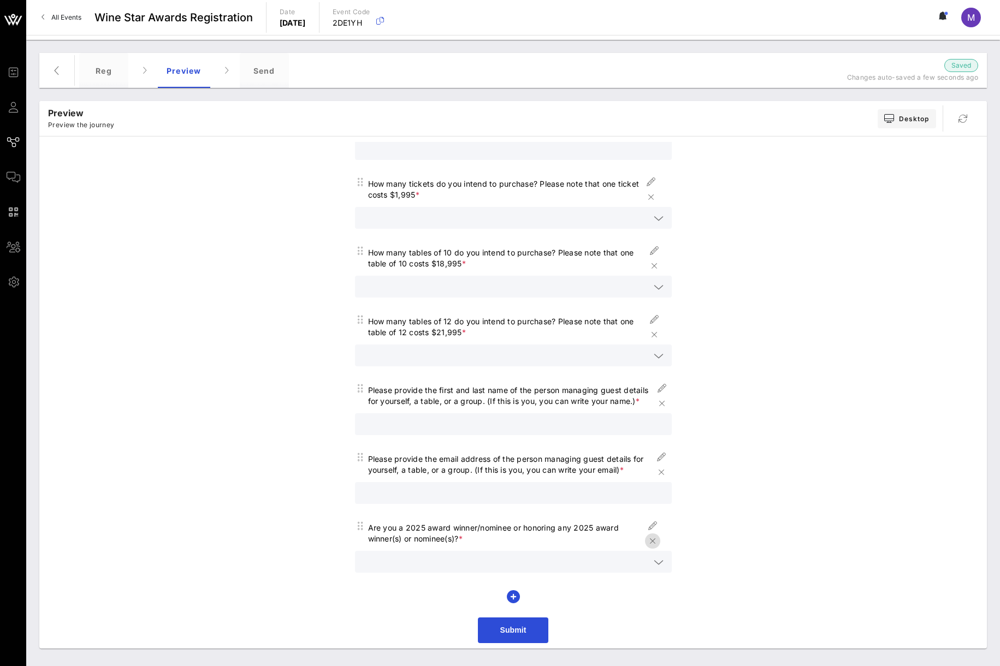
click at [649, 538] on icon "button" at bounding box center [652, 541] width 13 height 13
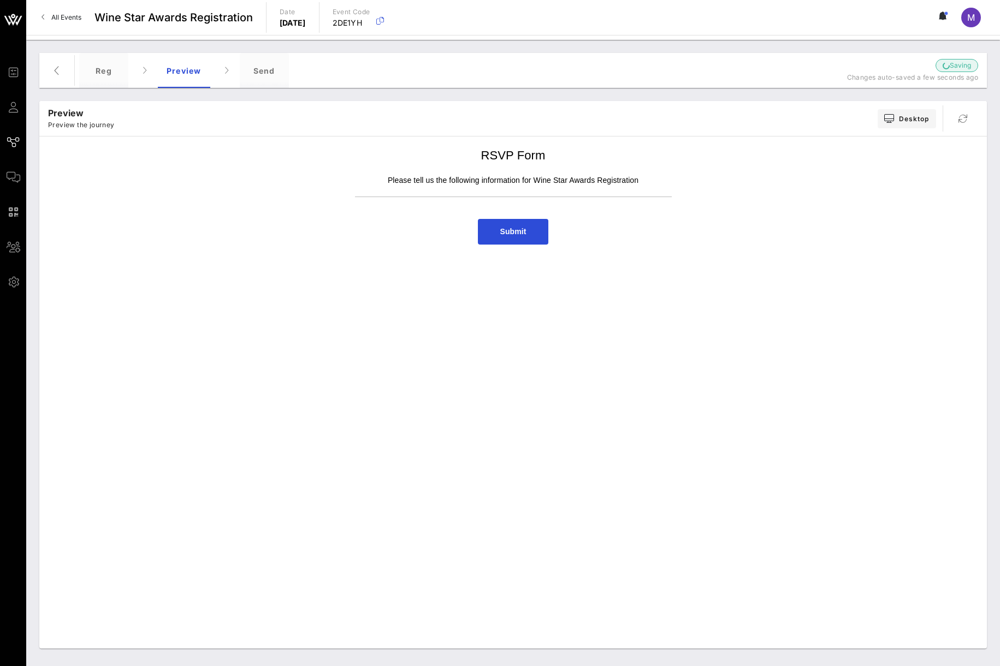
scroll to position [0, 0]
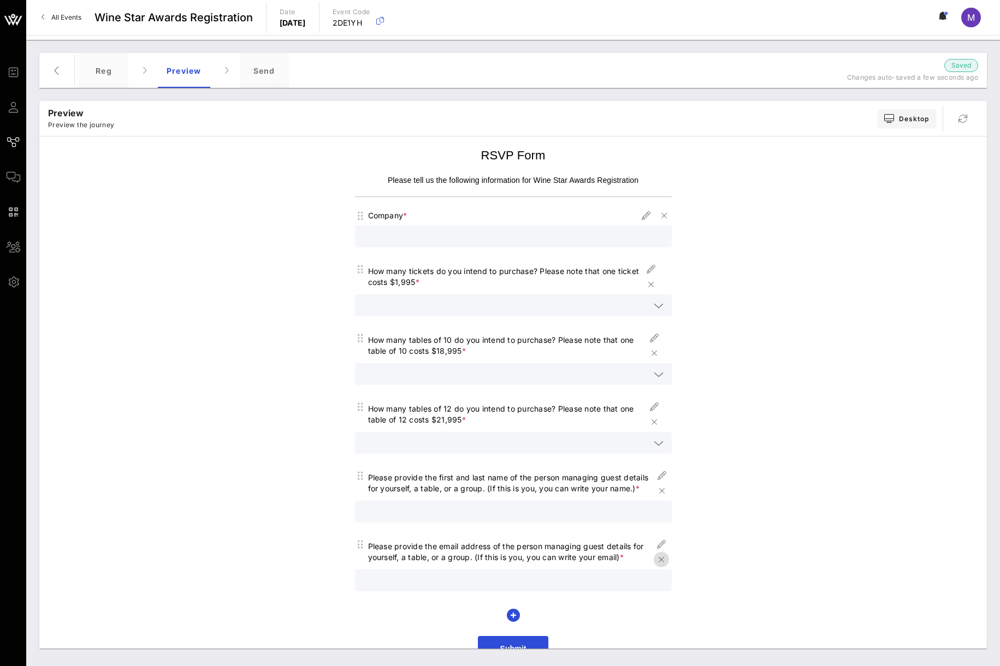
click at [658, 557] on icon "button" at bounding box center [661, 559] width 13 height 13
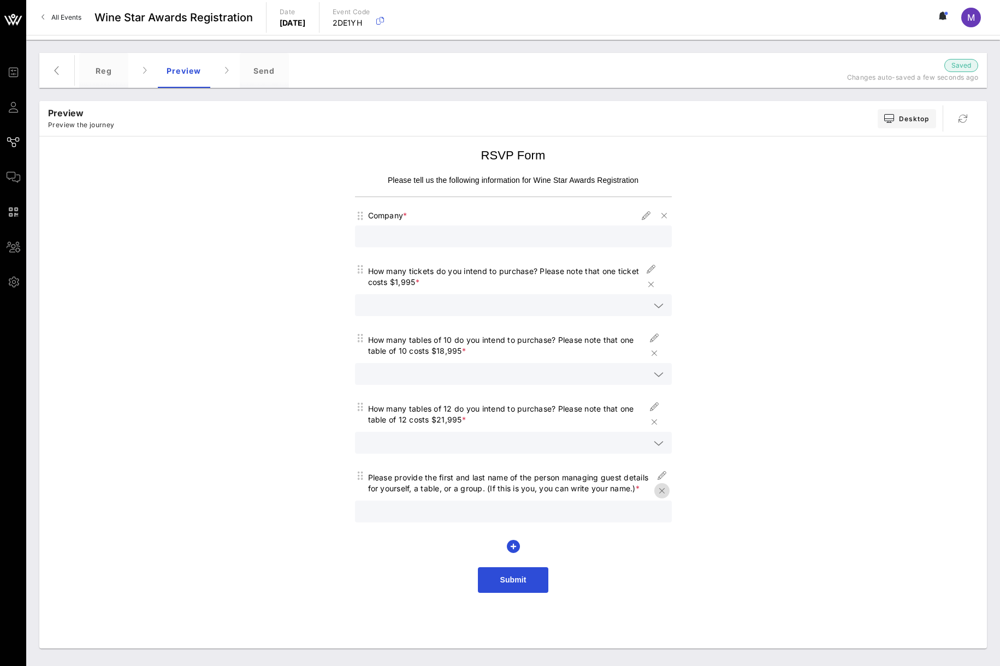
click at [663, 492] on icon "button" at bounding box center [661, 490] width 13 height 13
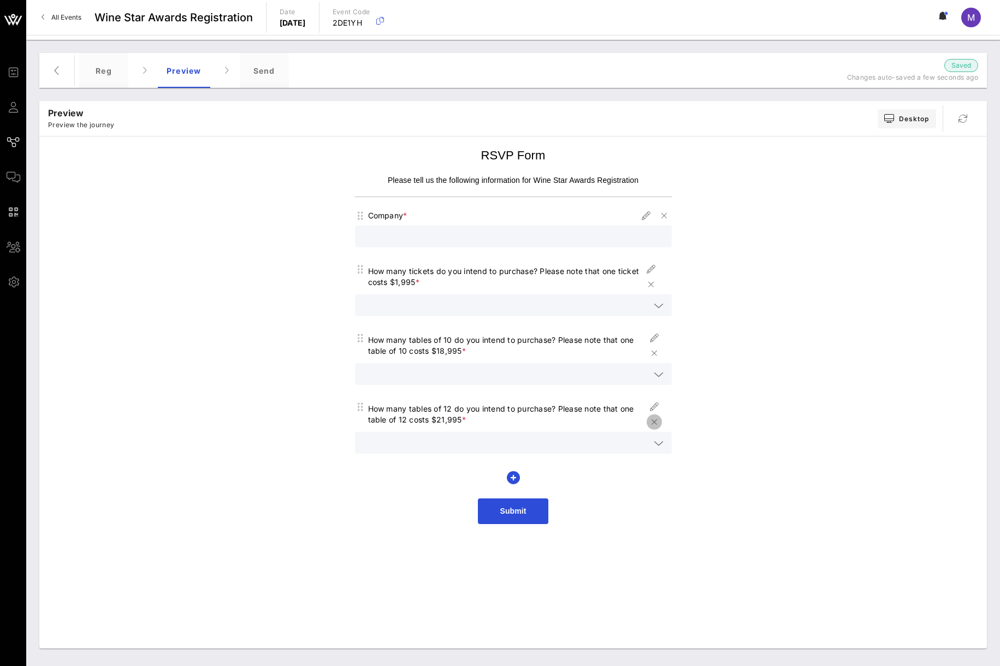
click at [660, 424] on icon "button" at bounding box center [654, 422] width 13 height 13
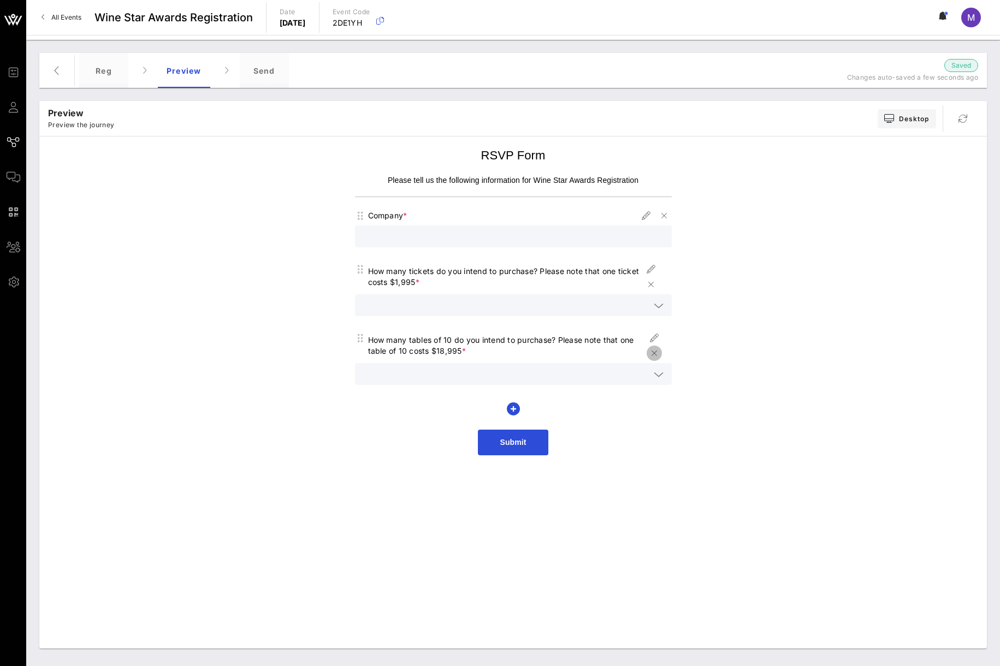
click at [656, 349] on icon "button" at bounding box center [654, 353] width 13 height 13
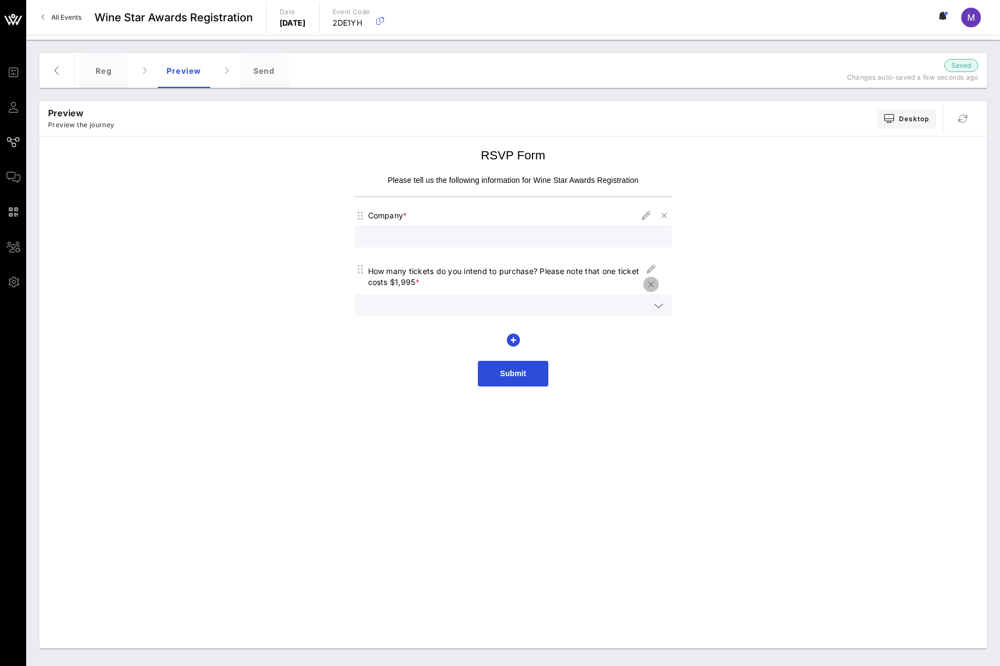
click at [655, 282] on icon "button" at bounding box center [650, 284] width 13 height 13
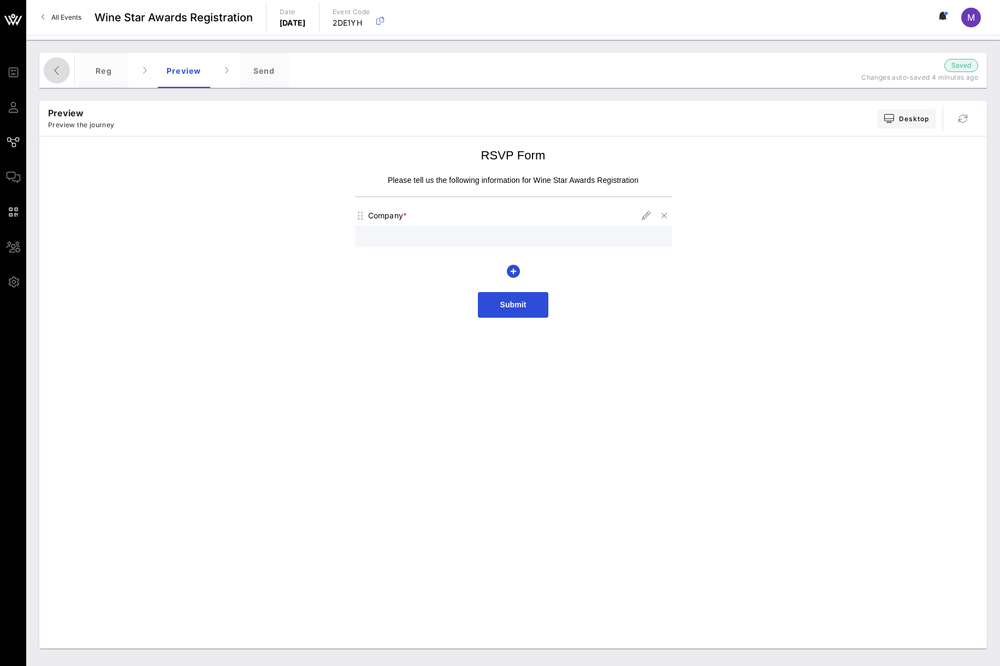
click at [64, 74] on span "button" at bounding box center [57, 70] width 26 height 13
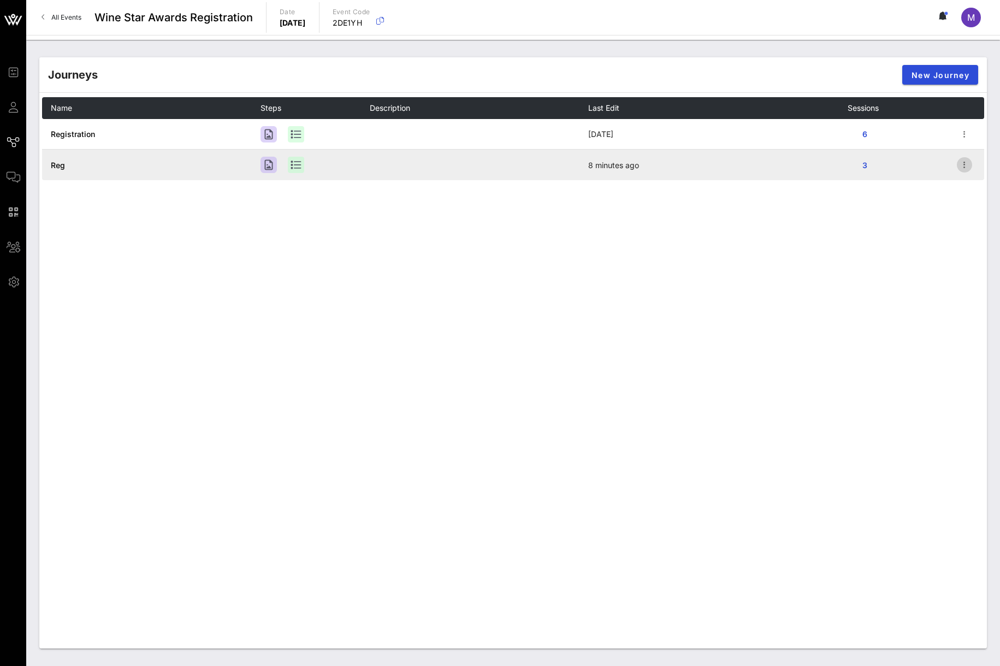
click at [967, 163] on icon "button" at bounding box center [964, 164] width 13 height 13
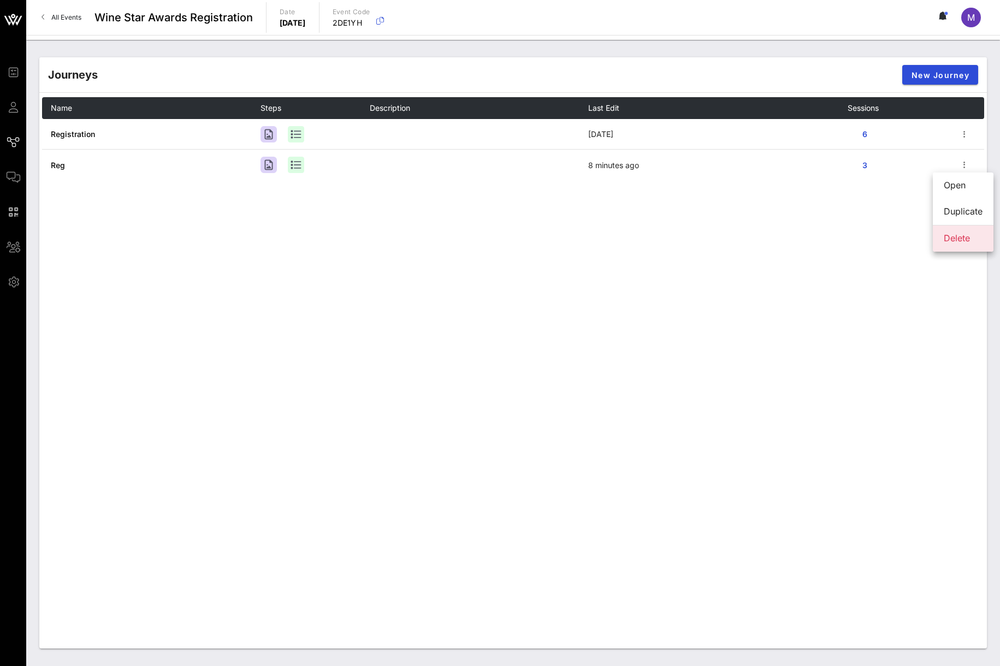
click at [958, 244] on div "Delete" at bounding box center [963, 238] width 39 height 23
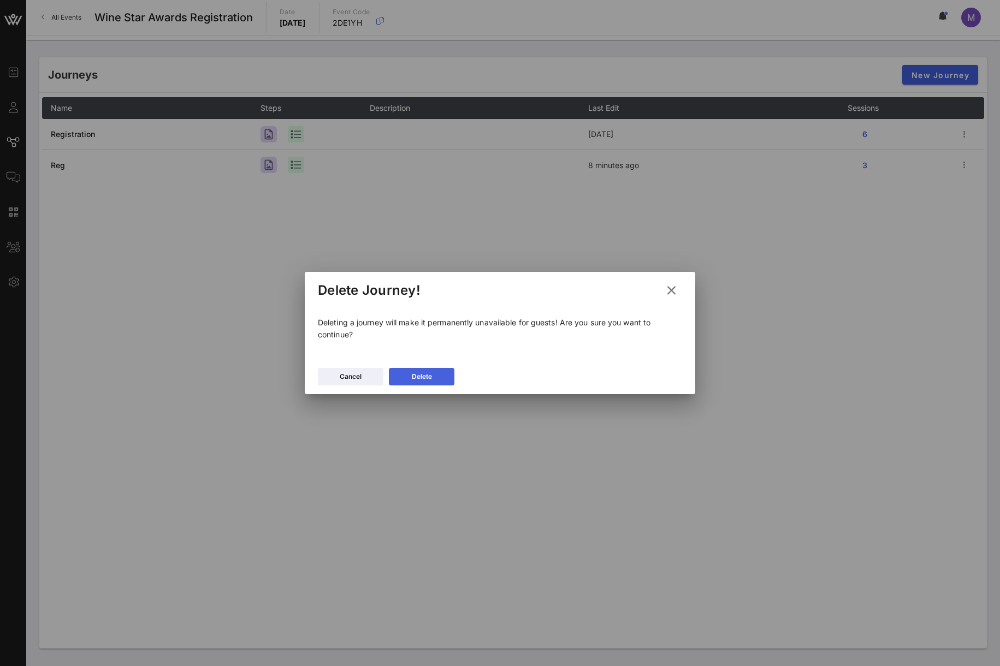
click at [434, 381] on button "Delete" at bounding box center [422, 376] width 66 height 17
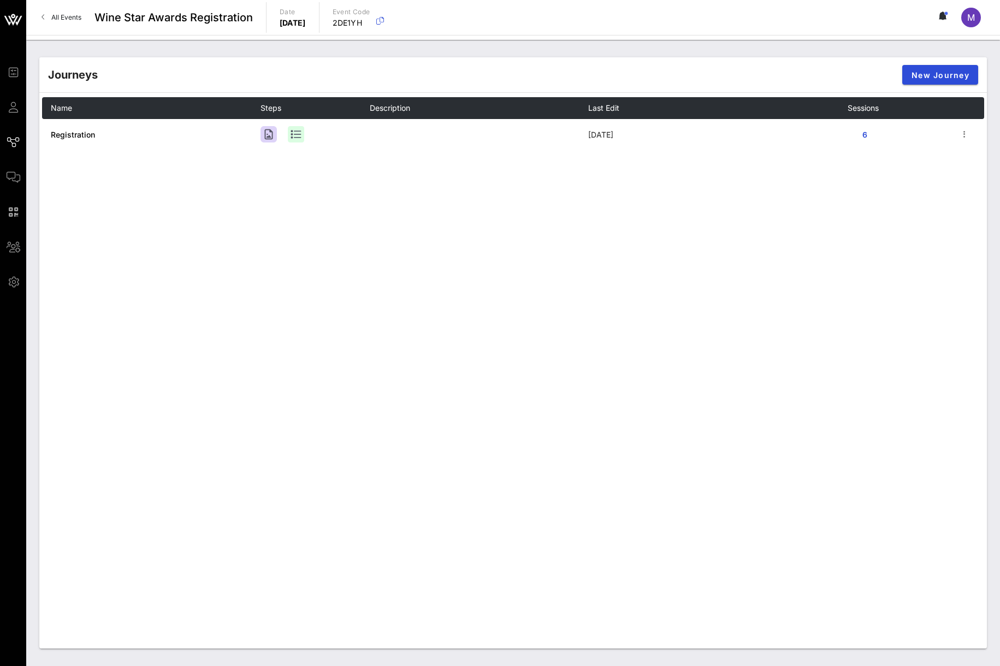
click at [904, 211] on div "Name Steps Description Last Edit Sessions Registration 3 days ago 6" at bounding box center [513, 261] width 942 height 328
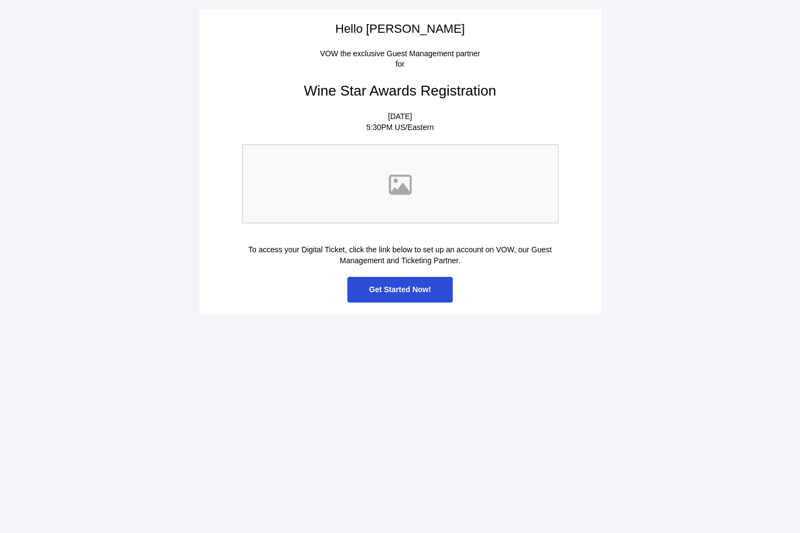
click at [433, 291] on span "Get Started Now!" at bounding box center [400, 290] width 106 height 26
click at [376, 290] on span "Get Started Now!" at bounding box center [400, 289] width 62 height 9
click at [432, 292] on span "Get Started Now!" at bounding box center [400, 290] width 106 height 26
click at [402, 290] on span "Get Started Now!" at bounding box center [400, 289] width 62 height 9
click at [439, 297] on span "Get Started Now!" at bounding box center [400, 290] width 106 height 26
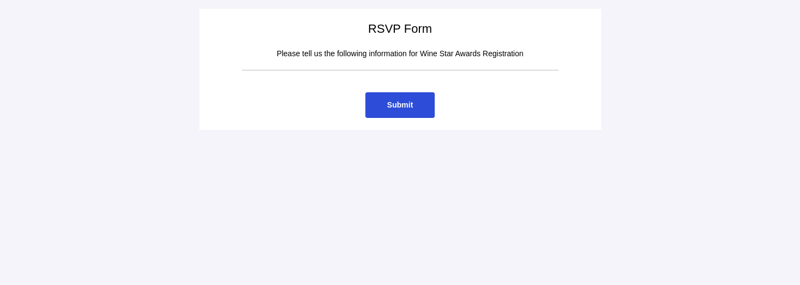
click at [203, 100] on div "RSVP Form Please tell us the following information for Wine Star Awards Registr…" at bounding box center [400, 69] width 402 height 121
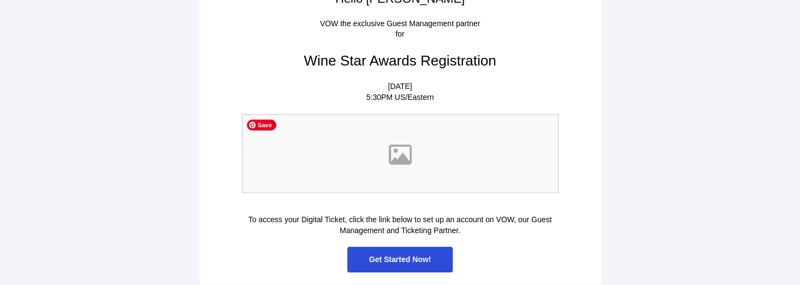
scroll to position [38, 0]
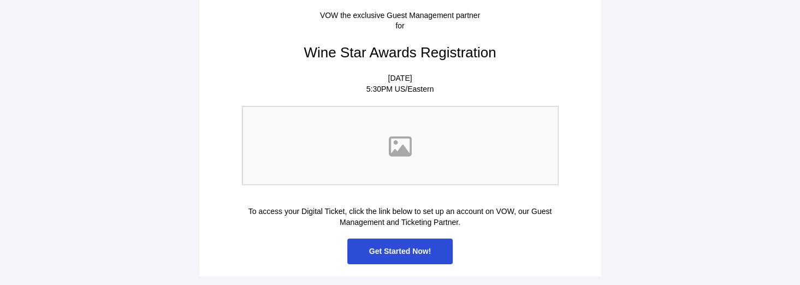
click at [409, 248] on span "Get Started Now!" at bounding box center [400, 251] width 62 height 9
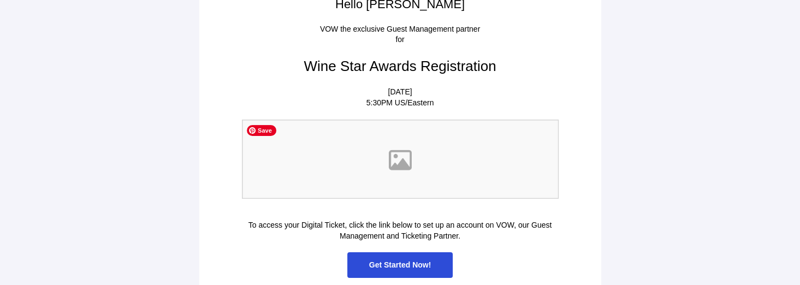
scroll to position [38, 0]
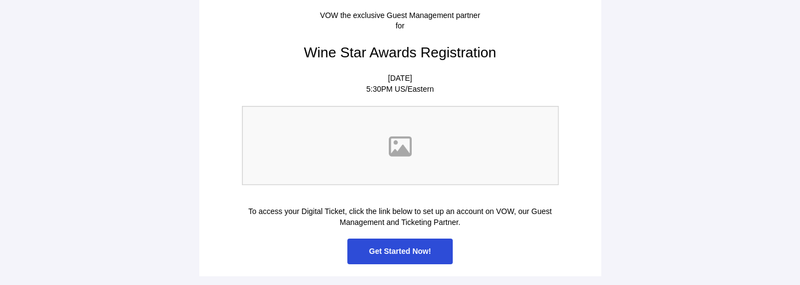
click at [422, 252] on span "Get Started Now!" at bounding box center [400, 251] width 62 height 9
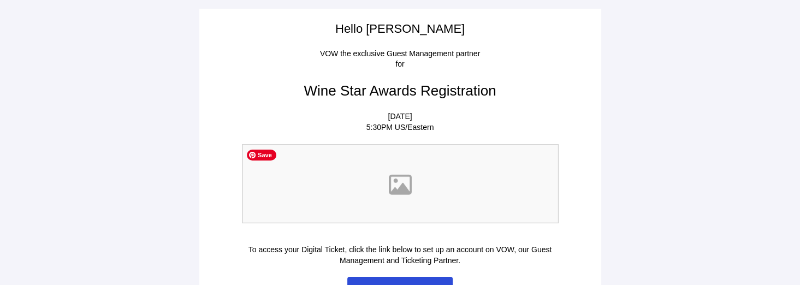
scroll to position [38, 0]
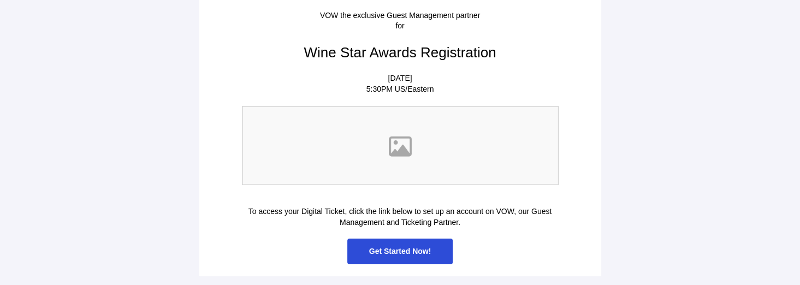
click at [419, 253] on span "Get Started Now!" at bounding box center [400, 251] width 62 height 9
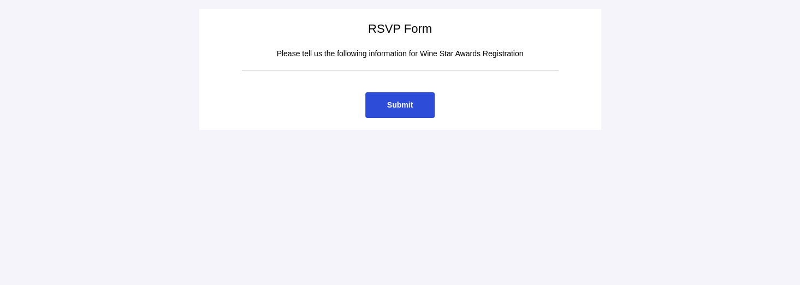
scroll to position [0, 0]
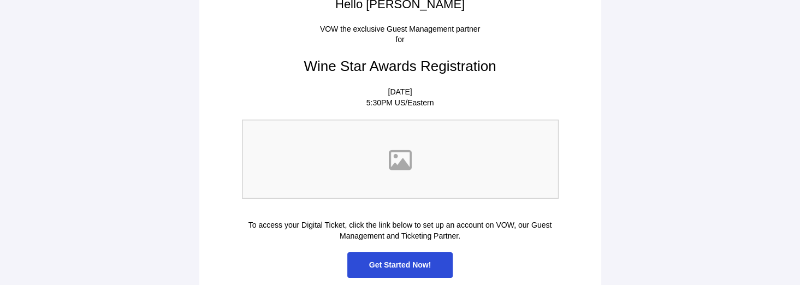
scroll to position [38, 0]
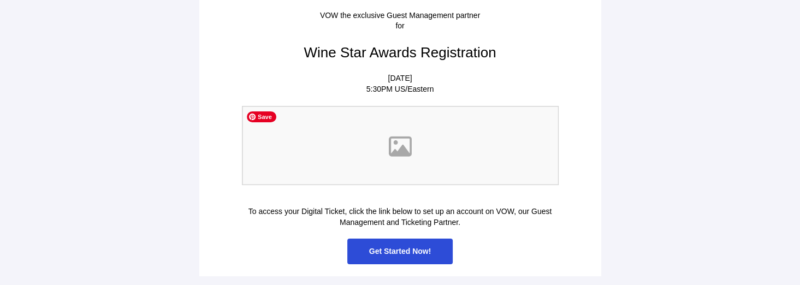
click at [410, 261] on span "Get Started Now!" at bounding box center [400, 252] width 106 height 26
